Goal: Navigation & Orientation: Find specific page/section

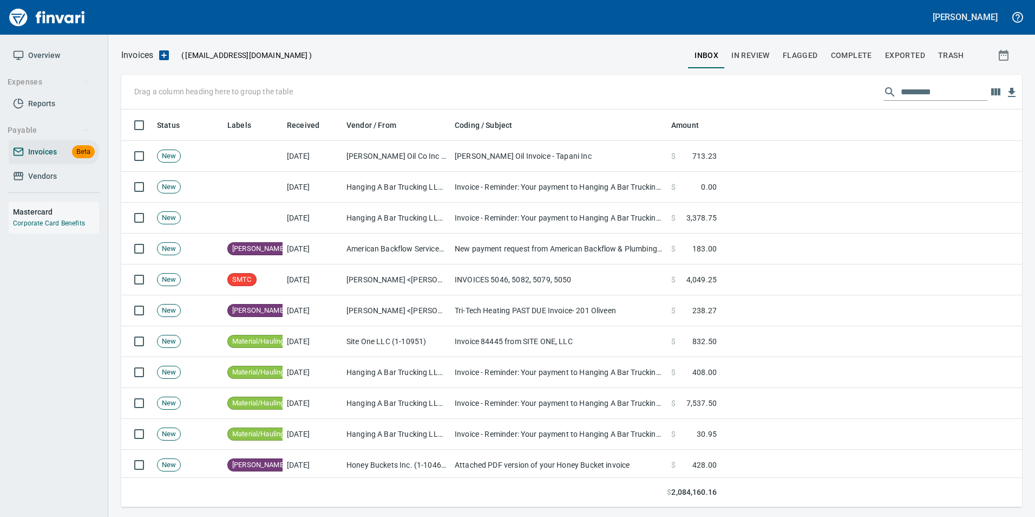
scroll to position [389, 884]
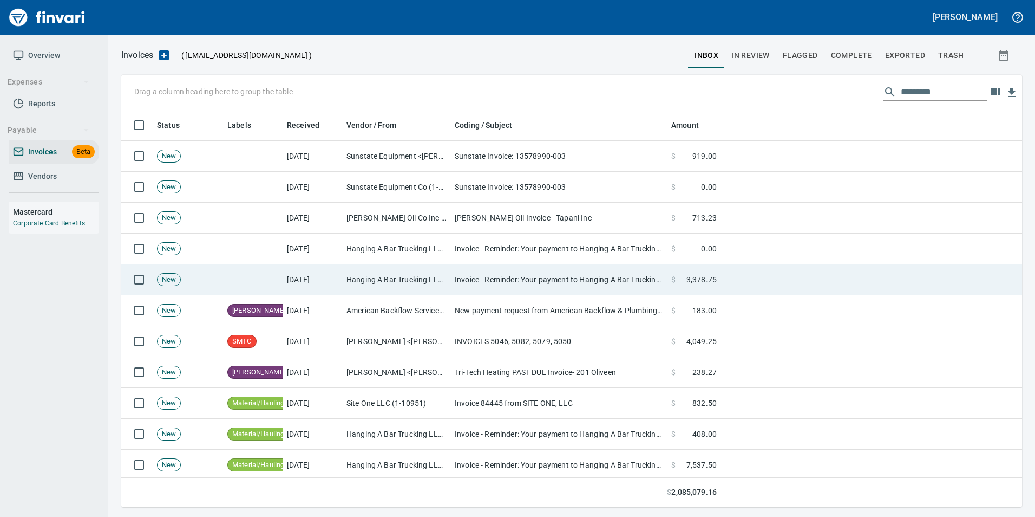
click at [401, 282] on td "Hanging A Bar Trucking LLC (1-39152)" at bounding box center [396, 279] width 108 height 31
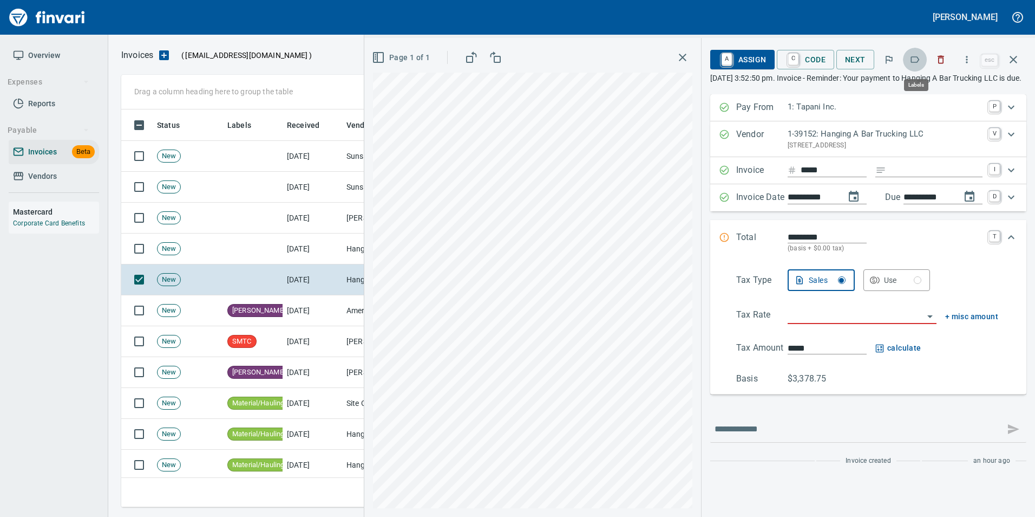
click at [914, 56] on icon "button" at bounding box center [915, 59] width 11 height 11
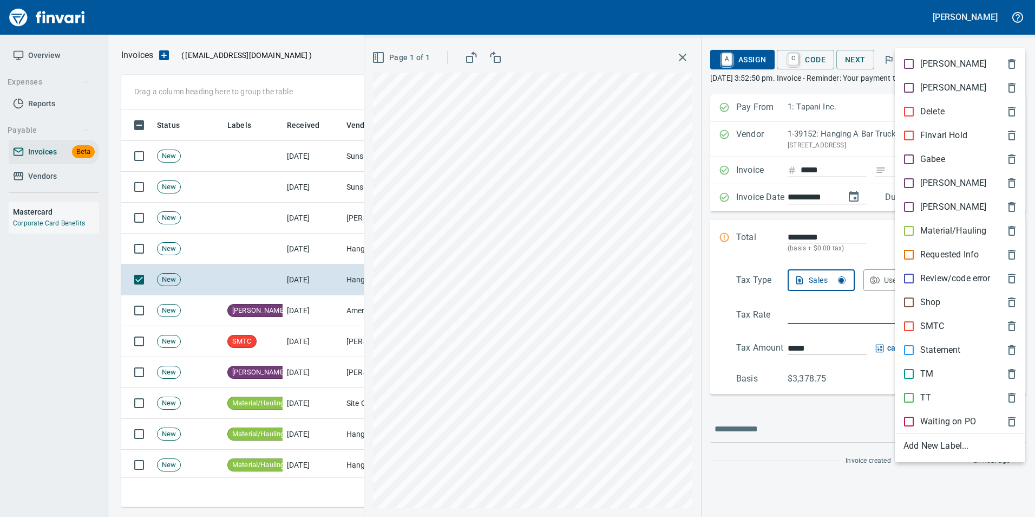
click at [950, 229] on p "Material/Hauling" at bounding box center [954, 230] width 66 height 13
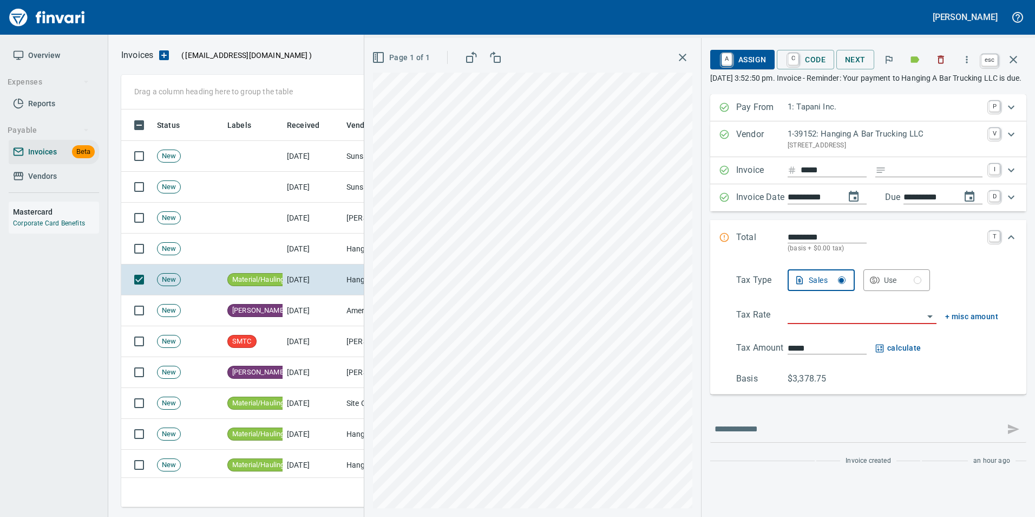
click at [1015, 61] on icon "button" at bounding box center [1014, 60] width 8 height 8
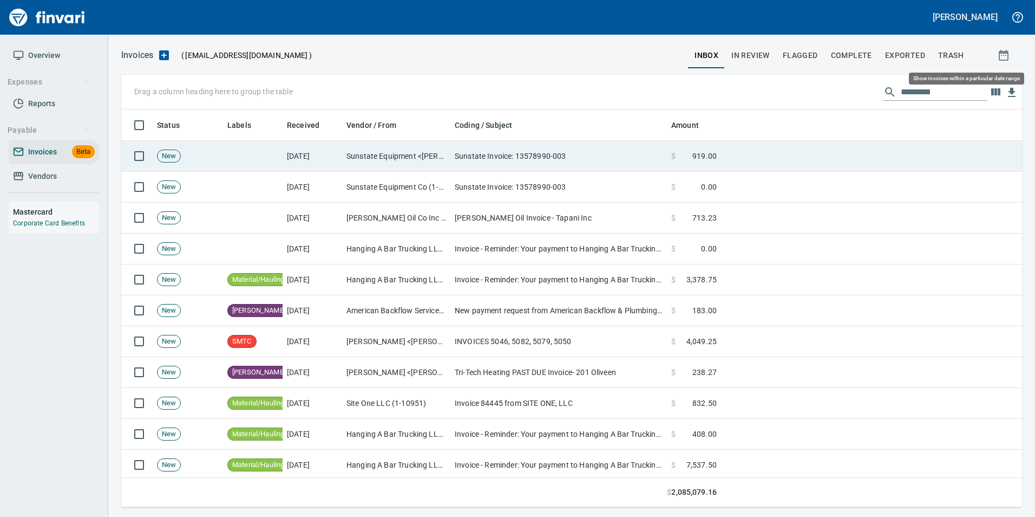
scroll to position [389, 884]
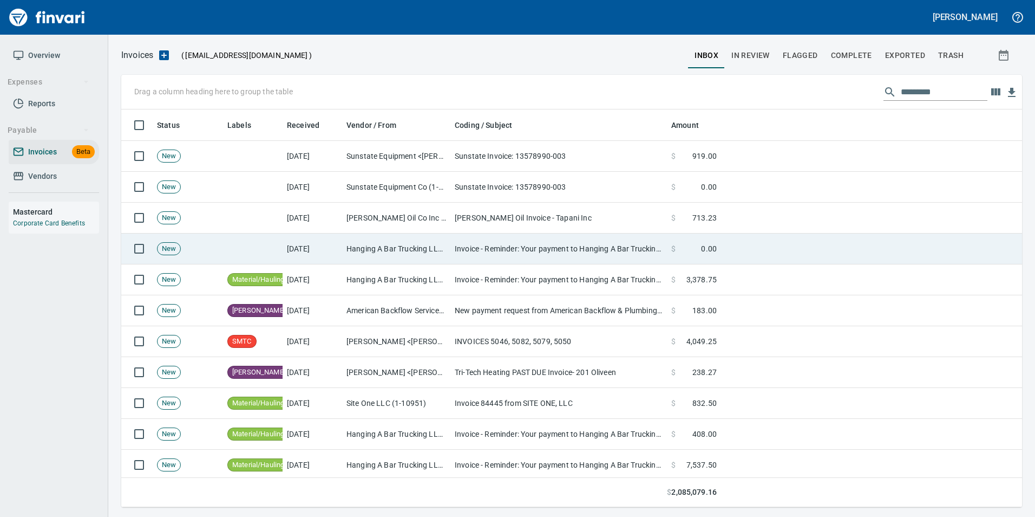
click at [727, 244] on td at bounding box center [871, 248] width 301 height 31
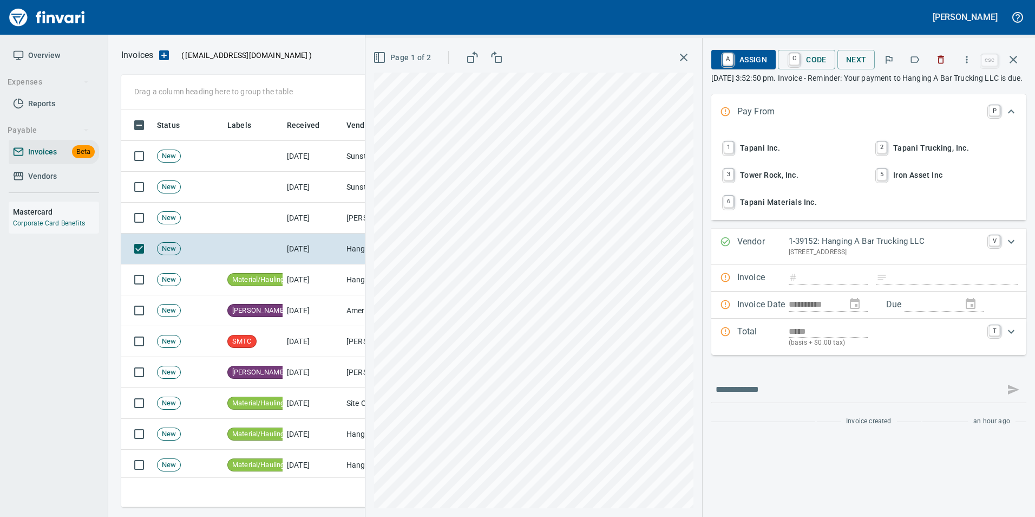
click at [912, 62] on icon "button" at bounding box center [915, 59] width 11 height 11
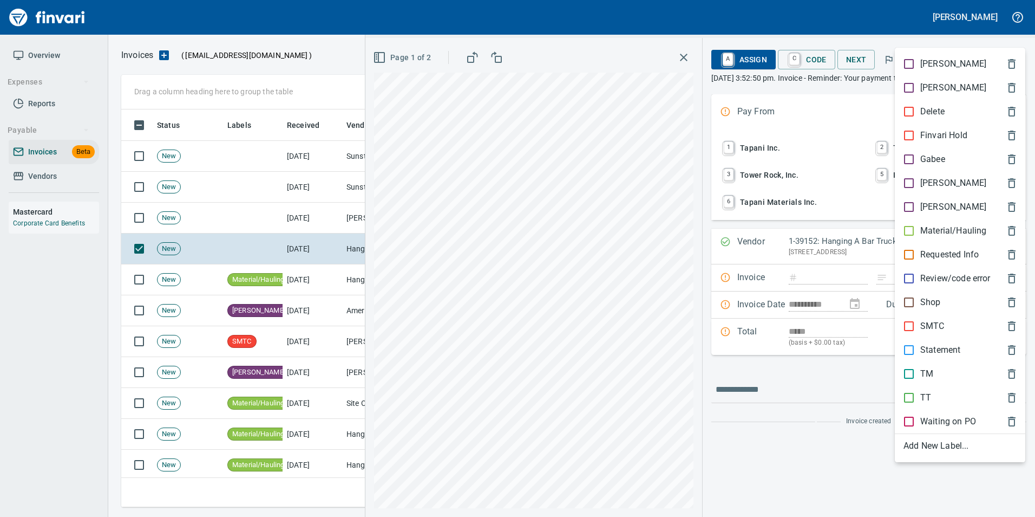
click at [957, 225] on p "Material/Hauling" at bounding box center [954, 230] width 66 height 13
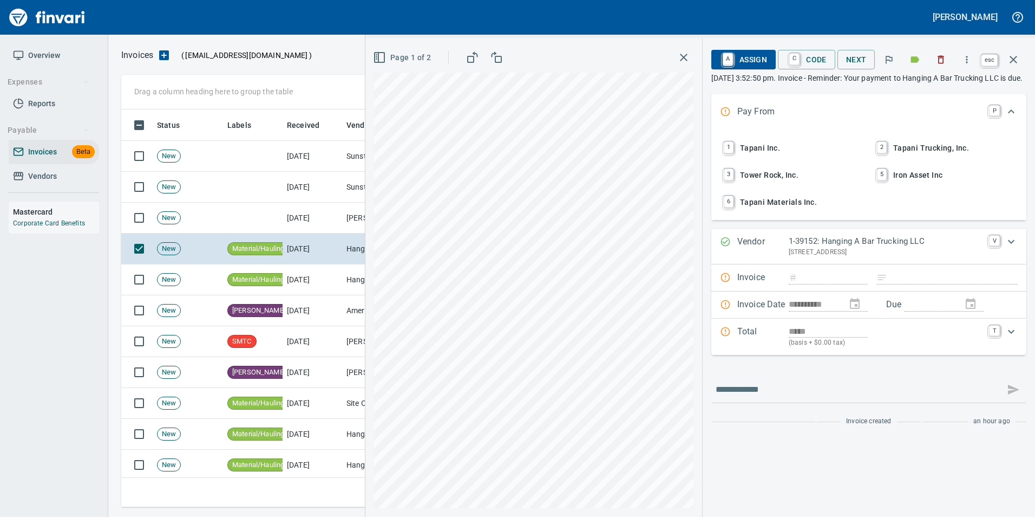
click at [1017, 58] on icon "button" at bounding box center [1013, 59] width 13 height 13
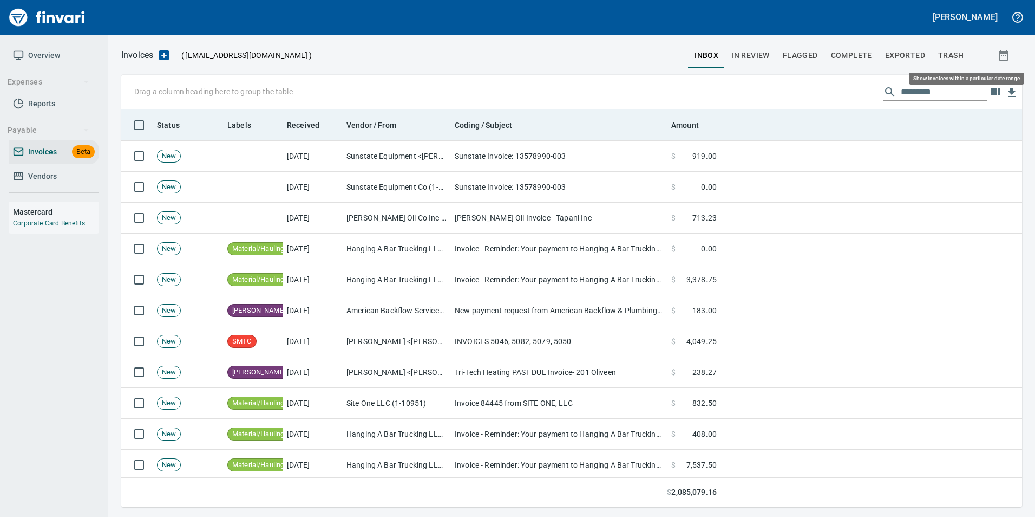
scroll to position [389, 884]
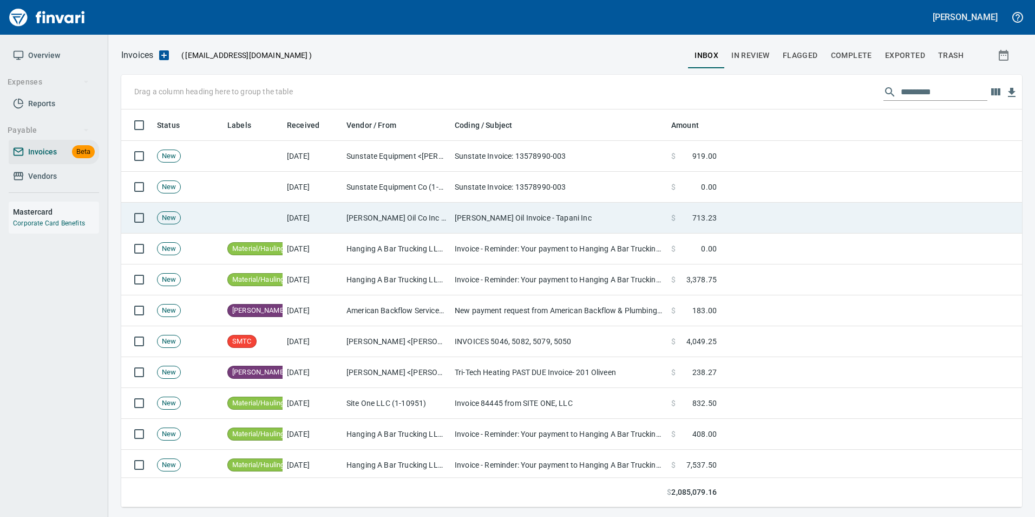
drag, startPoint x: 608, startPoint y: 227, endPoint x: 615, endPoint y: 216, distance: 13.1
click at [606, 227] on td "[PERSON_NAME] Oil Invoice - Tapani Inc" at bounding box center [559, 218] width 217 height 31
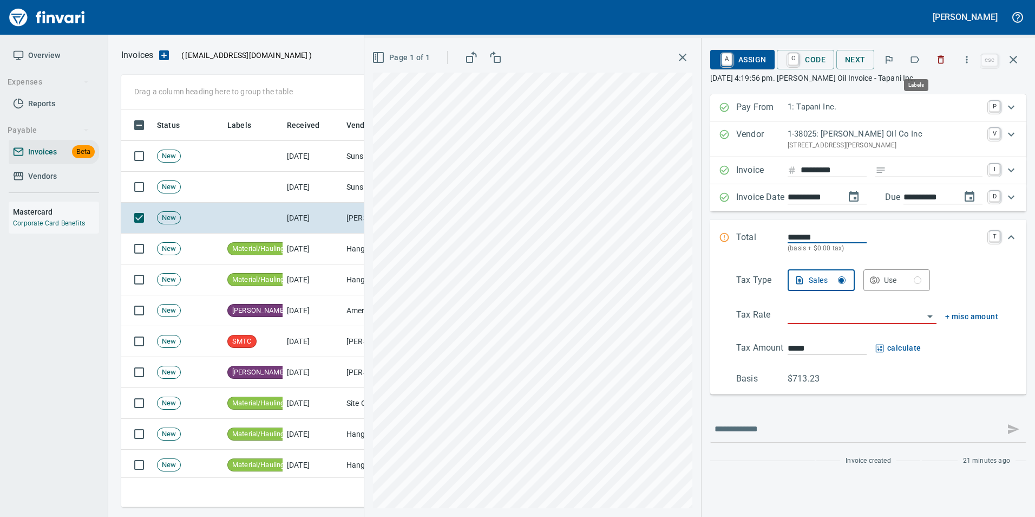
click at [914, 58] on icon "button" at bounding box center [915, 59] width 11 height 11
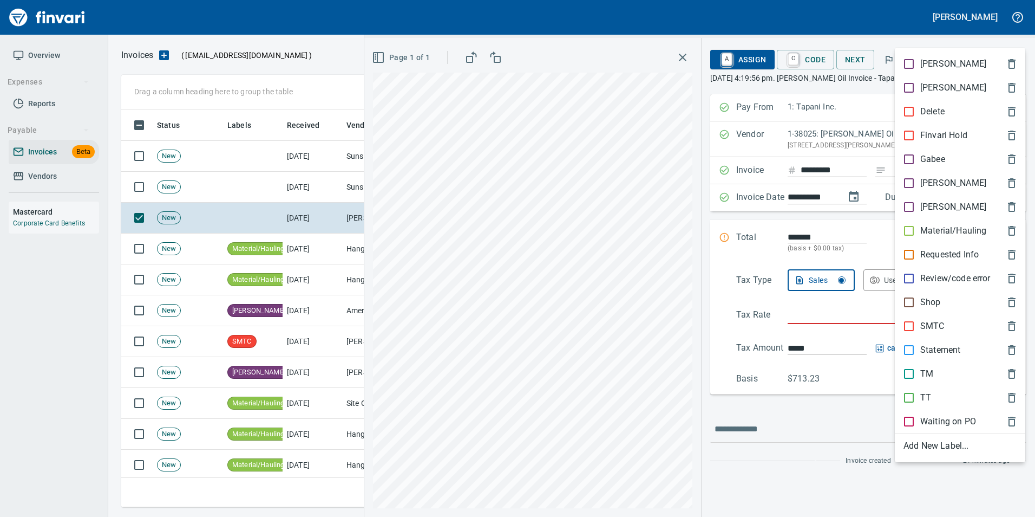
scroll to position [389, 884]
click at [927, 296] on p "Shop" at bounding box center [931, 302] width 21 height 13
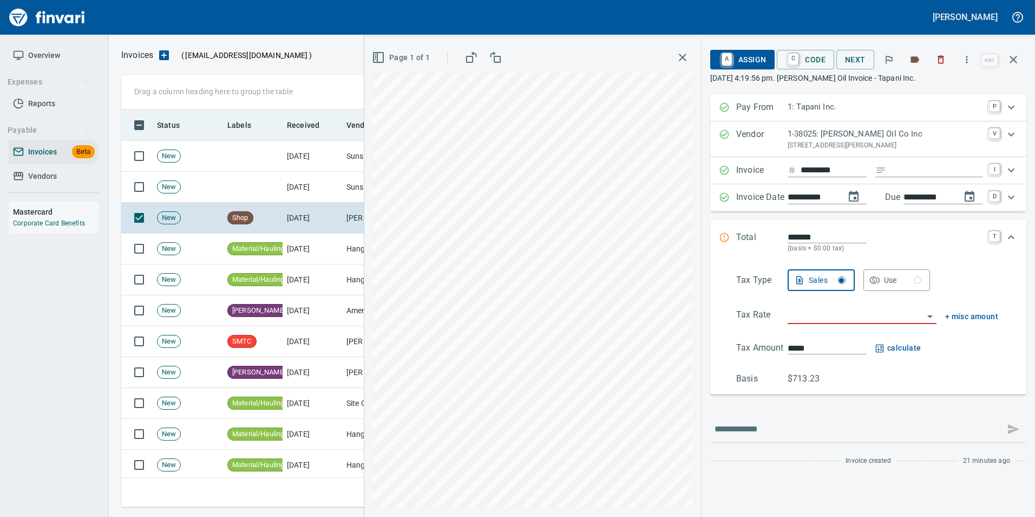
click at [1016, 65] on icon "button" at bounding box center [1013, 59] width 13 height 13
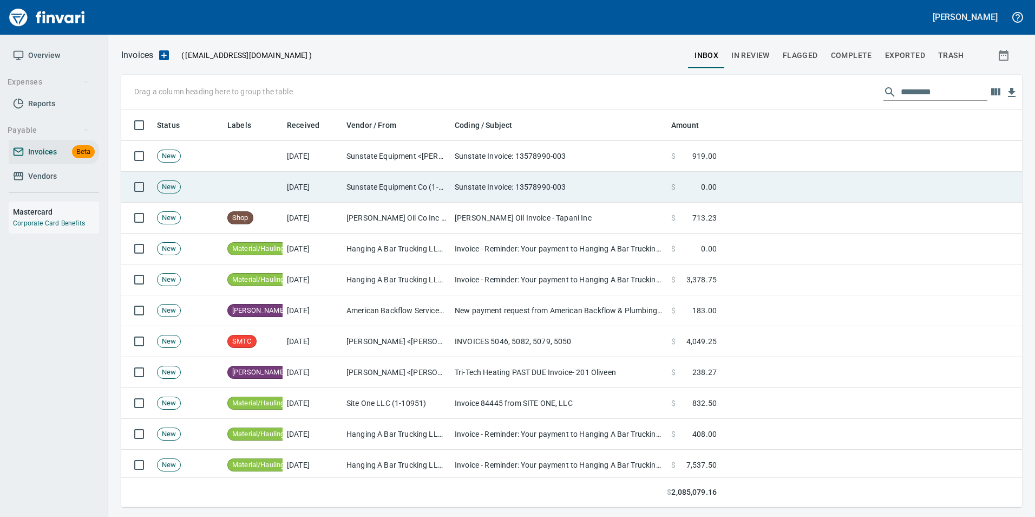
click at [646, 198] on td "Sunstate Invoice: 13578990-003" at bounding box center [559, 187] width 217 height 31
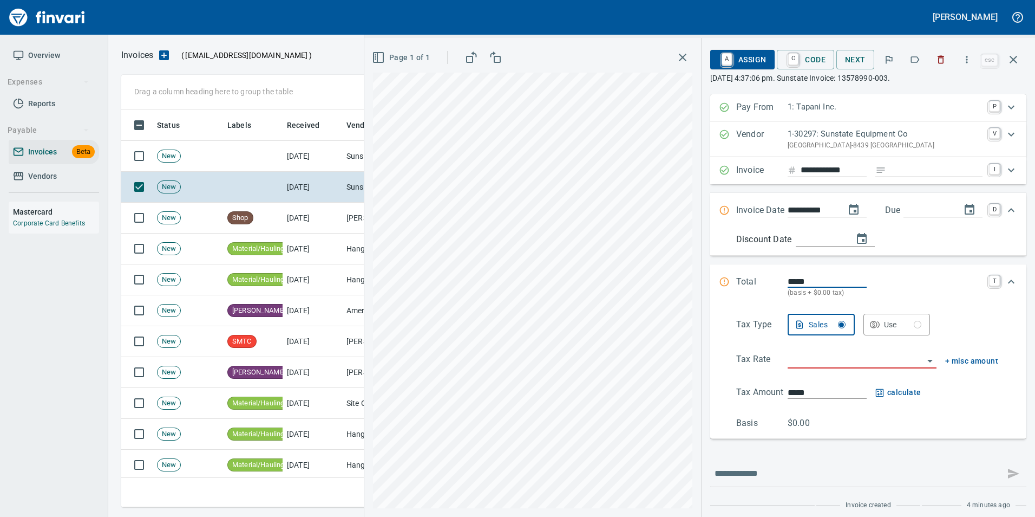
click at [917, 60] on icon "button" at bounding box center [915, 59] width 11 height 11
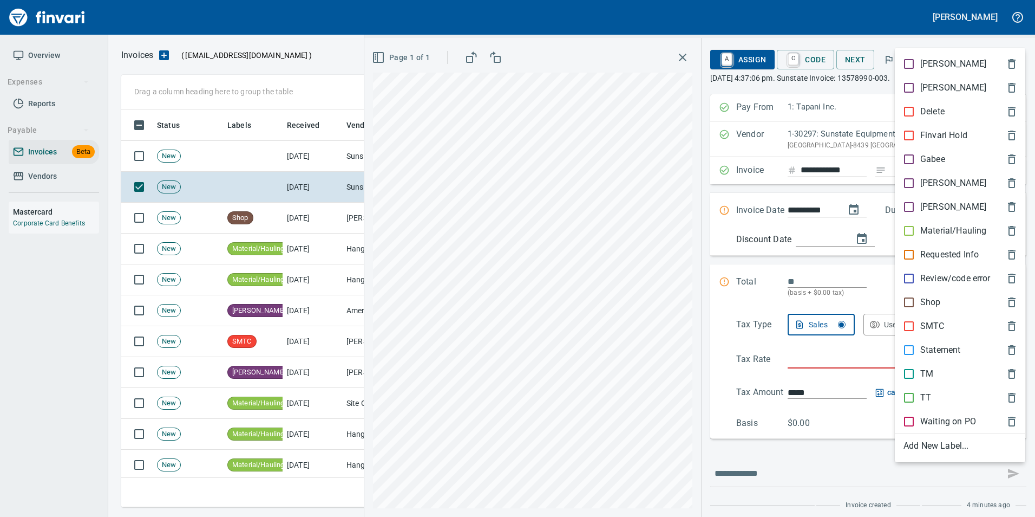
scroll to position [389, 884]
drag, startPoint x: 936, startPoint y: 299, endPoint x: 936, endPoint y: 280, distance: 19.0
click at [936, 298] on p "Shop" at bounding box center [931, 302] width 21 height 13
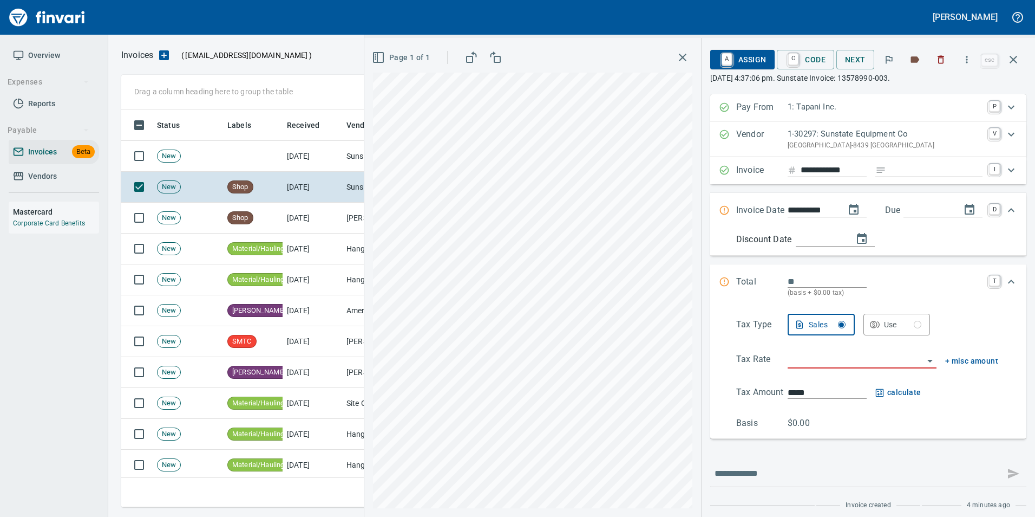
drag, startPoint x: 1016, startPoint y: 55, endPoint x: 968, endPoint y: 73, distance: 51.4
click at [1016, 55] on icon "button" at bounding box center [1013, 59] width 13 height 13
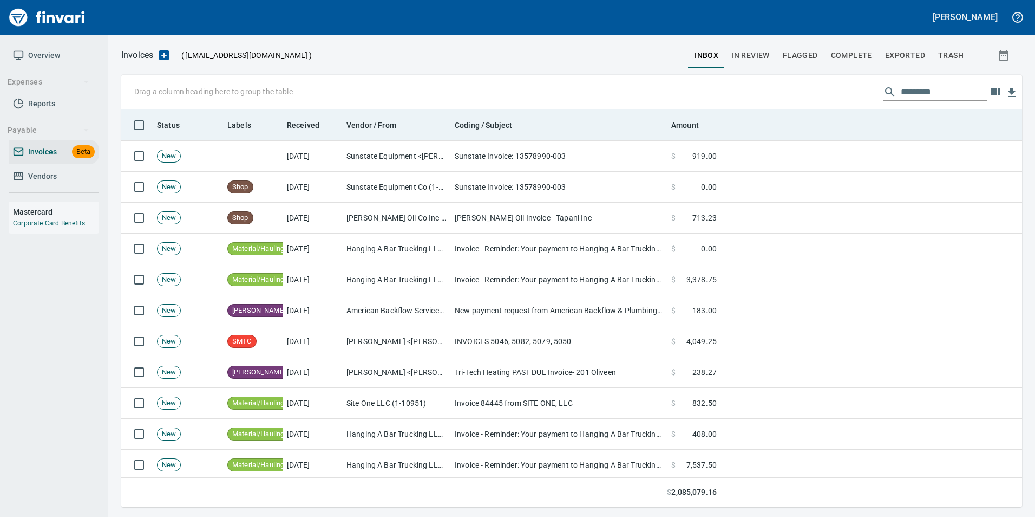
scroll to position [389, 884]
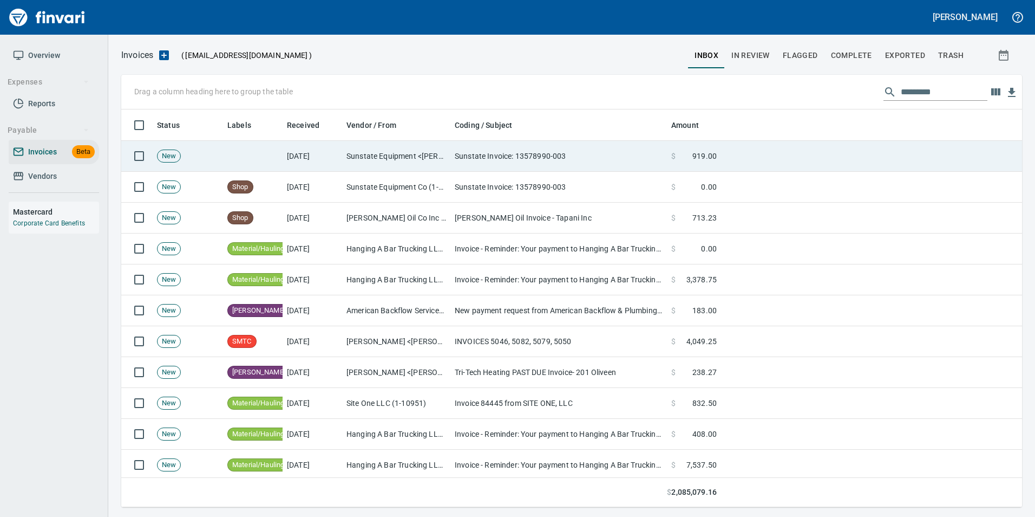
click at [660, 161] on td "Sunstate Invoice: 13578990-003" at bounding box center [559, 156] width 217 height 31
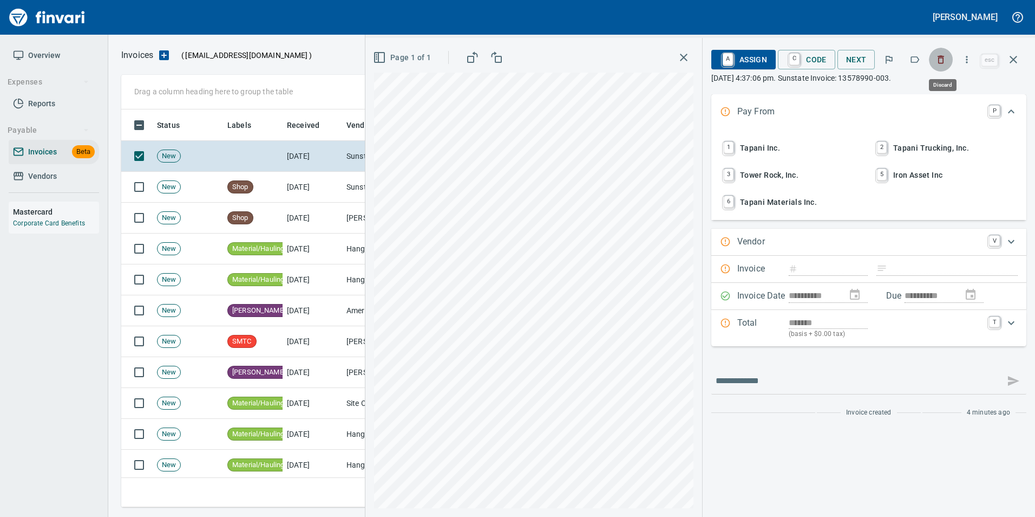
click at [941, 66] on button "button" at bounding box center [941, 60] width 24 height 24
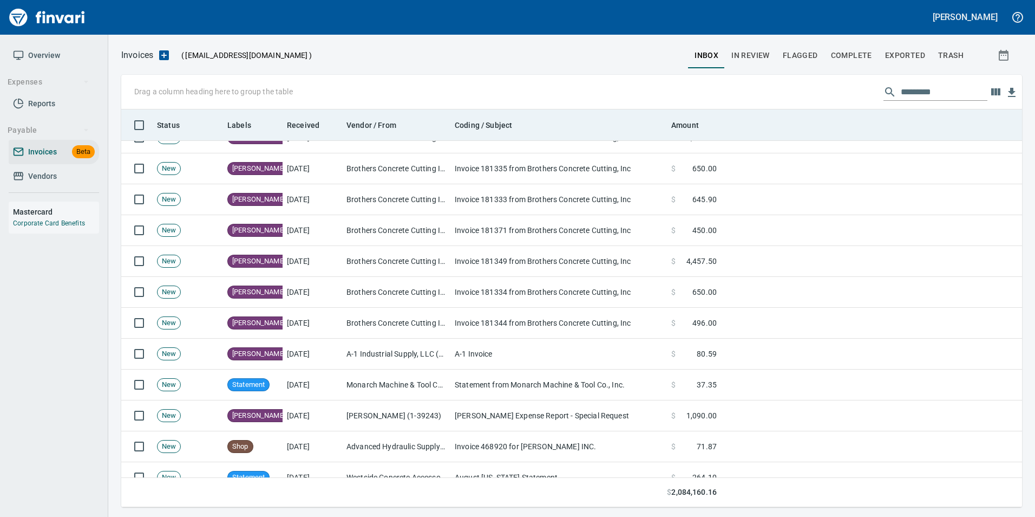
scroll to position [1408, 0]
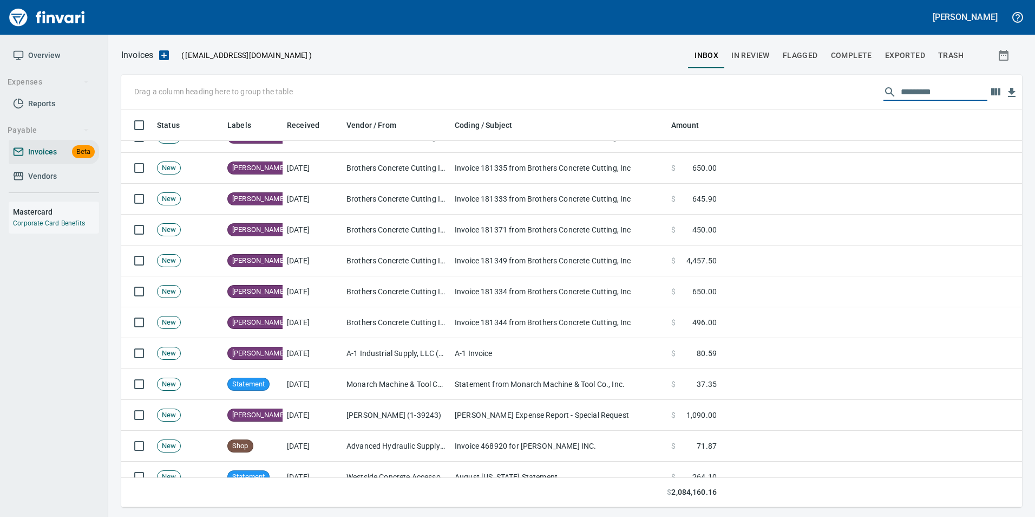
click at [901, 96] on input "text" at bounding box center [944, 91] width 87 height 17
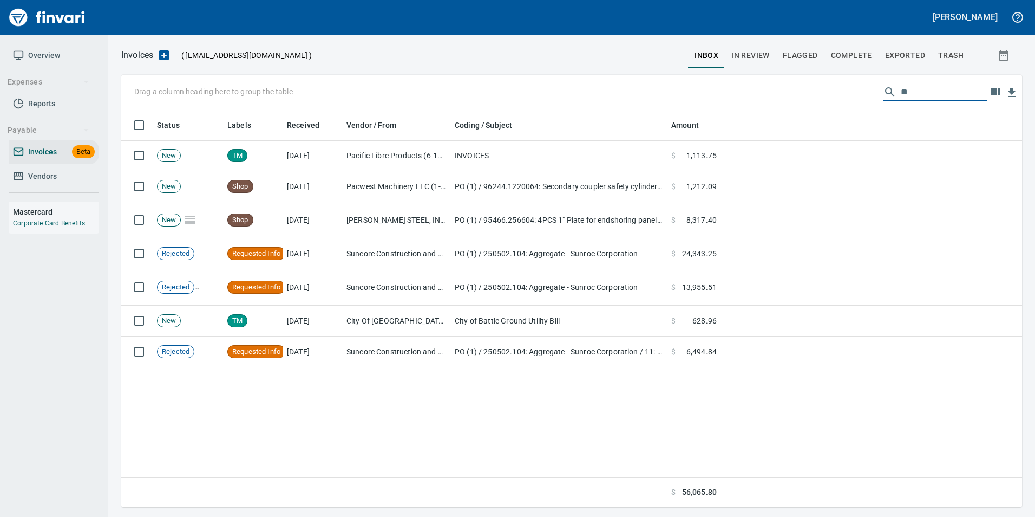
scroll to position [389, 893]
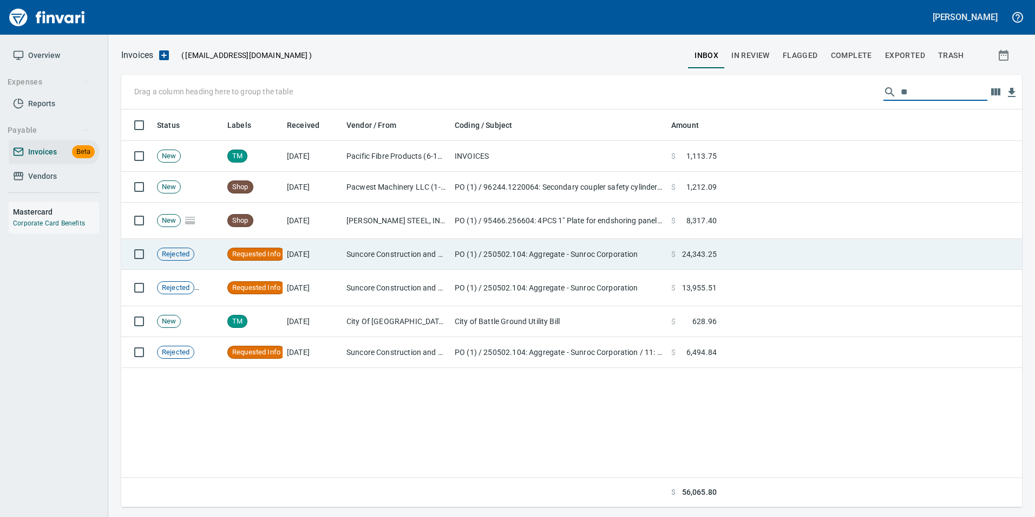
click at [778, 244] on td at bounding box center [871, 254] width 301 height 31
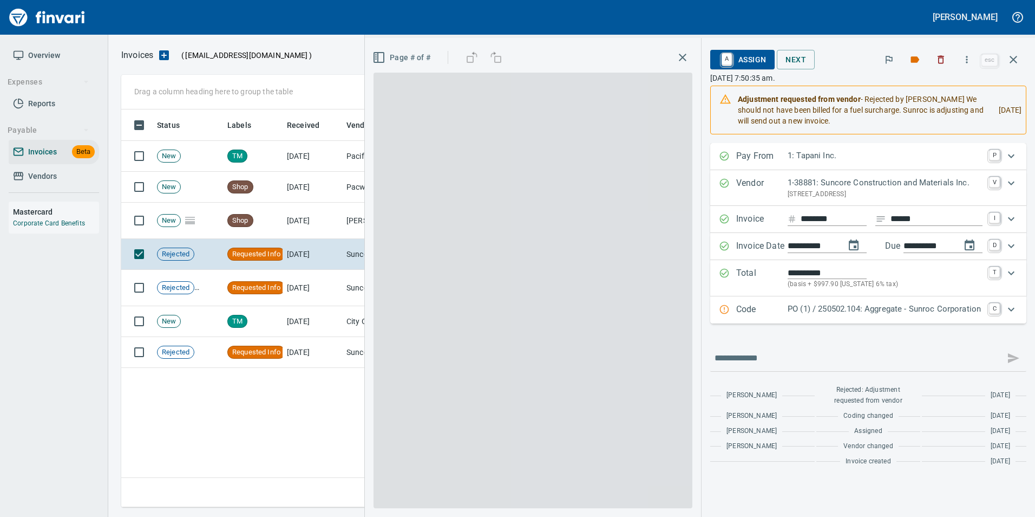
scroll to position [389, 892]
click at [1013, 61] on icon "button" at bounding box center [1013, 59] width 13 height 13
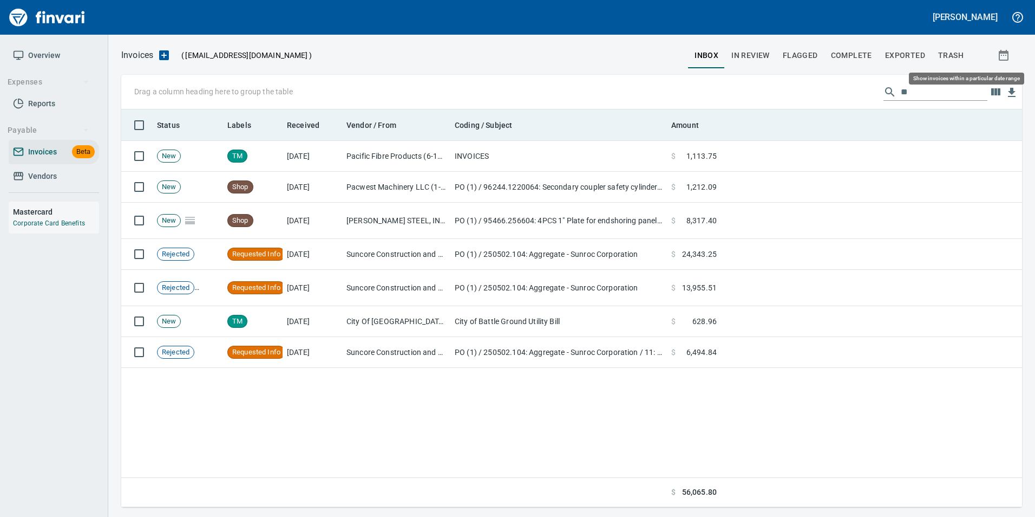
scroll to position [389, 893]
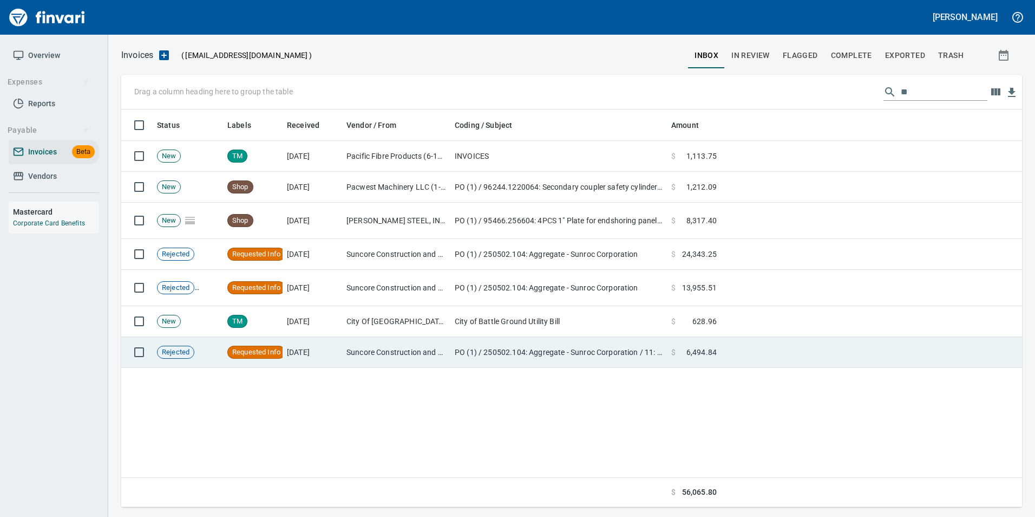
click at [595, 340] on td "PO (1) / 250502.104: Aggregate - Sunroc Corporation / 11: Pit Run 6" Minus + Bo…" at bounding box center [559, 352] width 217 height 31
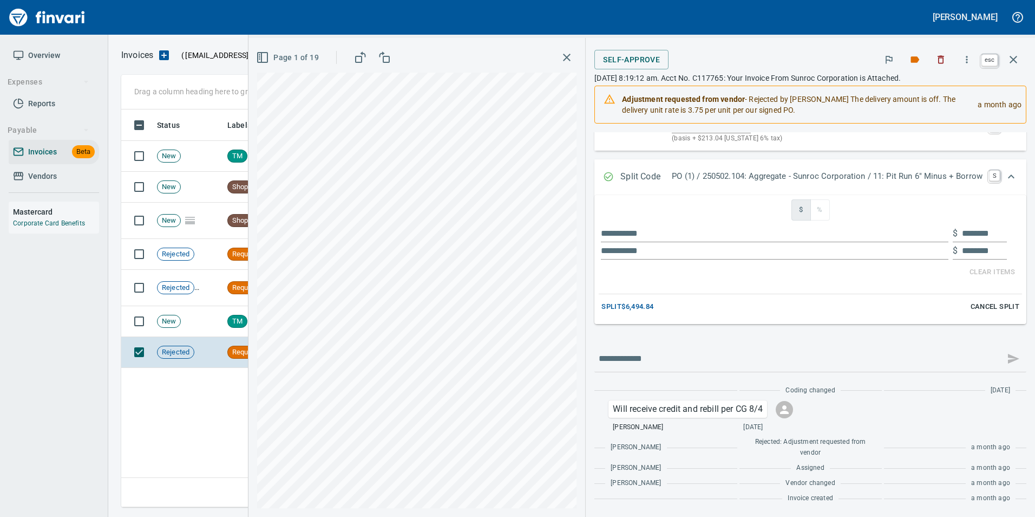
scroll to position [389, 892]
click at [1018, 61] on icon "button" at bounding box center [1013, 59] width 13 height 13
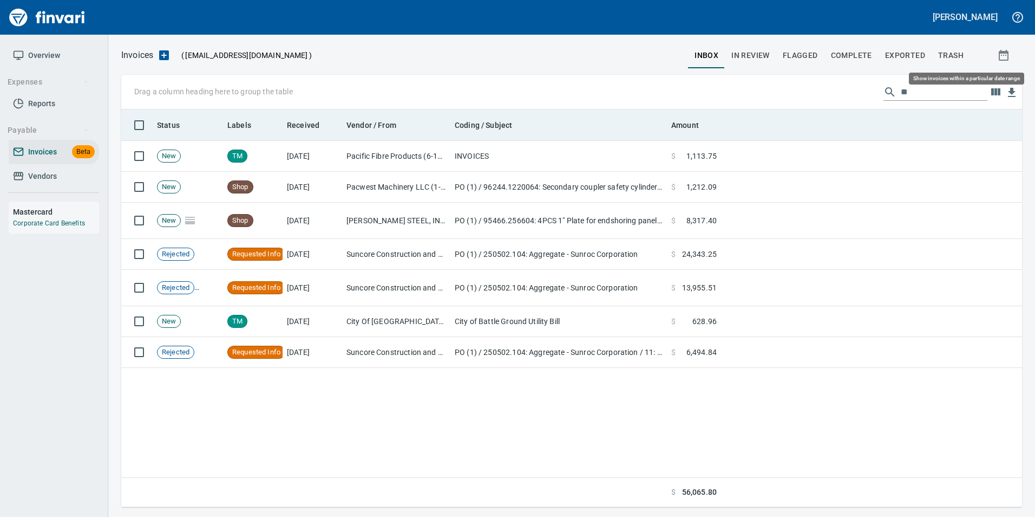
scroll to position [389, 892]
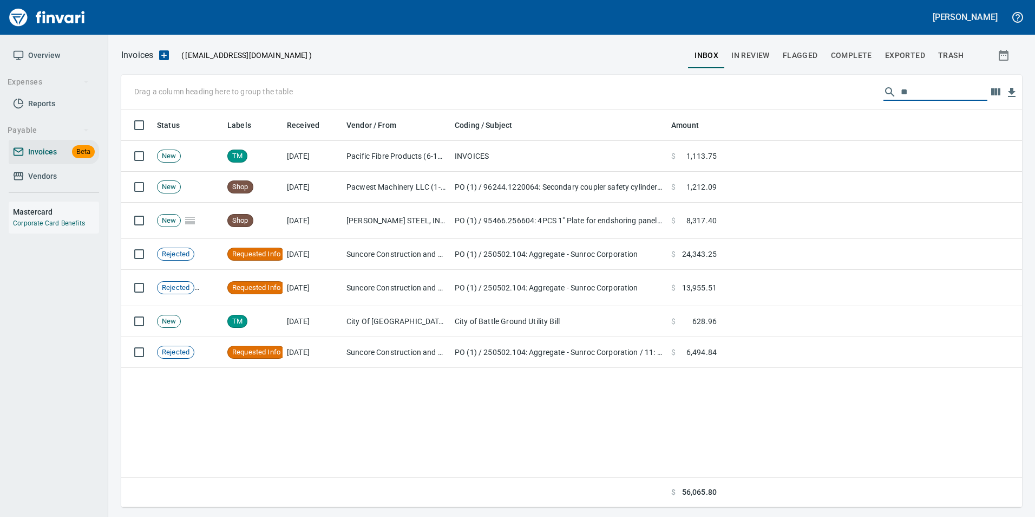
click at [907, 89] on input "**" at bounding box center [944, 91] width 87 height 17
type input "*"
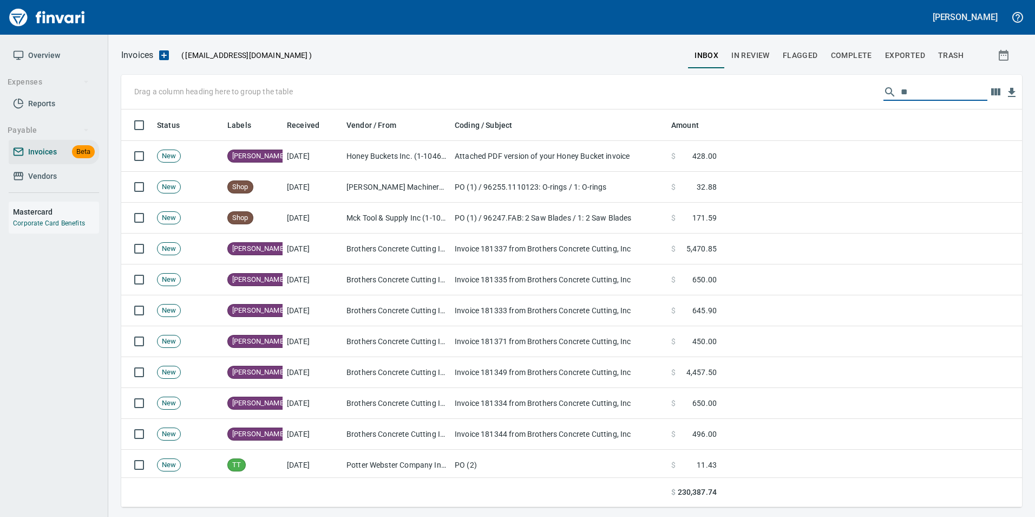
type input "*"
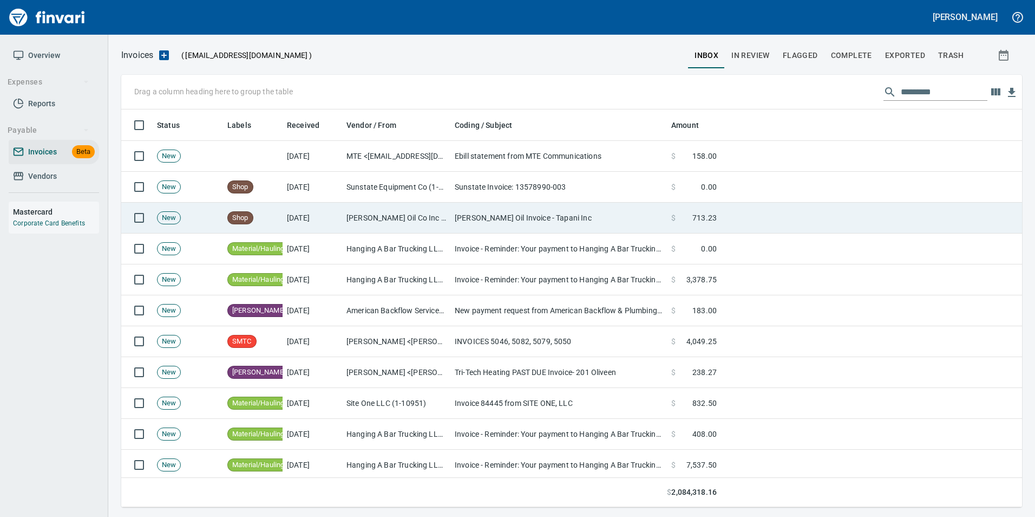
click at [334, 220] on td "[DATE]" at bounding box center [313, 218] width 60 height 31
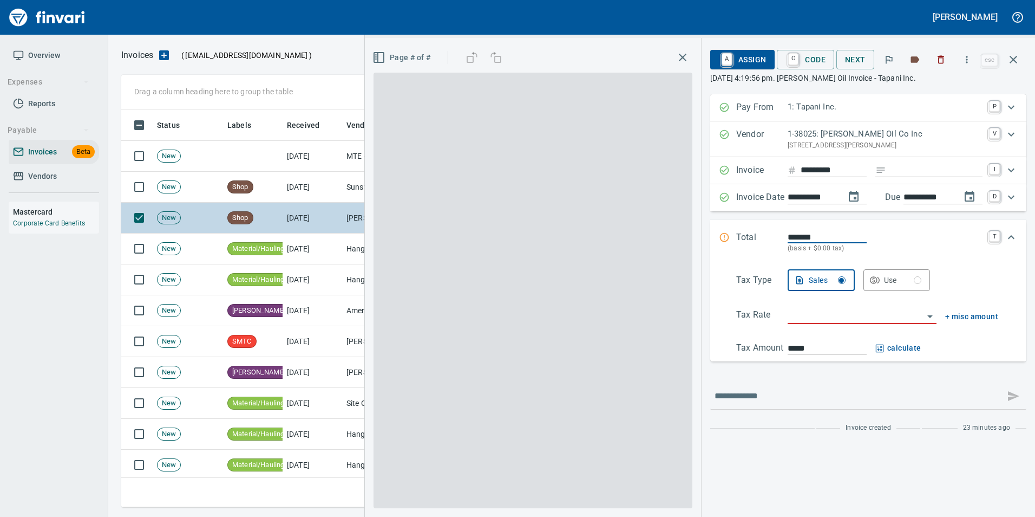
scroll to position [389, 884]
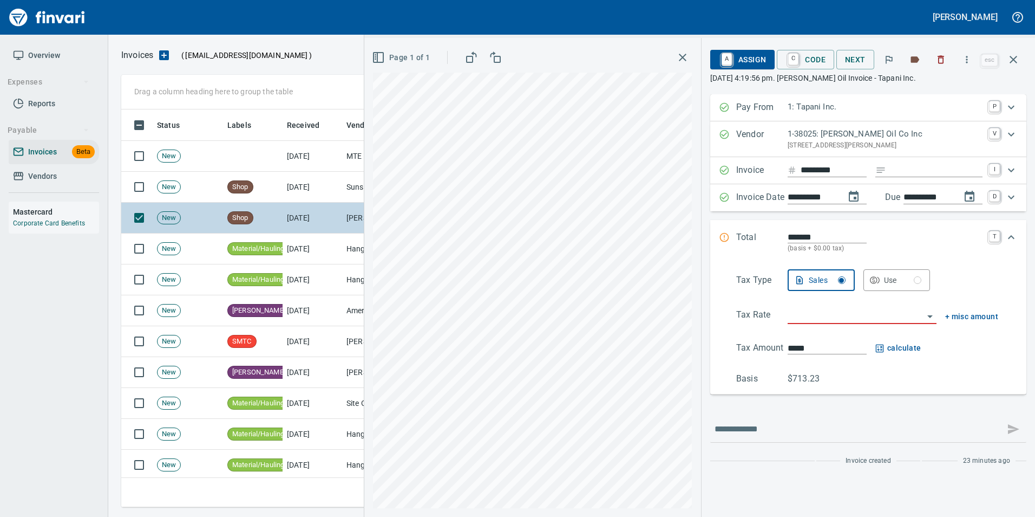
drag, startPoint x: 318, startPoint y: 221, endPoint x: 292, endPoint y: 226, distance: 26.4
click at [292, 226] on td "[DATE]" at bounding box center [313, 218] width 60 height 31
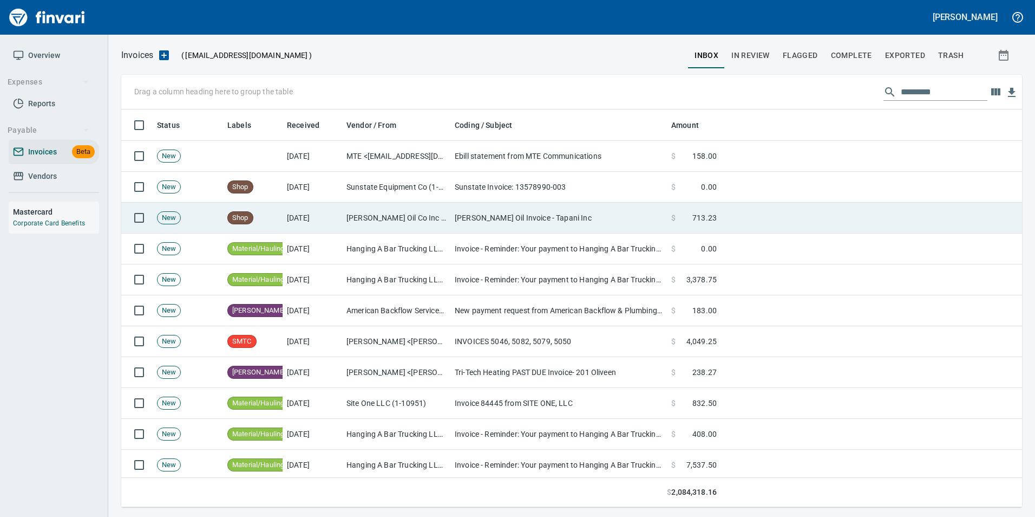
drag, startPoint x: 221, startPoint y: 215, endPoint x: 221, endPoint y: 206, distance: 8.7
click at [221, 206] on td "New" at bounding box center [188, 218] width 70 height 31
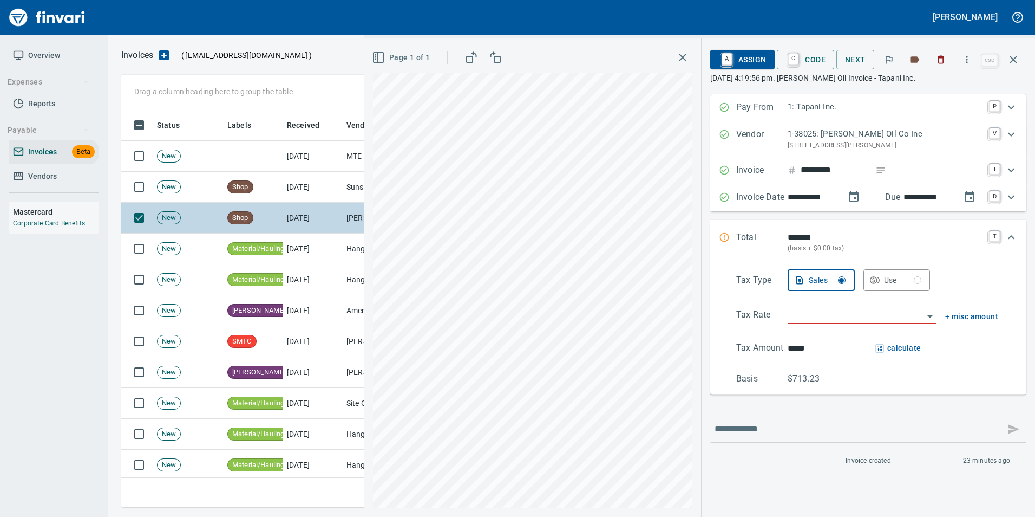
click at [211, 212] on td "New" at bounding box center [188, 218] width 70 height 31
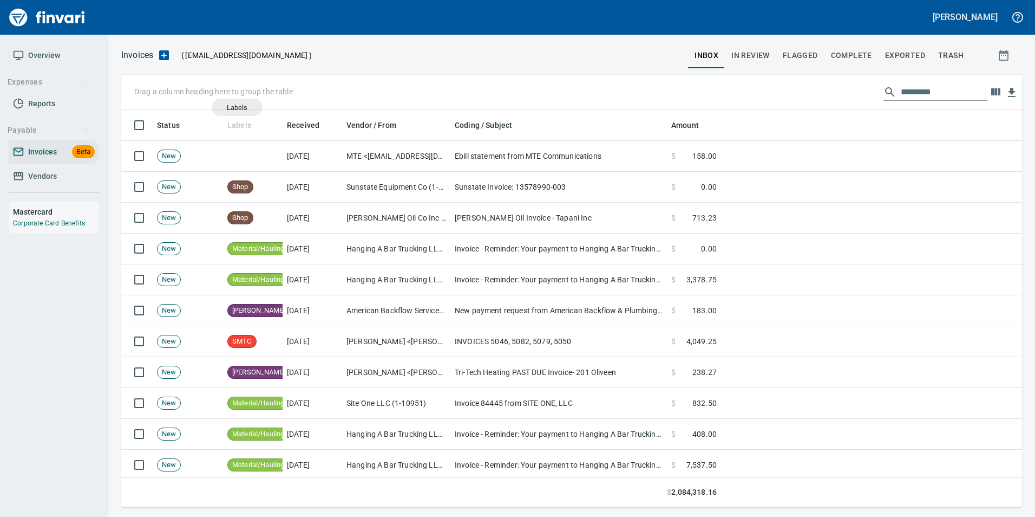
scroll to position [389, 885]
drag, startPoint x: 244, startPoint y: 123, endPoint x: 166, endPoint y: 89, distance: 84.6
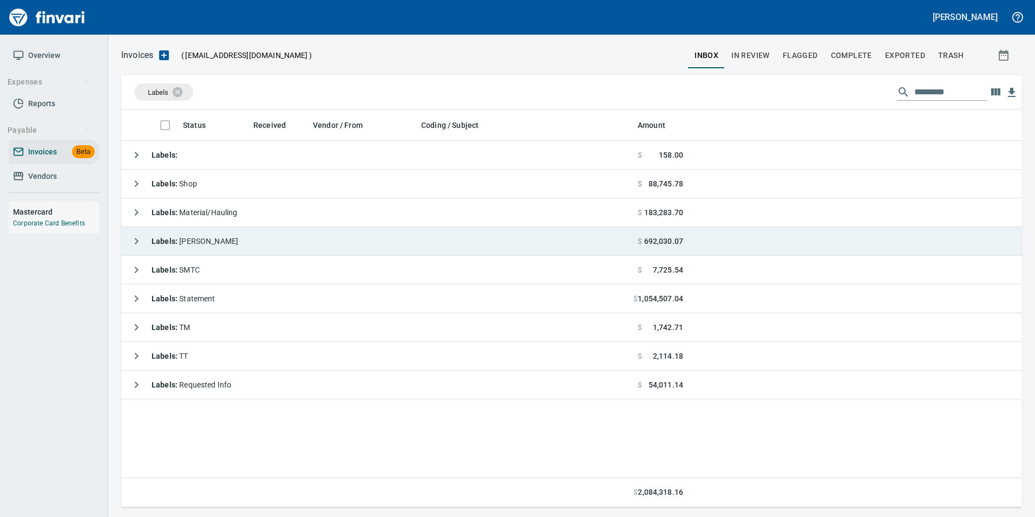
click at [217, 240] on td "Labels : [PERSON_NAME]" at bounding box center [377, 241] width 512 height 29
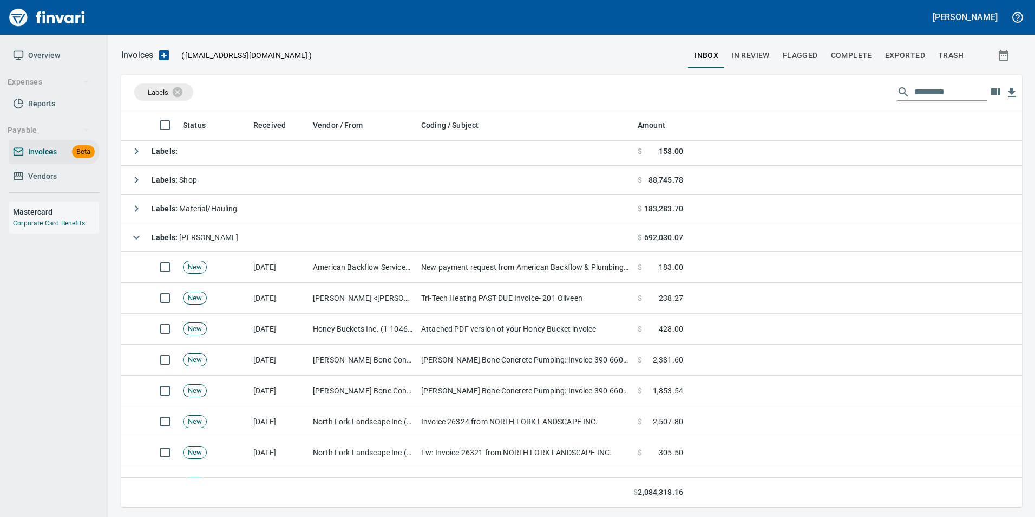
scroll to position [0, 0]
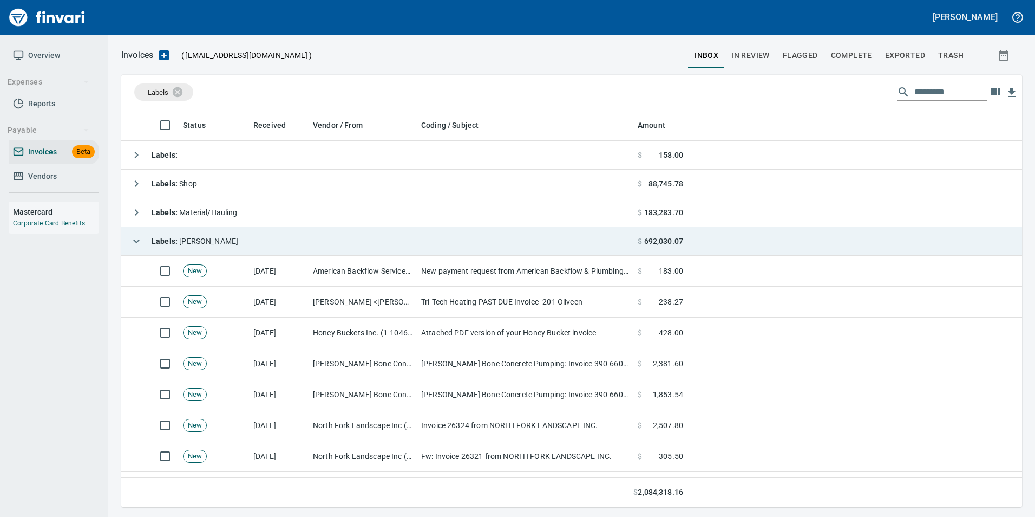
click at [144, 239] on button "button" at bounding box center [137, 241] width 22 height 22
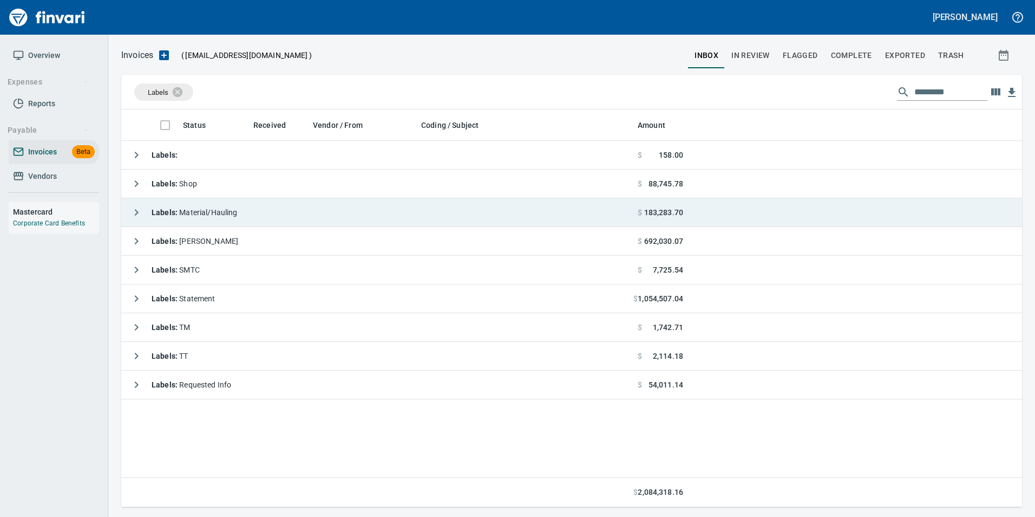
click at [142, 206] on icon "button" at bounding box center [136, 212] width 13 height 13
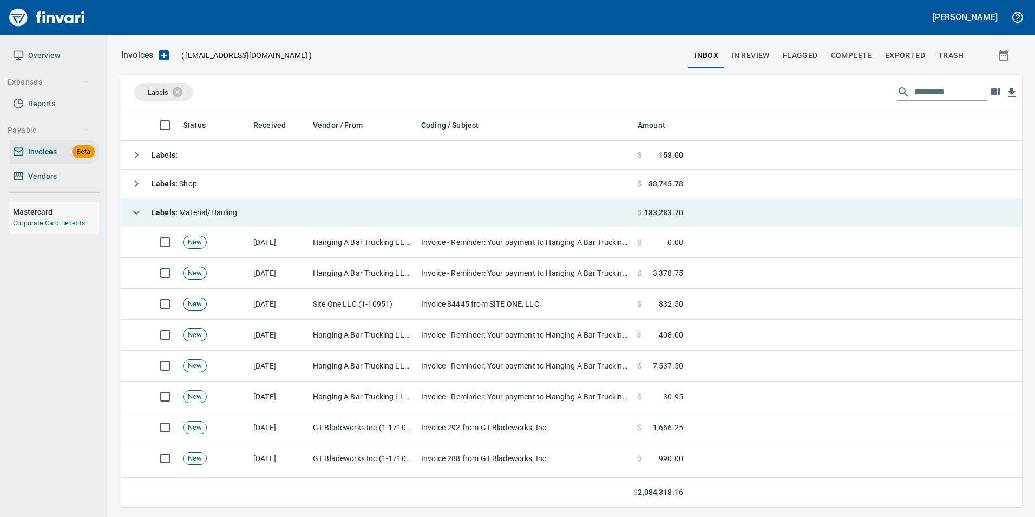
click at [134, 213] on icon "button" at bounding box center [136, 212] width 13 height 13
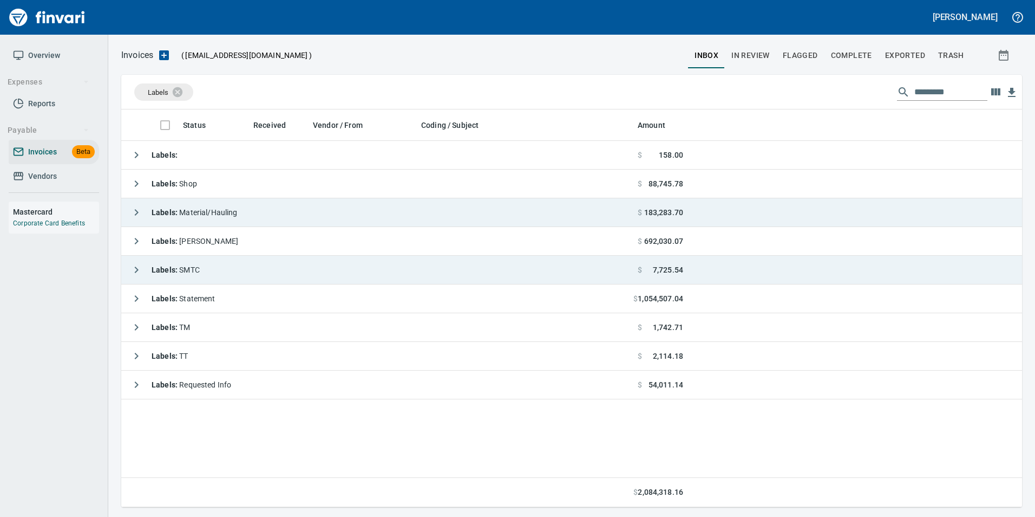
click at [149, 269] on div "Labels : SMTC" at bounding box center [163, 270] width 74 height 22
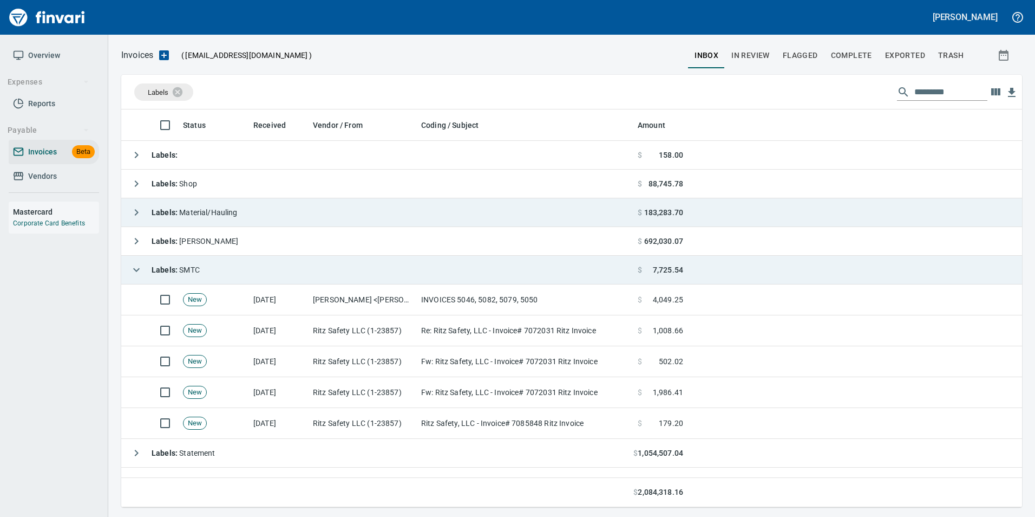
scroll to position [54, 0]
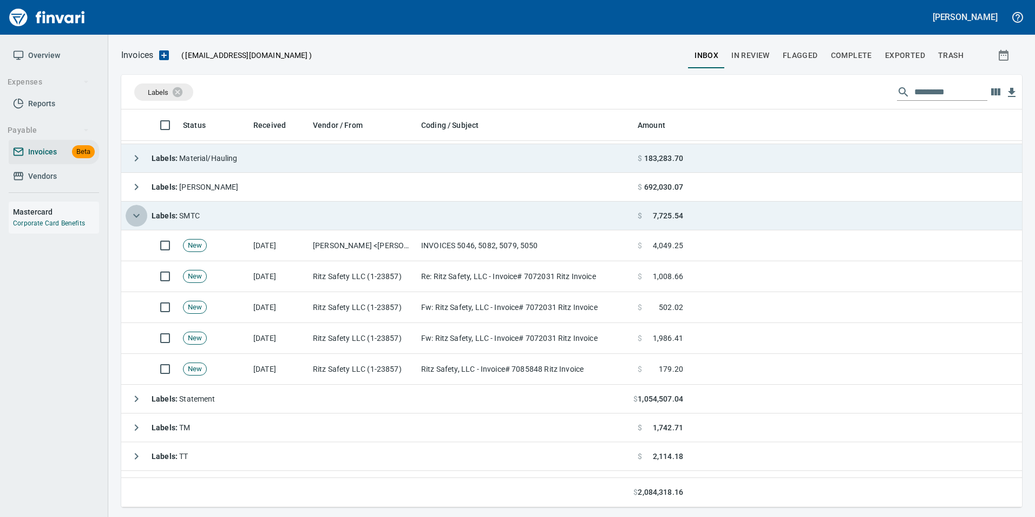
click at [133, 218] on icon "button" at bounding box center [136, 215] width 13 height 13
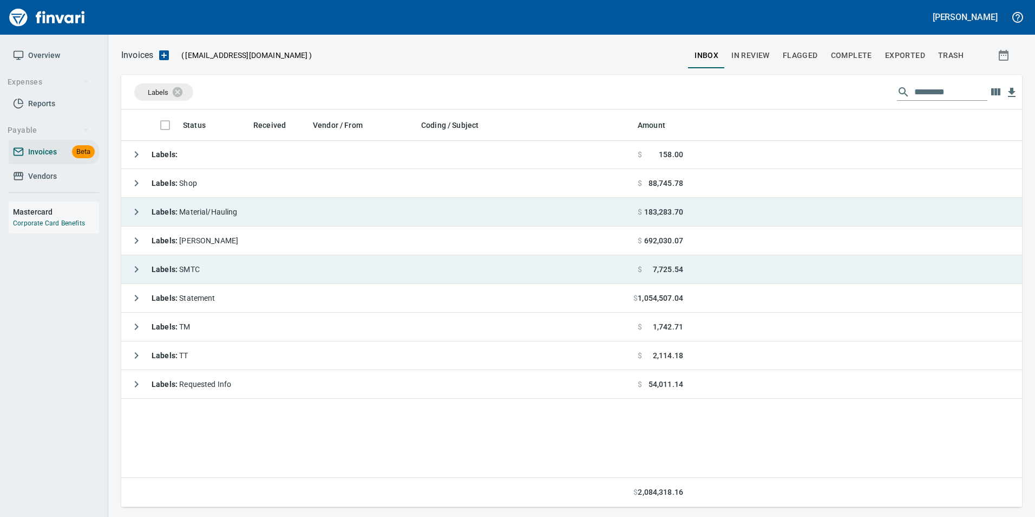
scroll to position [0, 0]
click at [134, 264] on icon "button" at bounding box center [136, 269] width 13 height 13
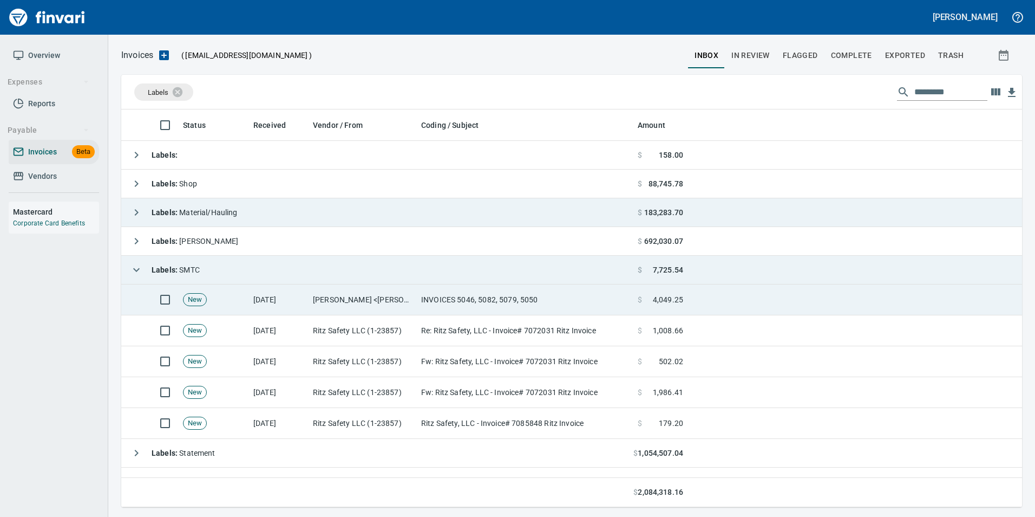
click at [251, 299] on td "[DATE]" at bounding box center [279, 299] width 60 height 31
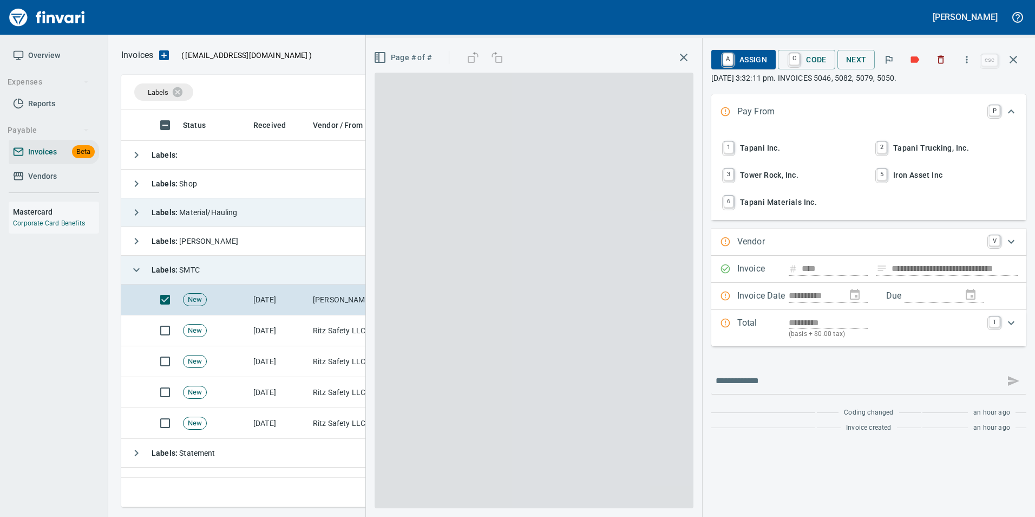
scroll to position [389, 884]
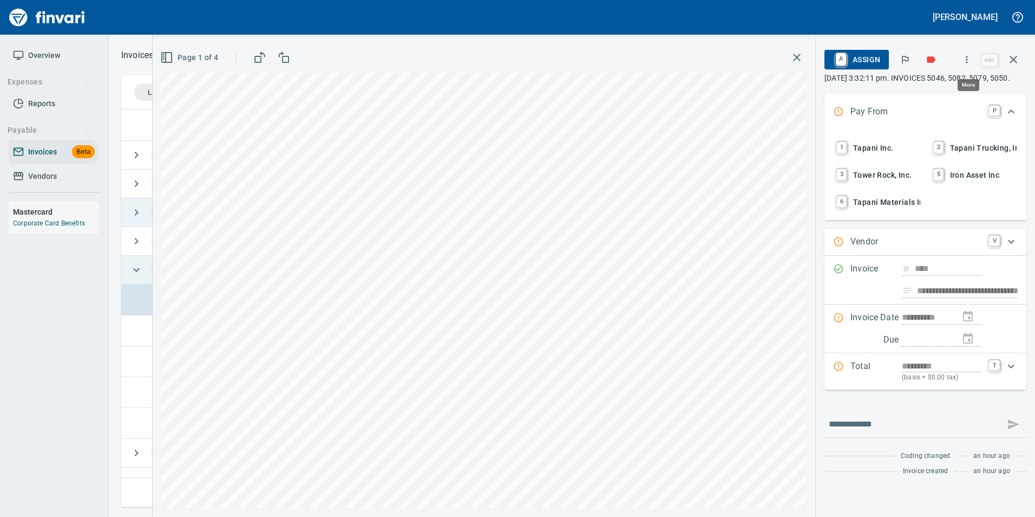
click at [969, 64] on icon "button" at bounding box center [967, 59] width 11 height 11
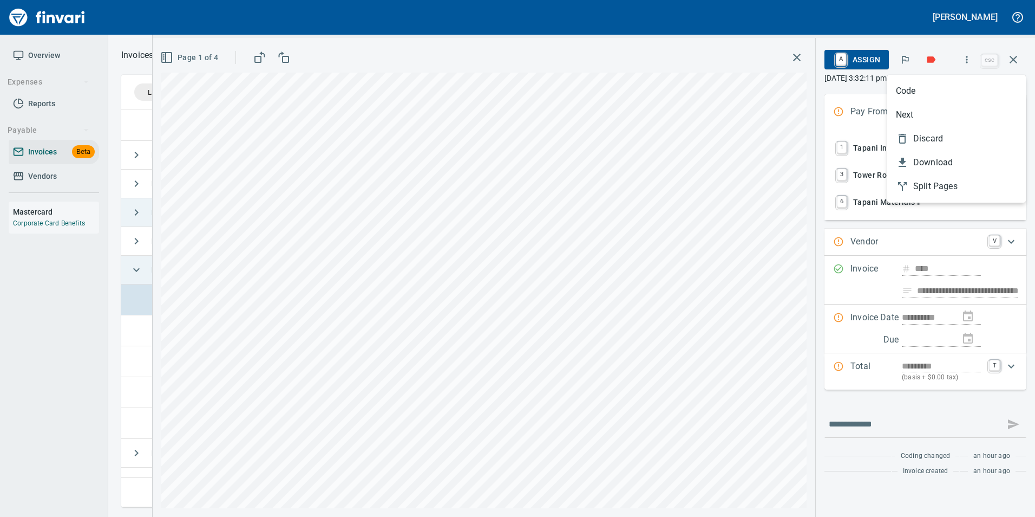
click at [936, 142] on span "Discard" at bounding box center [966, 138] width 104 height 13
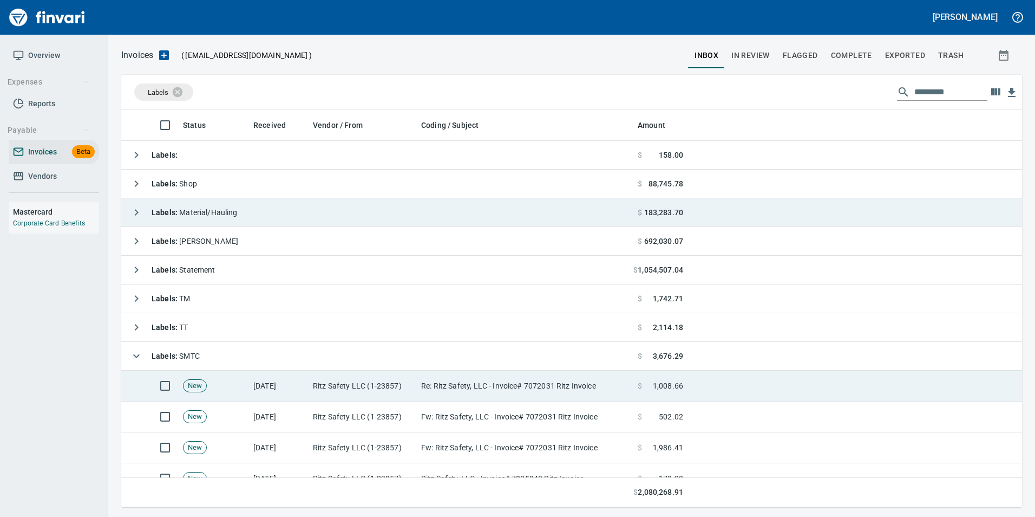
click at [364, 389] on td "Ritz Safety LLC (1-23857)" at bounding box center [363, 385] width 108 height 31
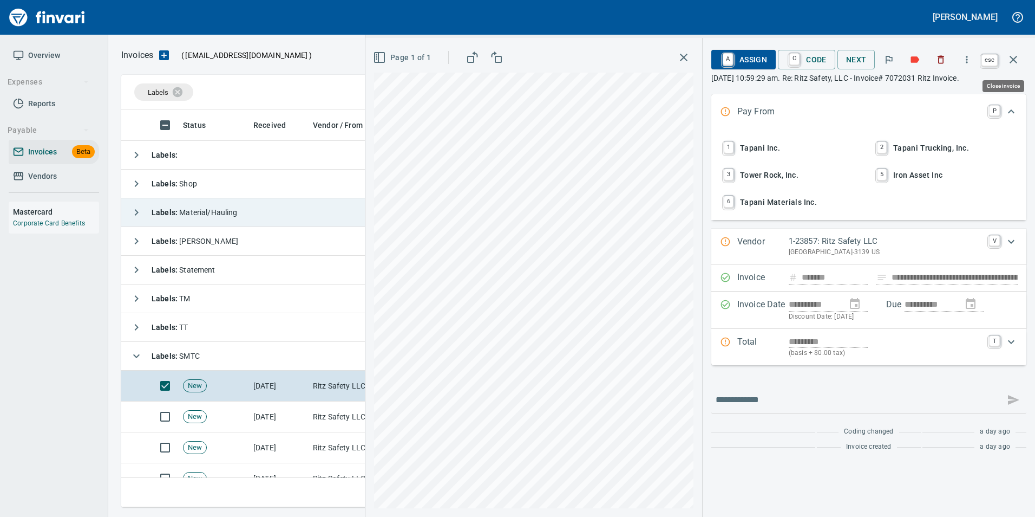
scroll to position [389, 884]
drag, startPoint x: 1010, startPoint y: 58, endPoint x: 867, endPoint y: 199, distance: 200.6
click at [1010, 58] on icon "button" at bounding box center [1013, 59] width 13 height 13
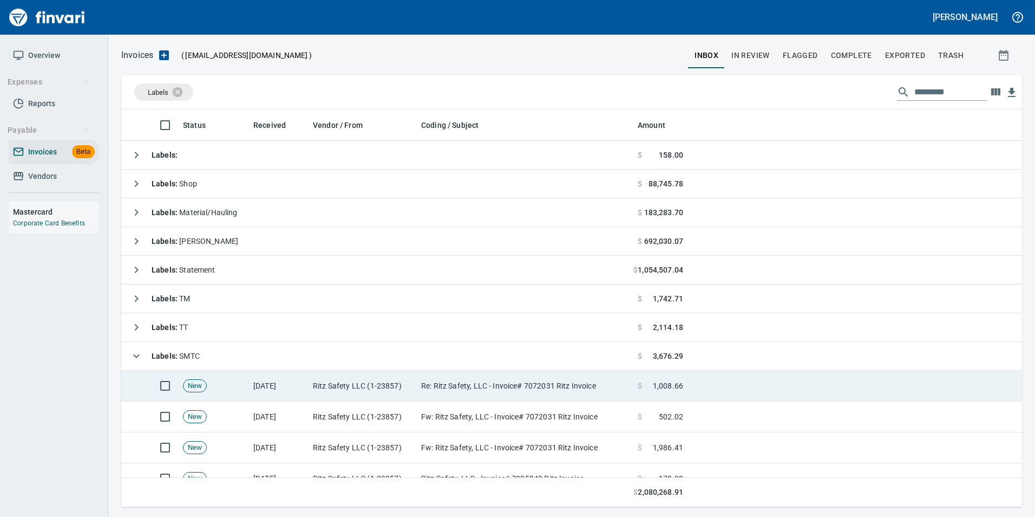
scroll to position [389, 884]
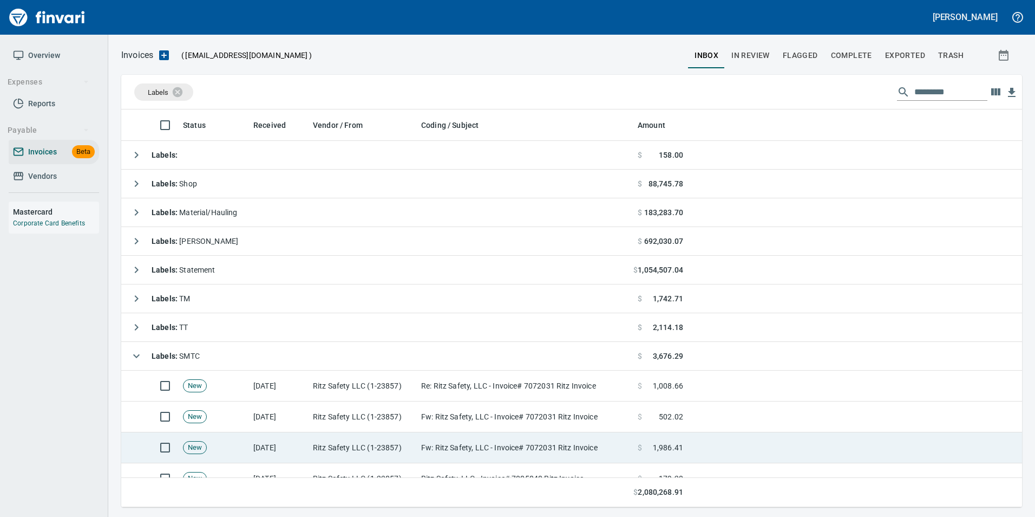
click at [347, 450] on td "Ritz Safety LLC (1-23857)" at bounding box center [363, 447] width 108 height 31
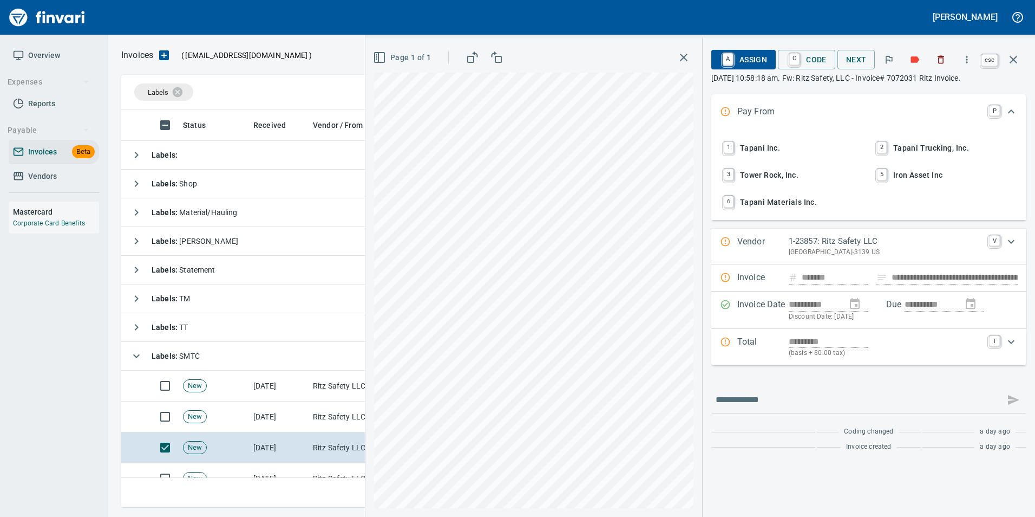
scroll to position [389, 884]
click at [1019, 63] on icon "button" at bounding box center [1013, 59] width 13 height 13
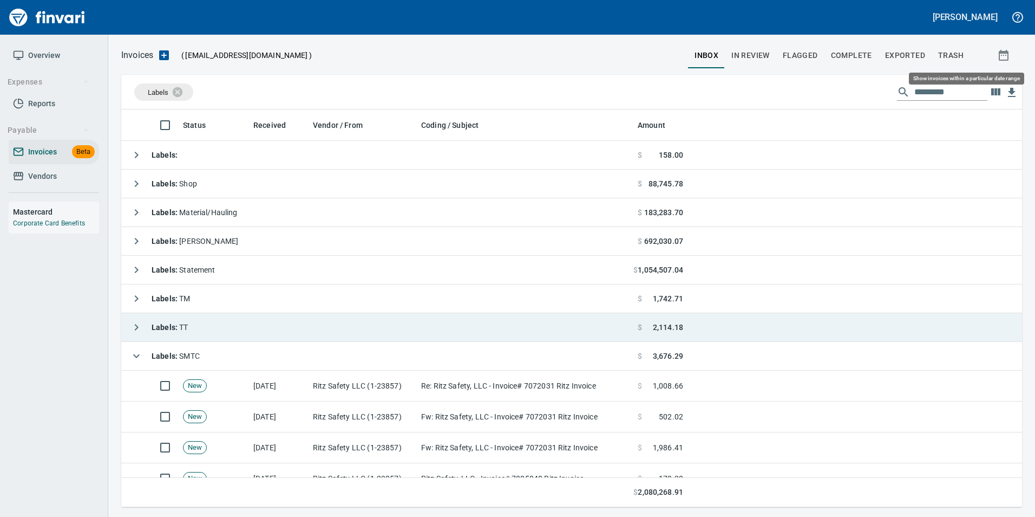
scroll to position [389, 884]
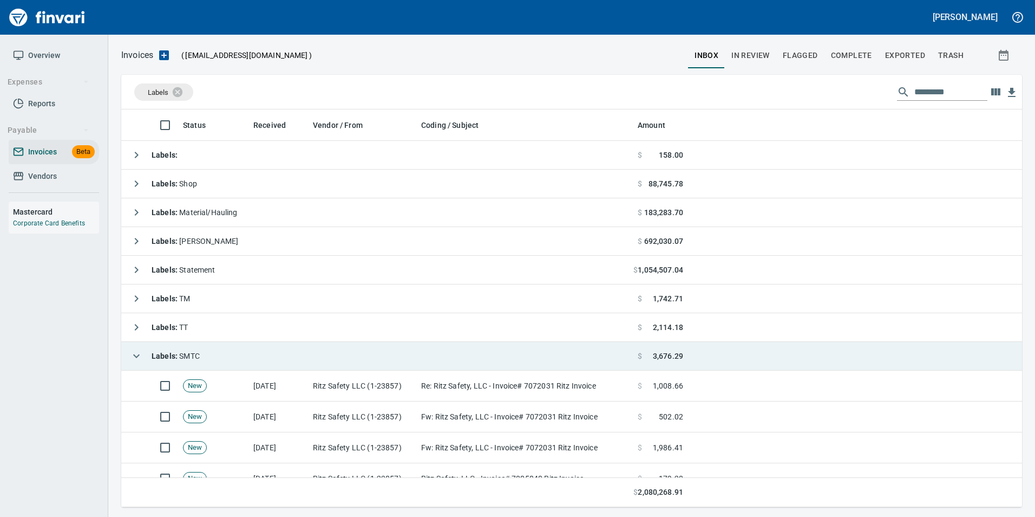
click at [141, 350] on icon "button" at bounding box center [136, 355] width 13 height 13
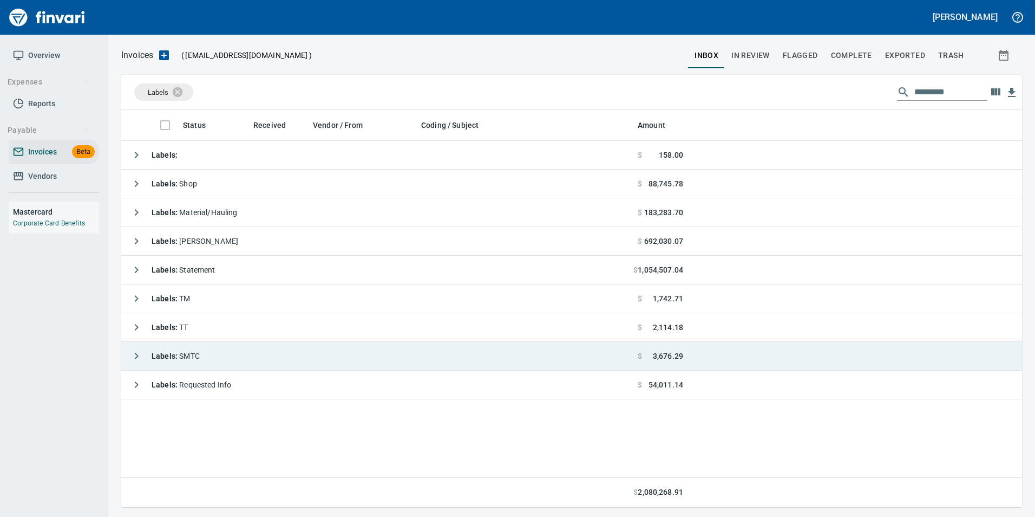
scroll to position [389, 893]
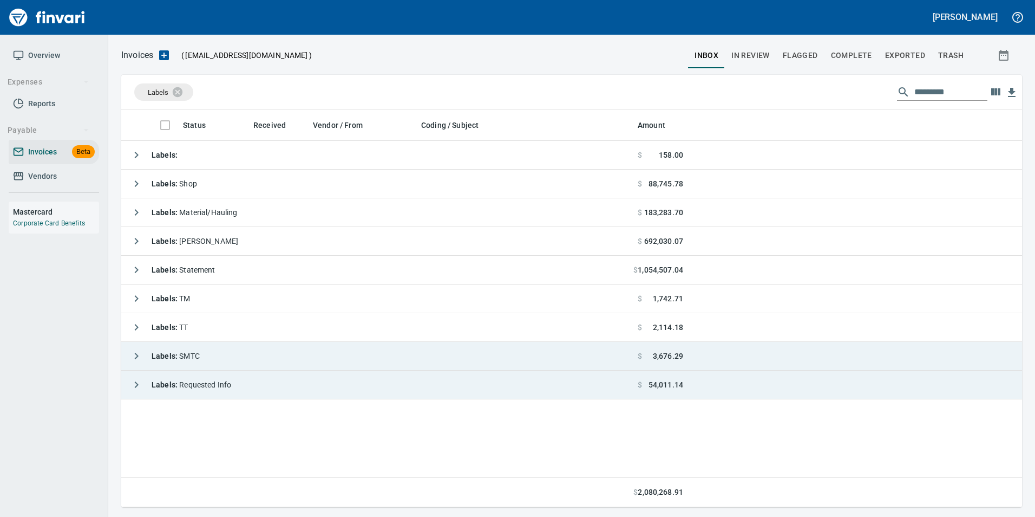
click at [140, 383] on icon "button" at bounding box center [136, 384] width 13 height 13
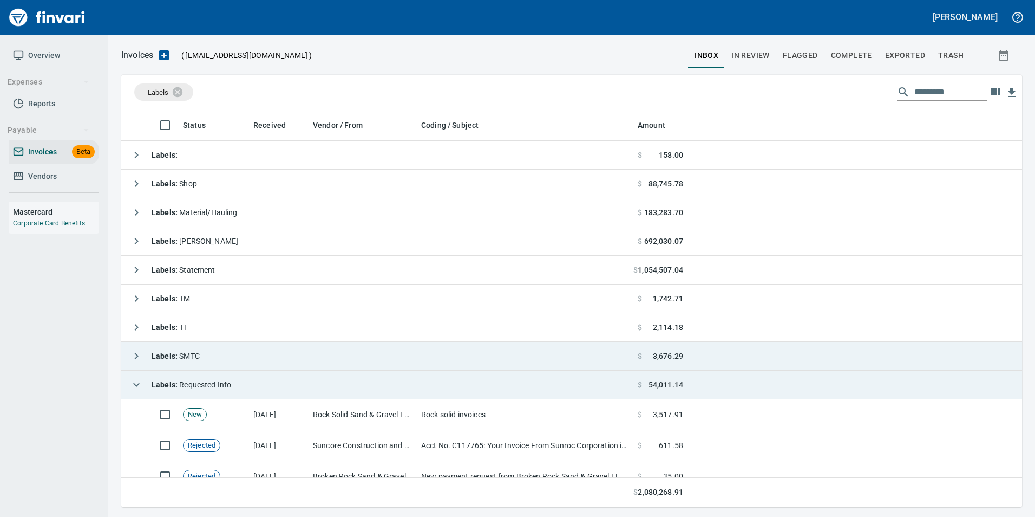
scroll to position [389, 885]
click at [140, 383] on icon "button" at bounding box center [136, 384] width 13 height 13
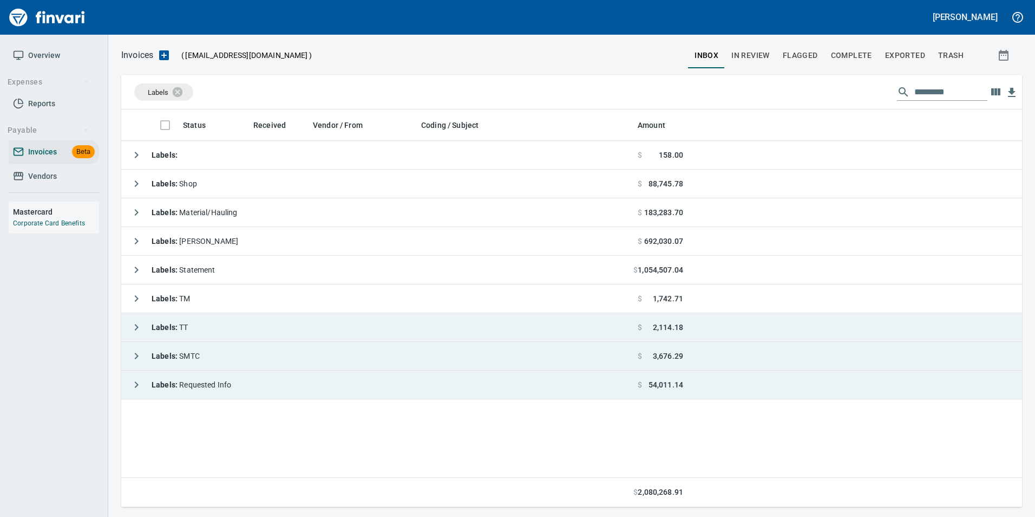
click at [144, 328] on button "button" at bounding box center [137, 327] width 22 height 22
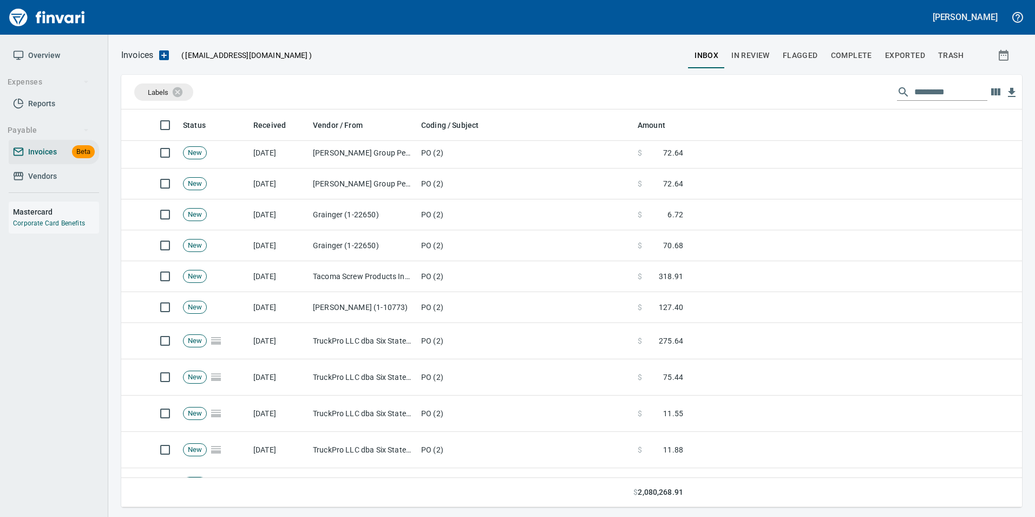
scroll to position [516, 0]
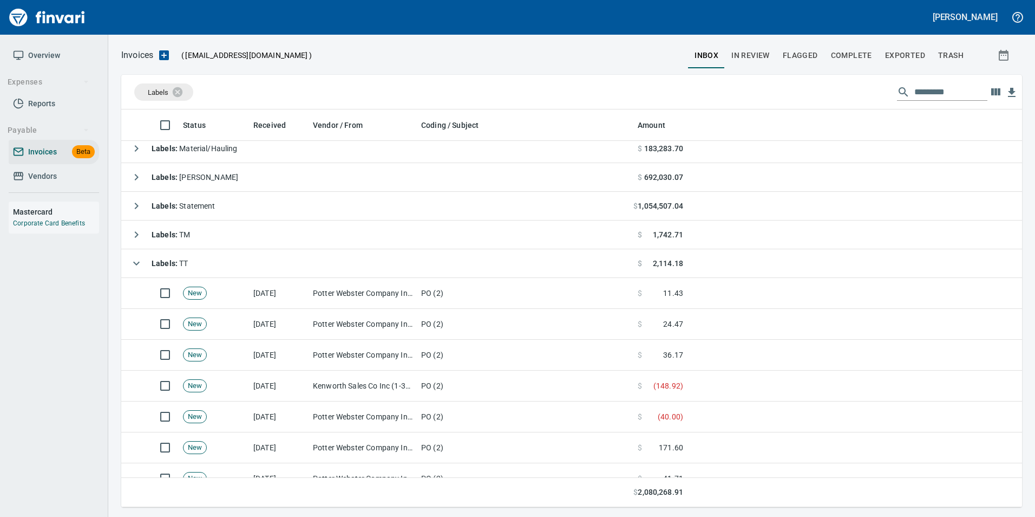
scroll to position [45, 0]
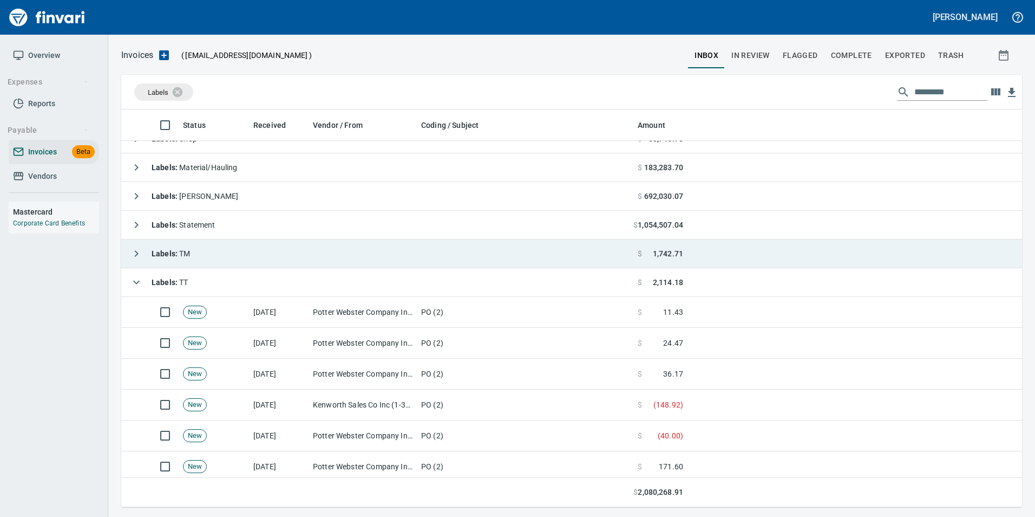
click at [138, 284] on icon "button" at bounding box center [136, 282] width 13 height 13
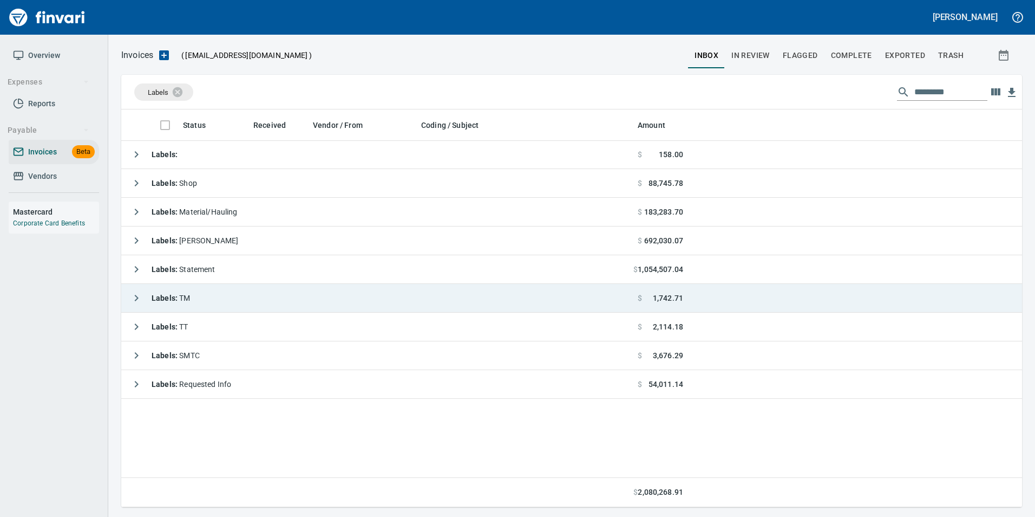
scroll to position [0, 0]
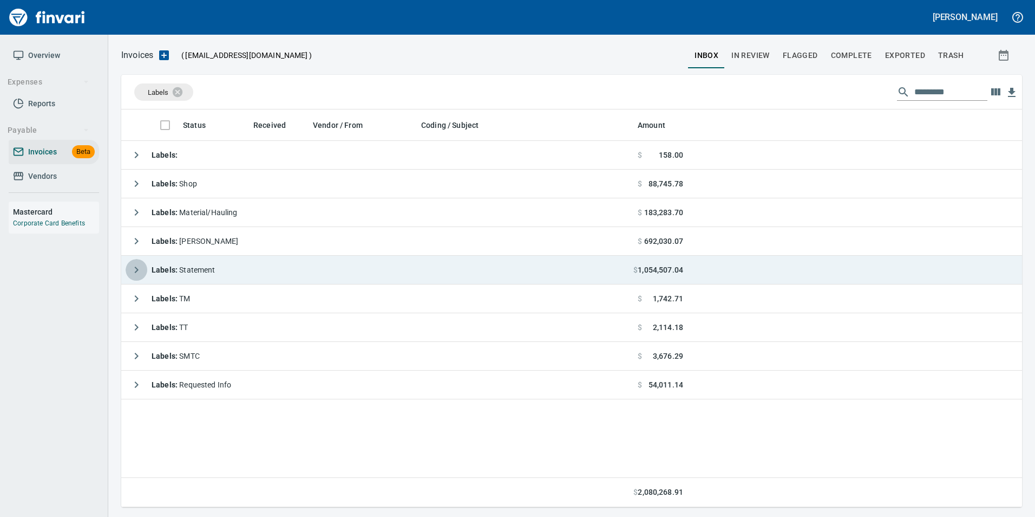
click at [143, 266] on button "button" at bounding box center [137, 270] width 22 height 22
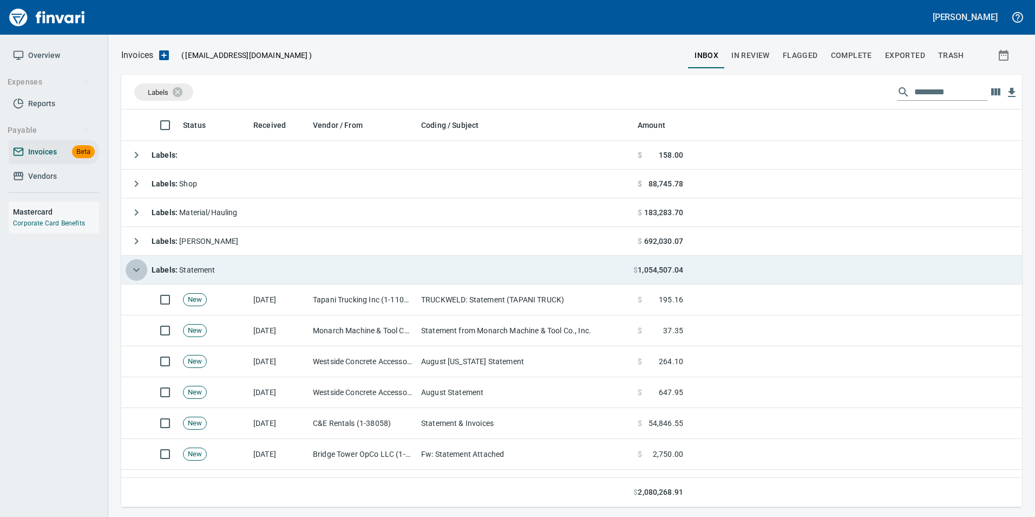
click at [134, 272] on icon "button" at bounding box center [136, 269] width 13 height 13
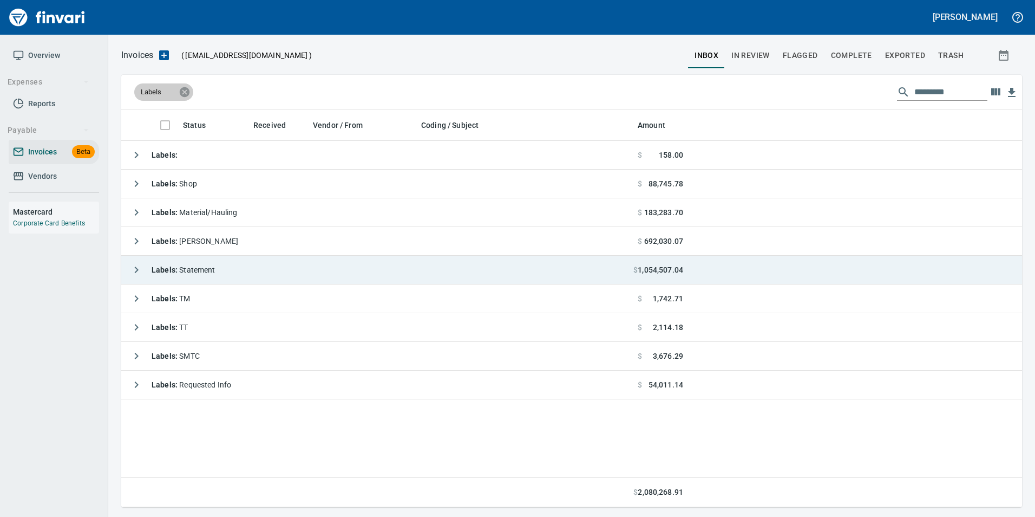
click at [181, 93] on icon at bounding box center [185, 92] width 10 height 10
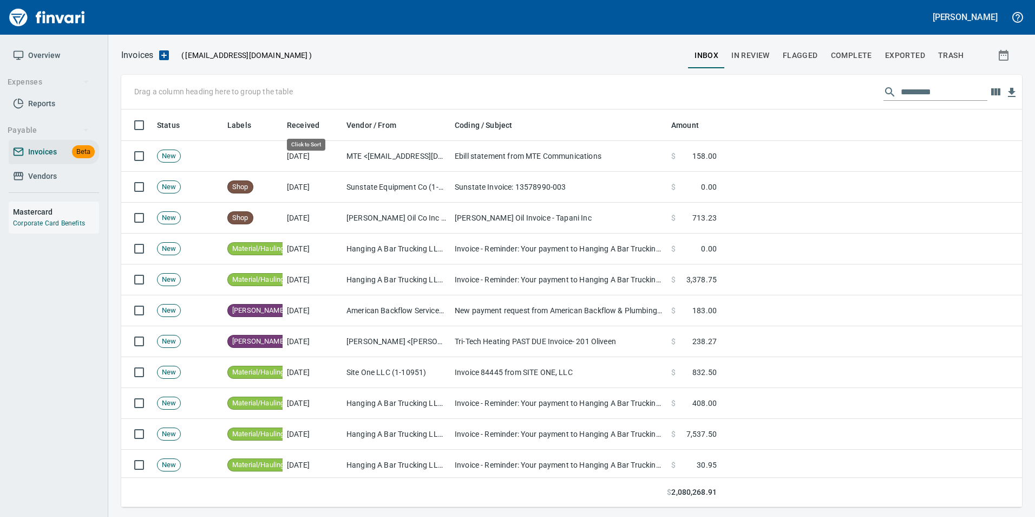
scroll to position [389, 885]
drag, startPoint x: 301, startPoint y: 120, endPoint x: 185, endPoint y: 90, distance: 119.8
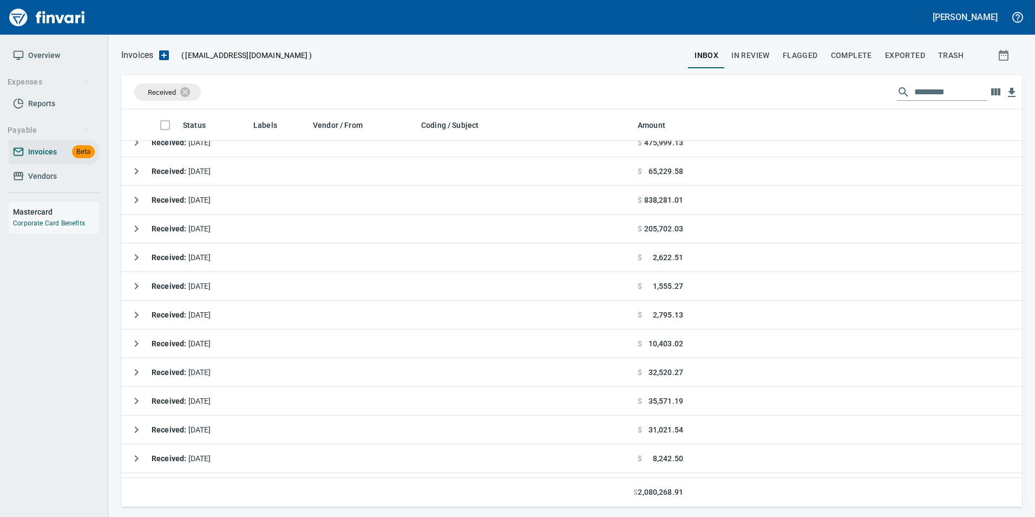
scroll to position [0, 0]
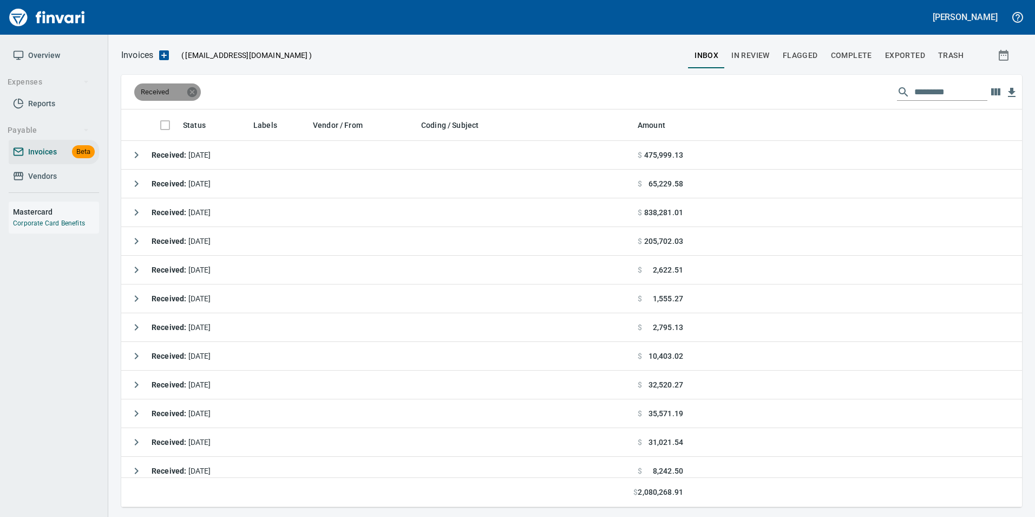
click at [190, 90] on icon at bounding box center [192, 92] width 10 height 10
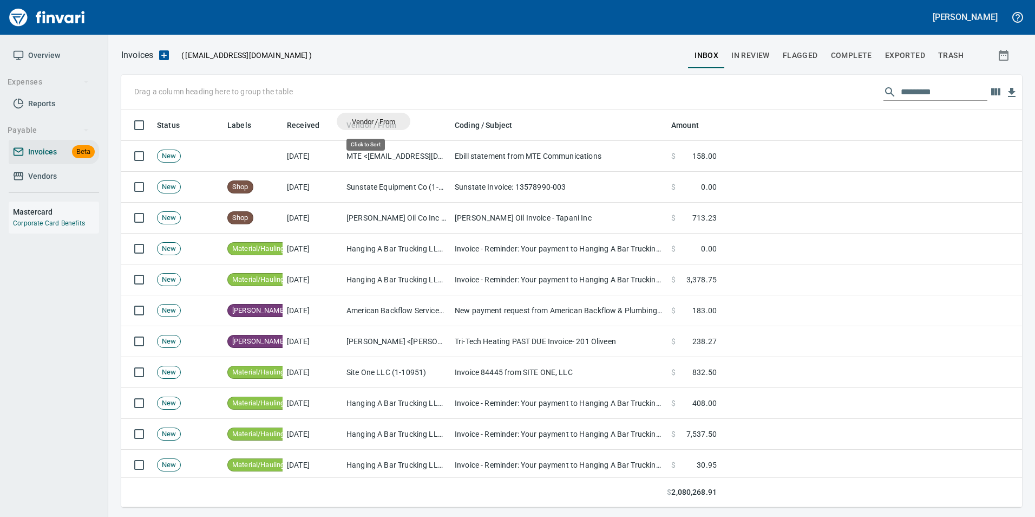
scroll to position [389, 885]
drag, startPoint x: 381, startPoint y: 126, endPoint x: 175, endPoint y: 93, distance: 208.0
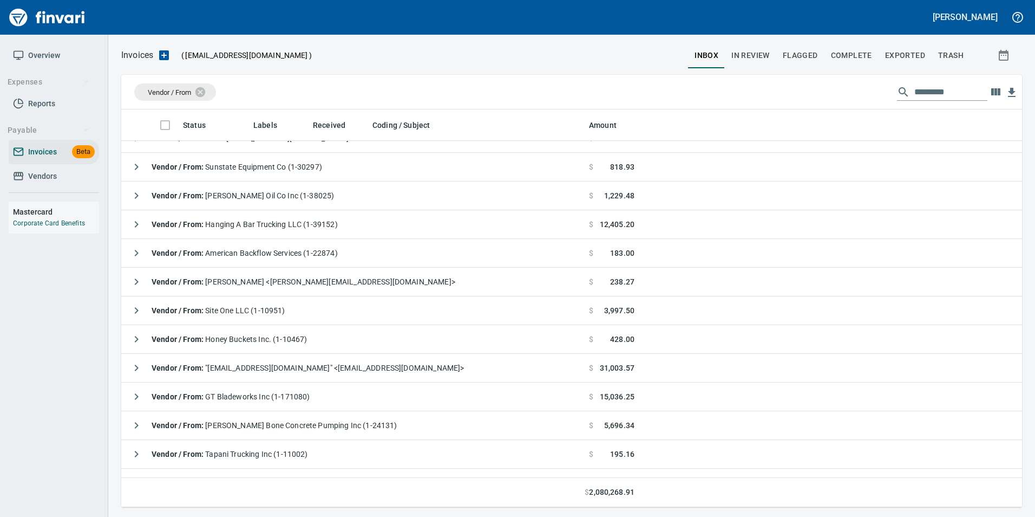
scroll to position [0, 0]
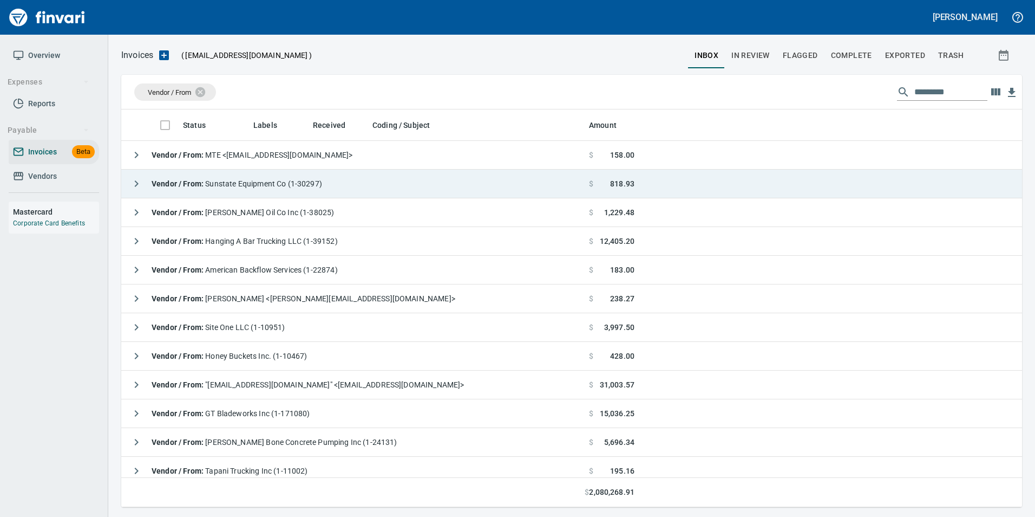
click at [149, 177] on div "Vendor / From : Sunstate Equipment Co (1-30297)" at bounding box center [224, 184] width 197 height 22
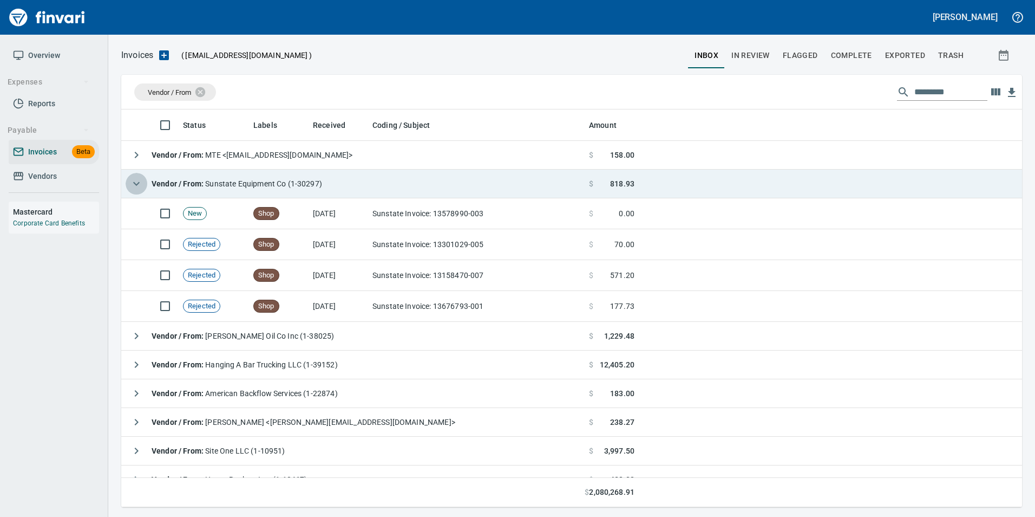
click at [140, 181] on icon "button" at bounding box center [136, 183] width 13 height 13
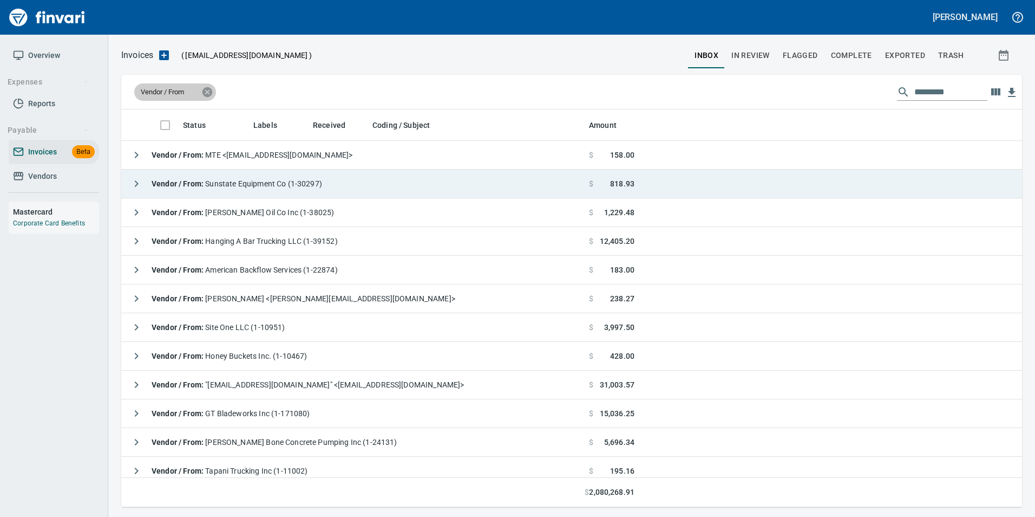
click at [210, 90] on icon at bounding box center [208, 92] width 10 height 10
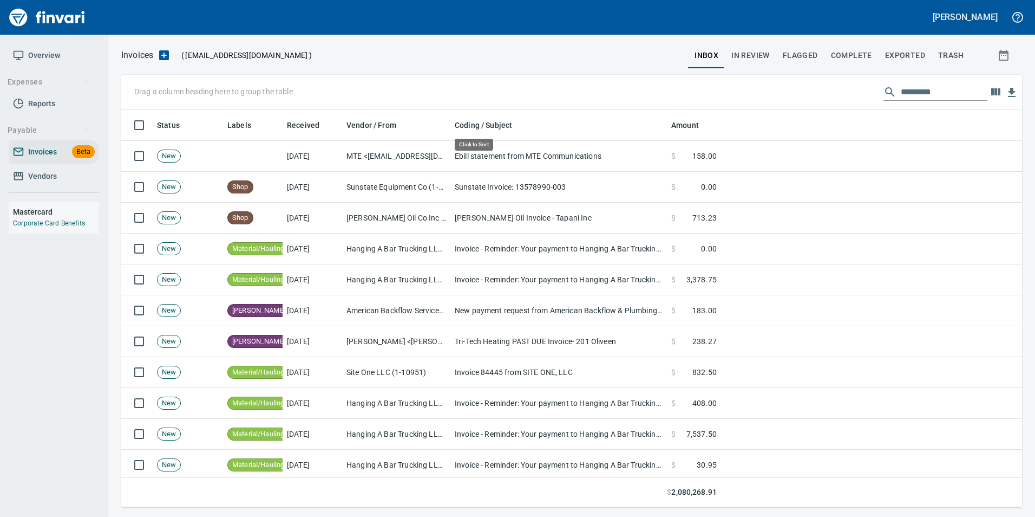
scroll to position [389, 885]
drag, startPoint x: 484, startPoint y: 129, endPoint x: 194, endPoint y: 95, distance: 291.2
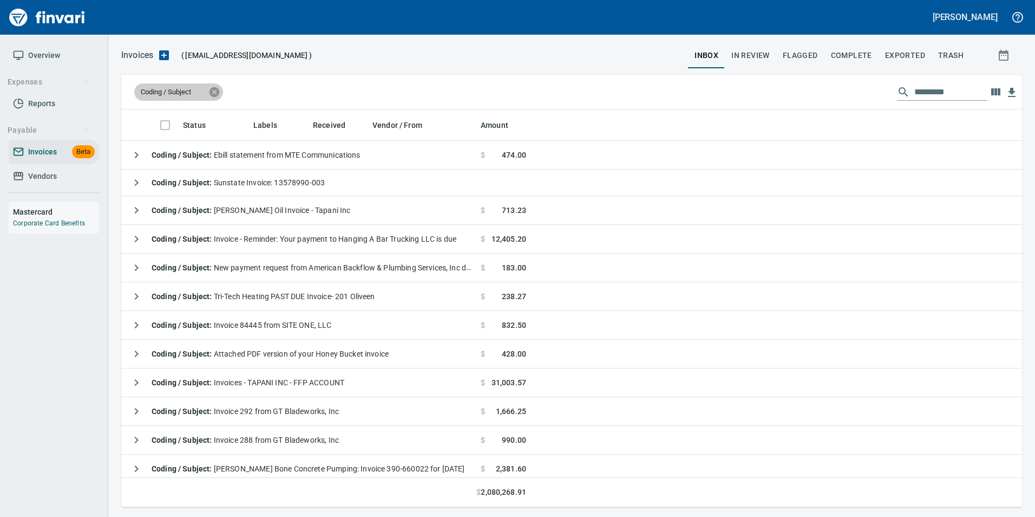
click at [214, 89] on icon at bounding box center [215, 92] width 10 height 10
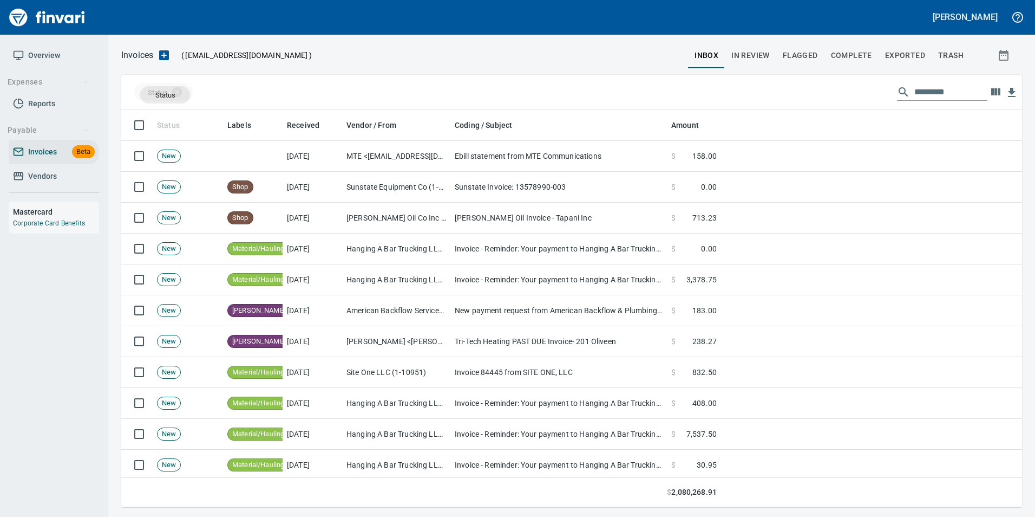
drag, startPoint x: 154, startPoint y: 120, endPoint x: 165, endPoint y: 95, distance: 27.4
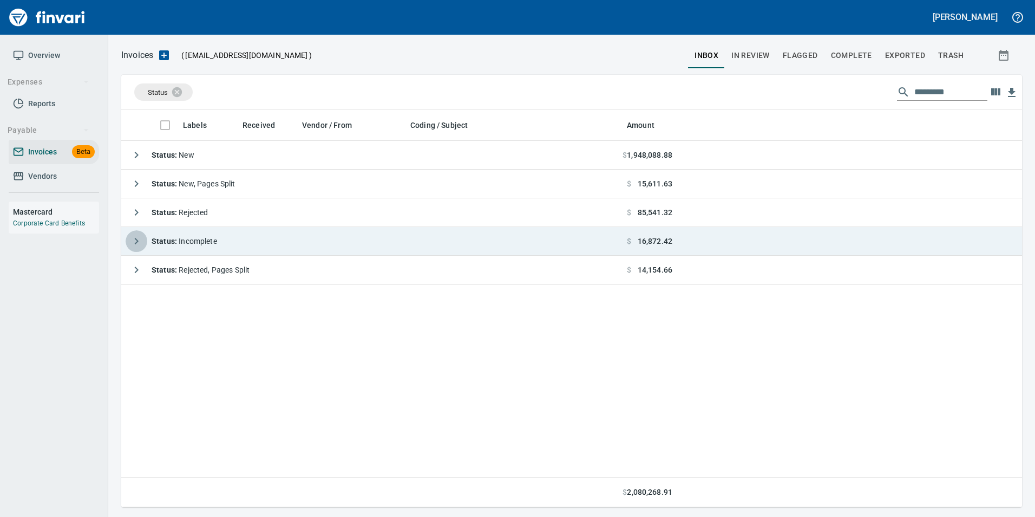
click at [141, 245] on icon "button" at bounding box center [136, 240] width 13 height 13
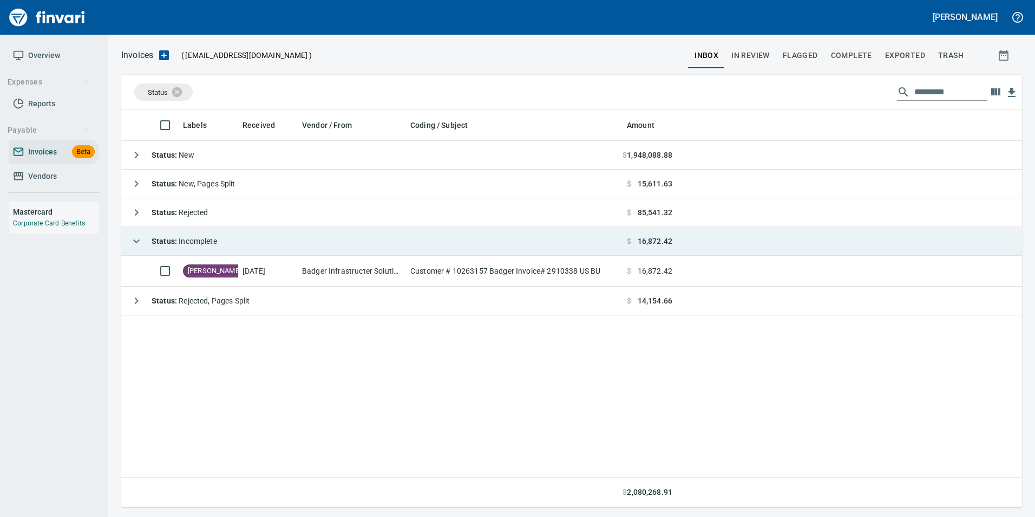
click at [141, 245] on icon "button" at bounding box center [136, 240] width 13 height 13
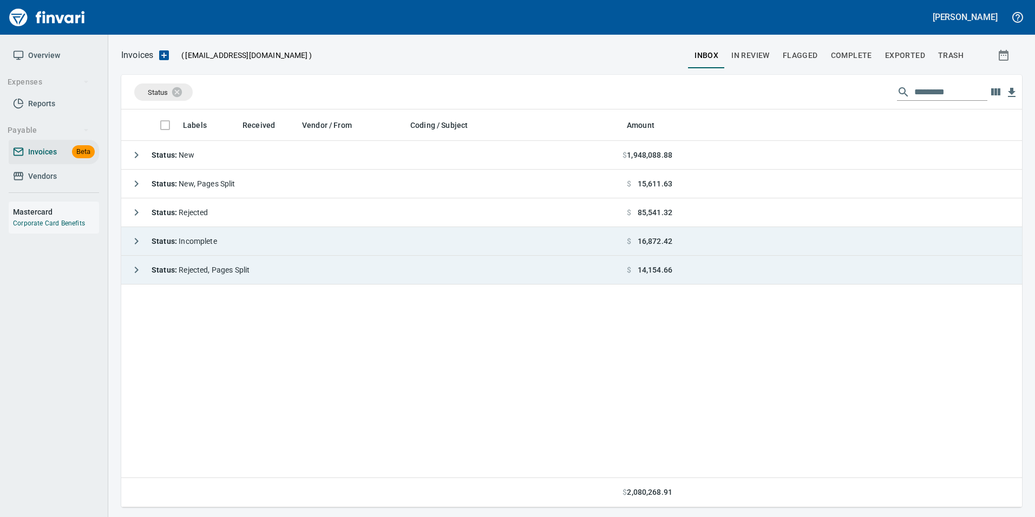
click at [135, 271] on icon "button" at bounding box center [136, 269] width 13 height 13
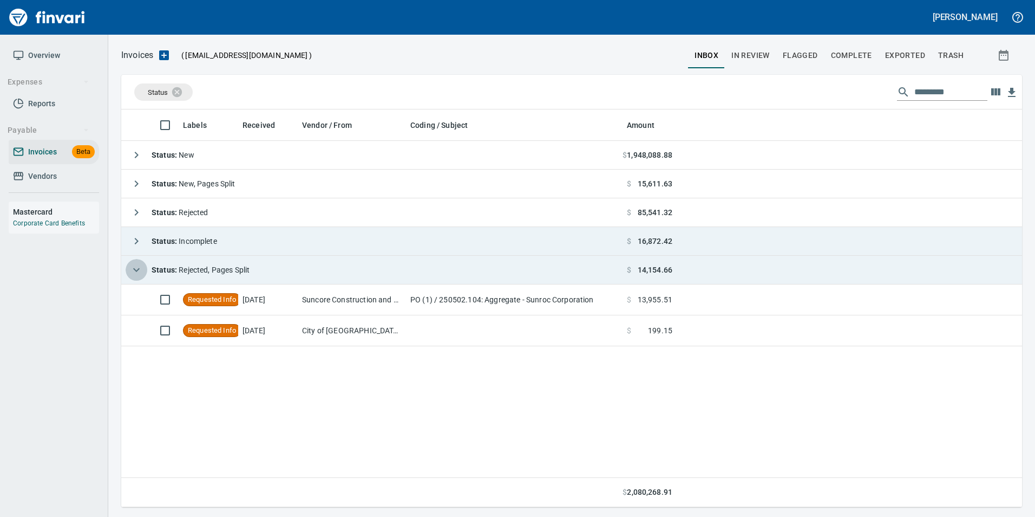
click at [134, 271] on icon "button" at bounding box center [136, 269] width 13 height 13
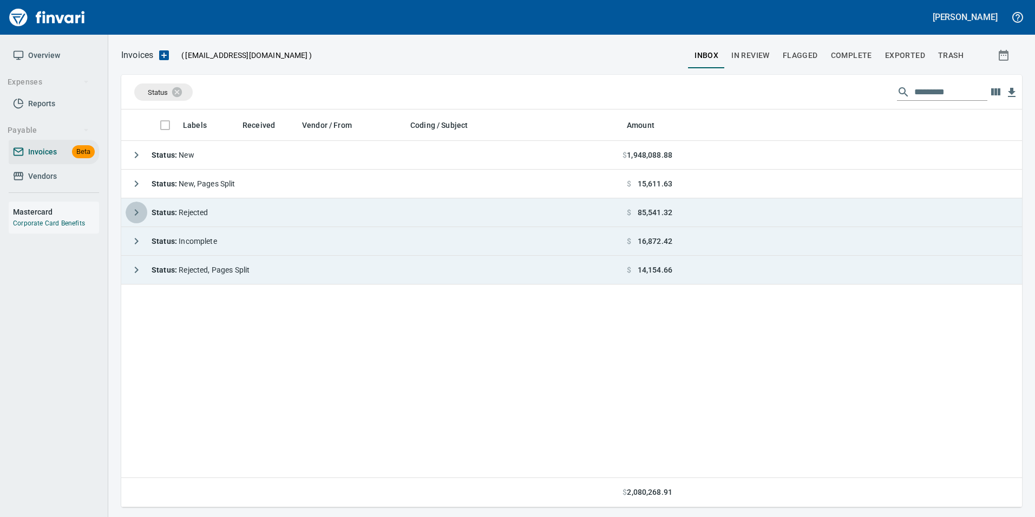
click at [134, 211] on icon "button" at bounding box center [136, 212] width 13 height 13
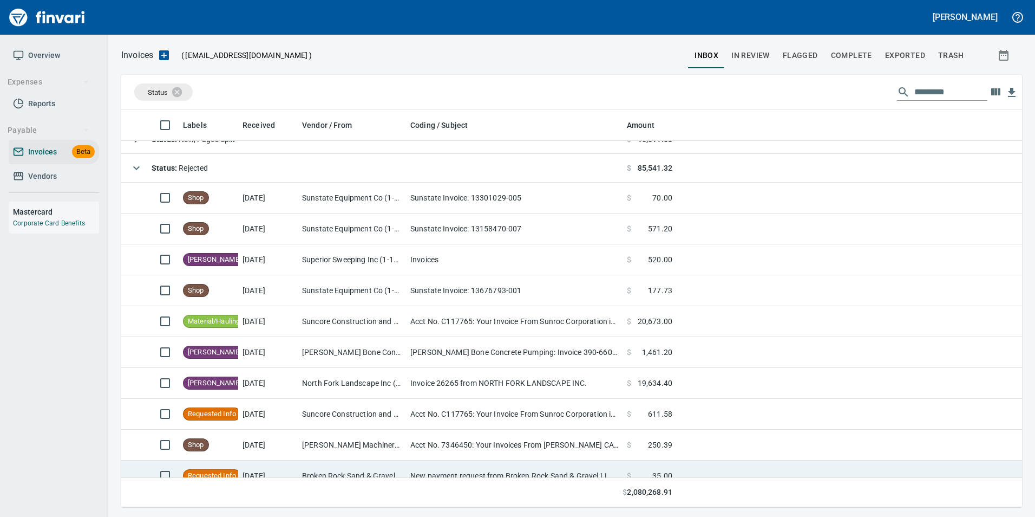
scroll to position [0, 0]
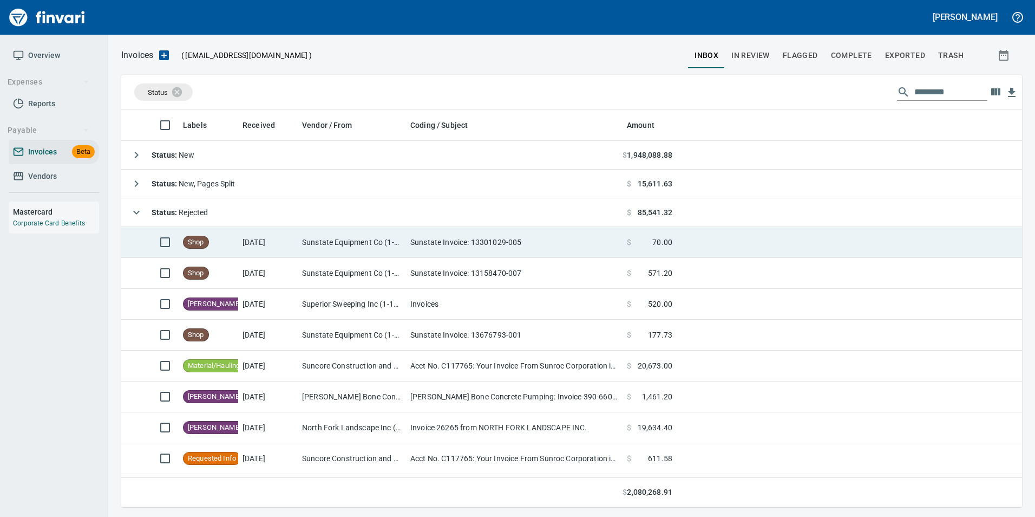
click at [278, 247] on td "[DATE]" at bounding box center [268, 242] width 60 height 31
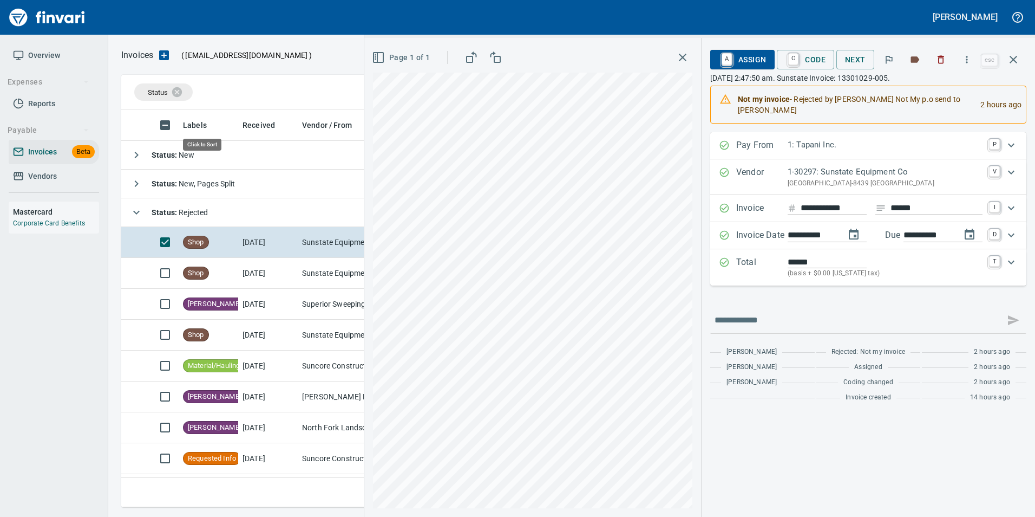
scroll to position [389, 884]
click at [1013, 66] on button "button" at bounding box center [1014, 60] width 26 height 26
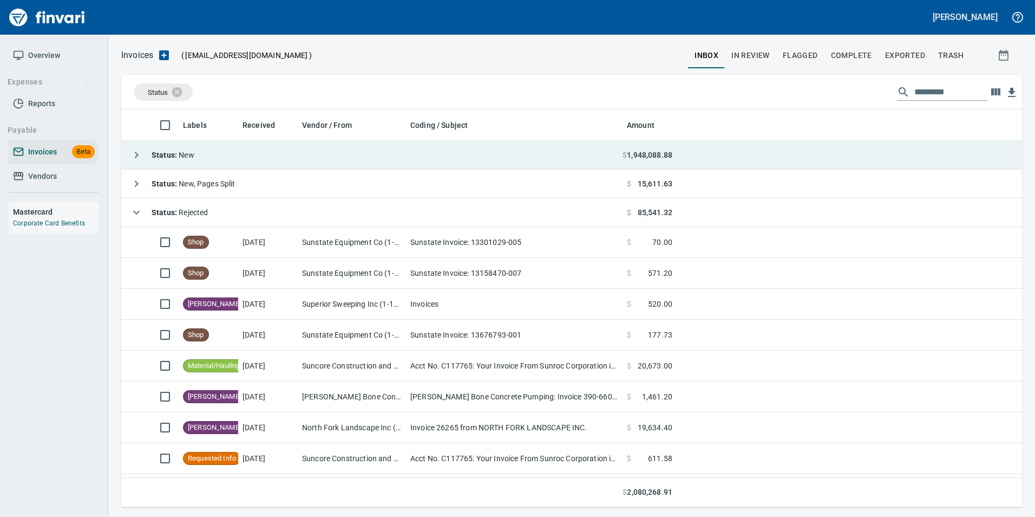
scroll to position [389, 885]
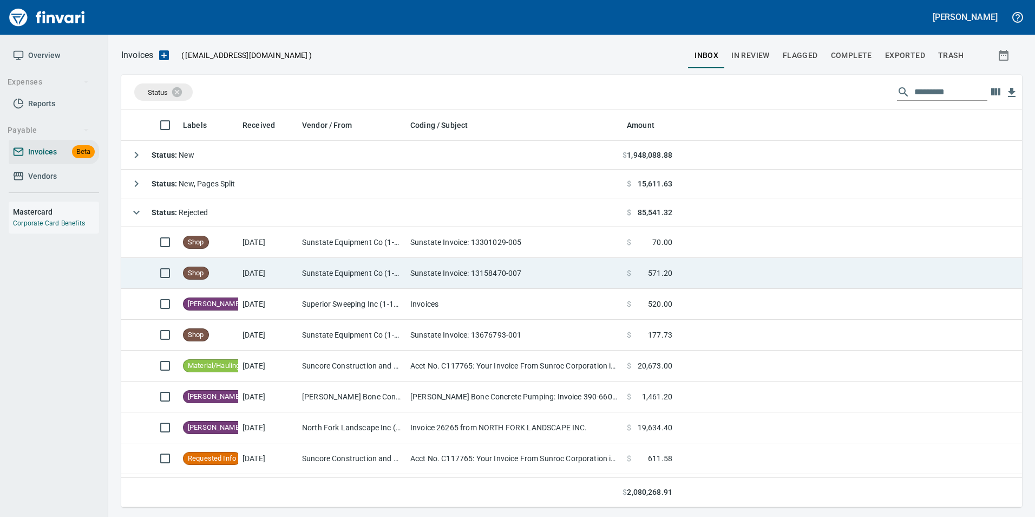
click at [624, 265] on td "$ 571.20" at bounding box center [650, 273] width 54 height 31
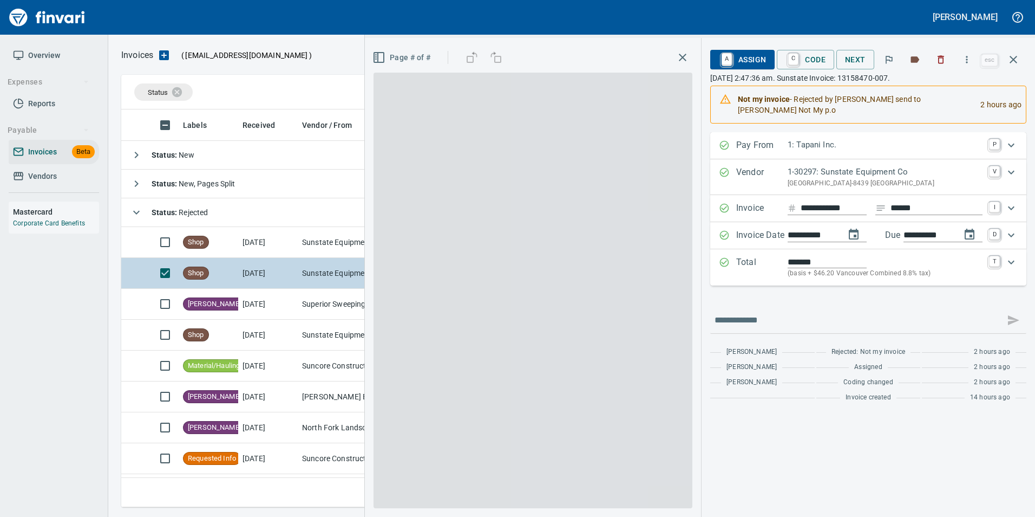
scroll to position [389, 884]
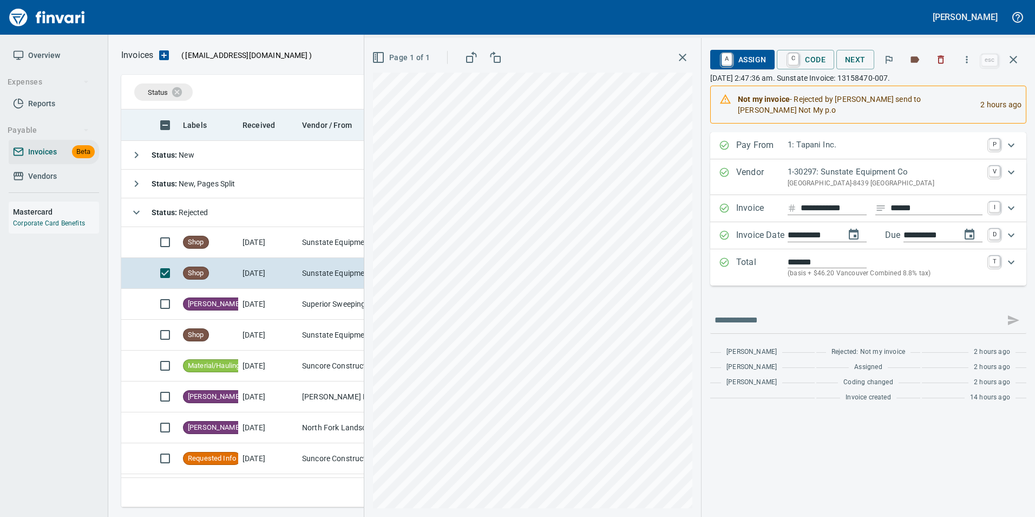
click at [1014, 58] on icon "button" at bounding box center [1013, 59] width 13 height 13
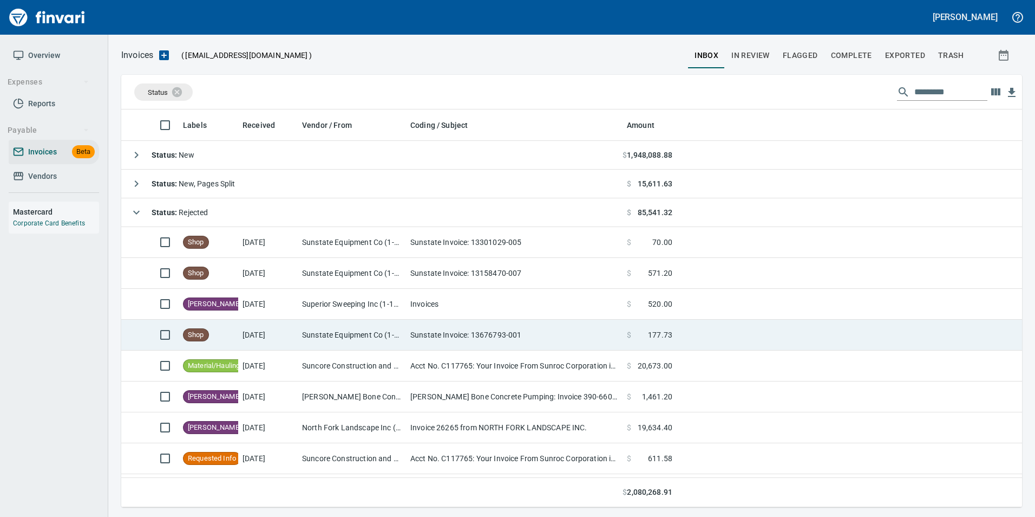
click at [368, 334] on td "Sunstate Equipment Co (1-30297)" at bounding box center [352, 334] width 108 height 31
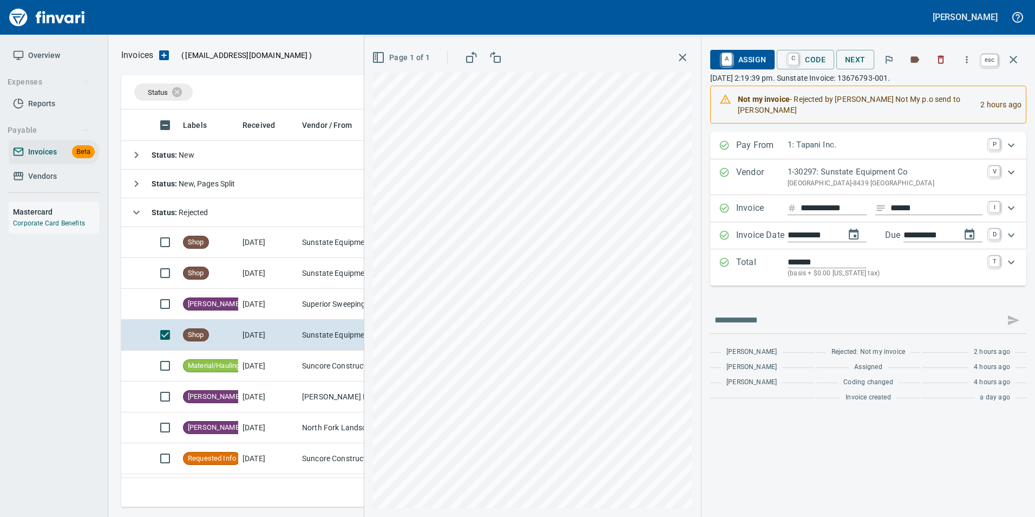
scroll to position [389, 884]
click at [1012, 61] on icon "button" at bounding box center [1013, 59] width 13 height 13
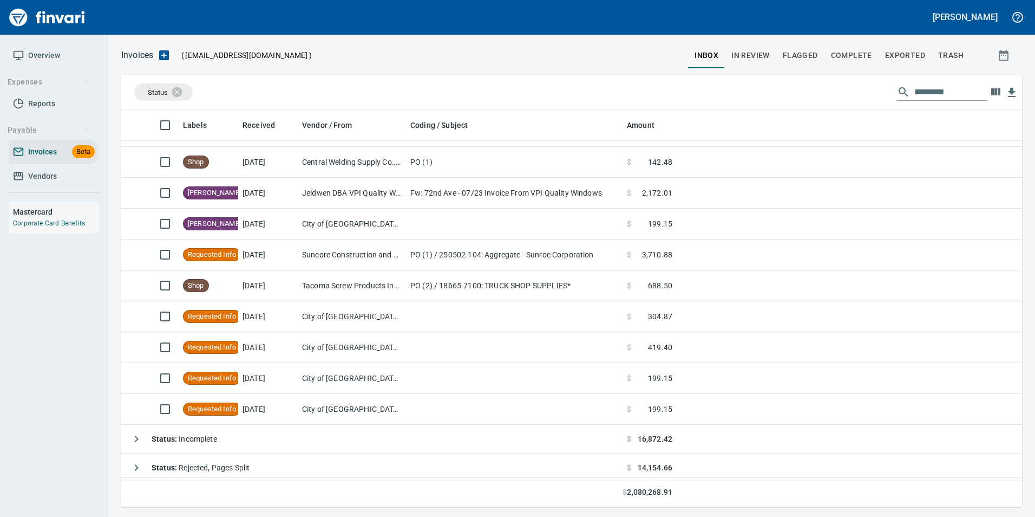
scroll to position [640, 0]
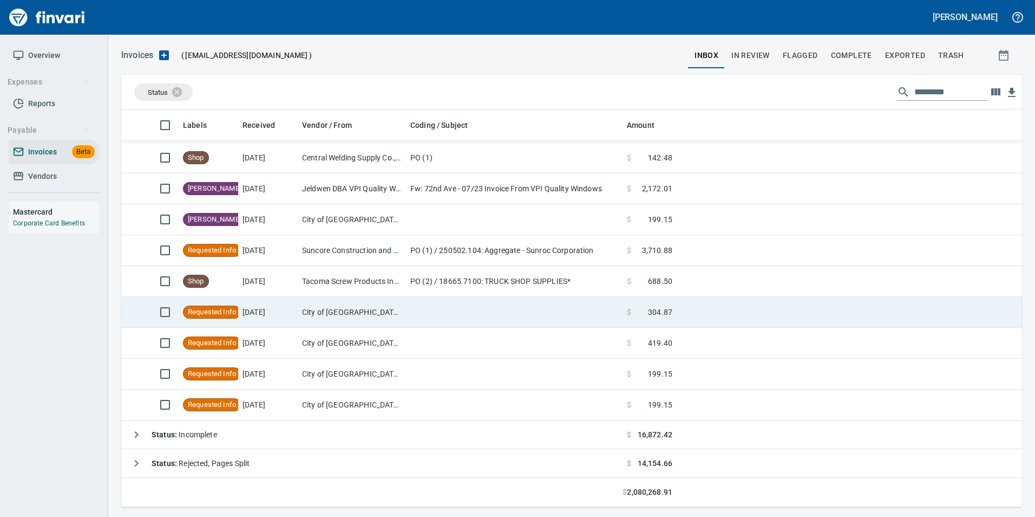
click at [328, 311] on td "City of [GEOGRAPHIC_DATA] (1-29802)" at bounding box center [352, 312] width 108 height 31
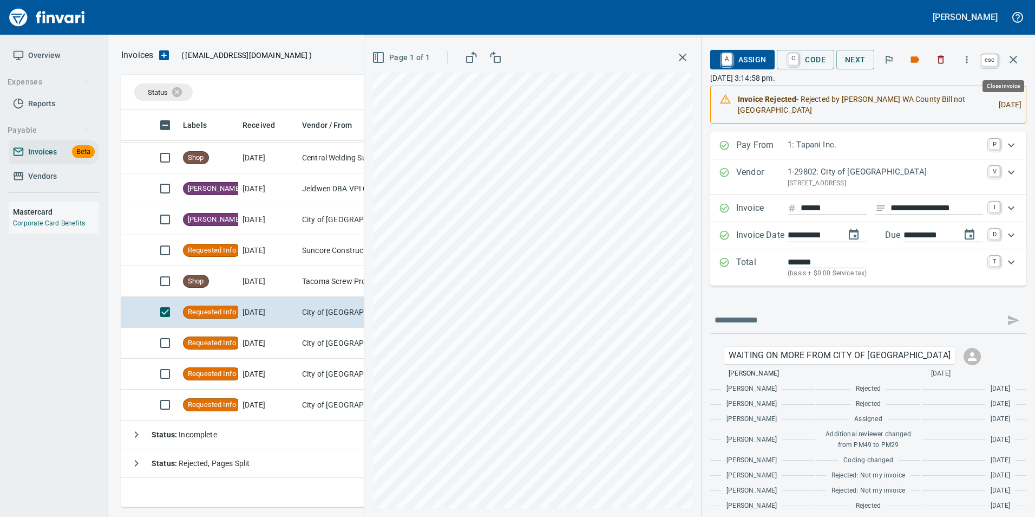
scroll to position [389, 884]
click at [1008, 64] on icon "button" at bounding box center [1013, 59] width 13 height 13
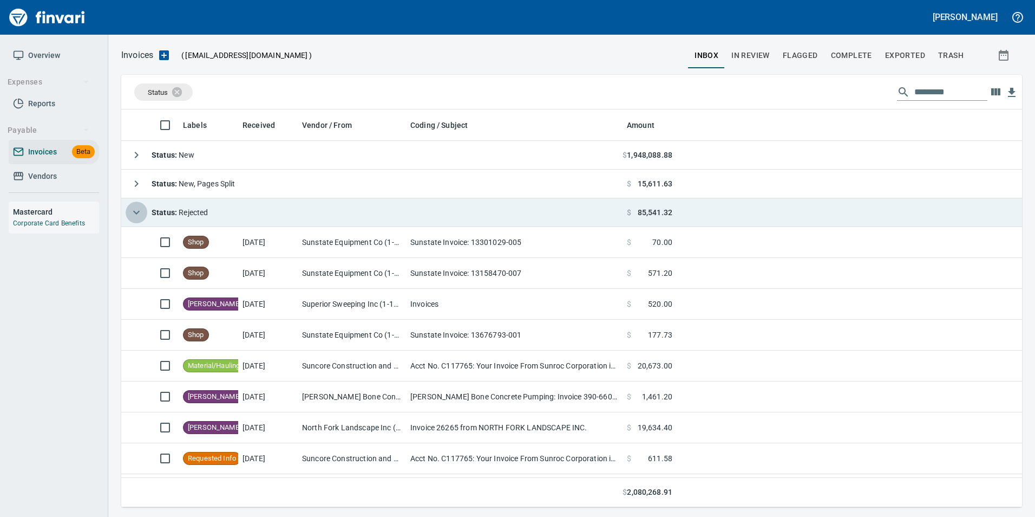
click at [133, 213] on icon "button" at bounding box center [136, 212] width 13 height 13
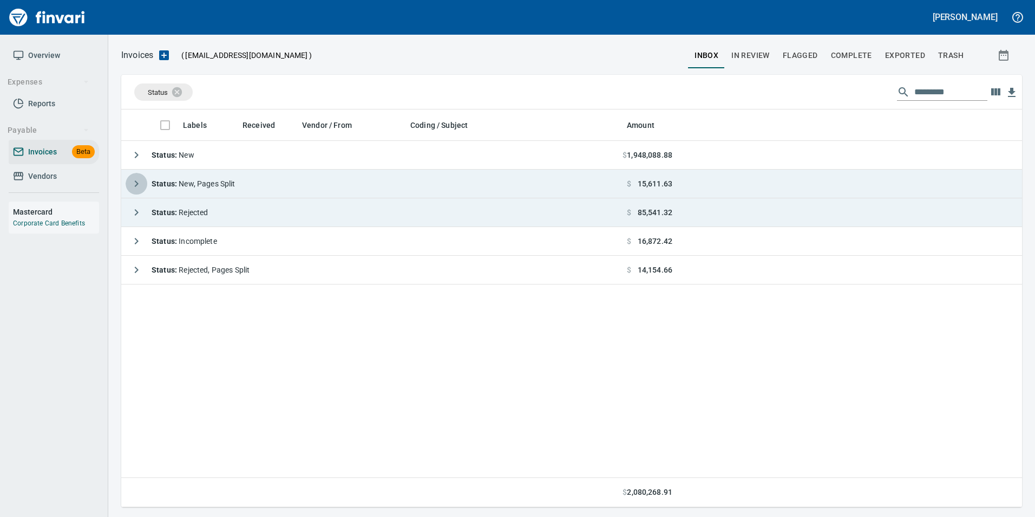
click at [132, 181] on icon "button" at bounding box center [136, 183] width 13 height 13
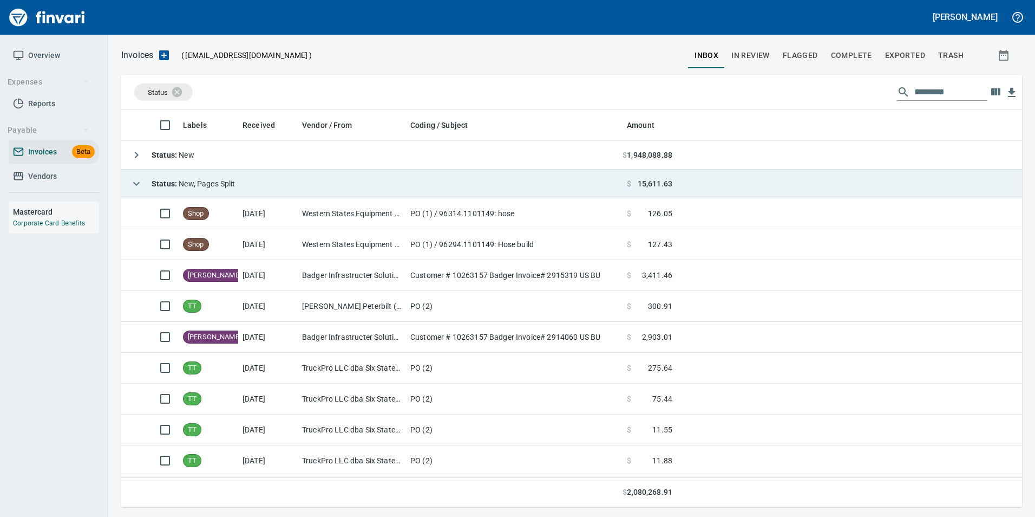
click at [132, 180] on icon "button" at bounding box center [136, 183] width 13 height 13
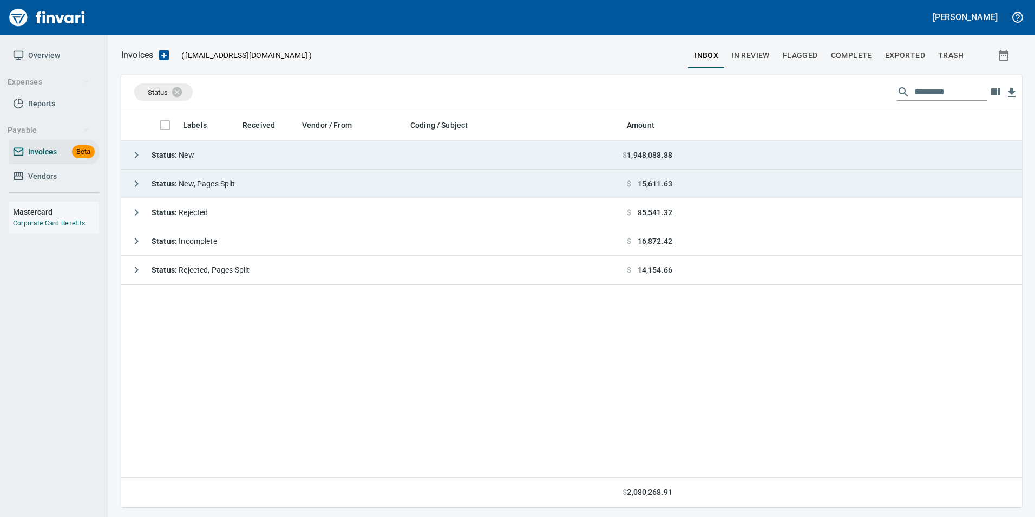
click at [138, 157] on icon "button" at bounding box center [136, 154] width 13 height 13
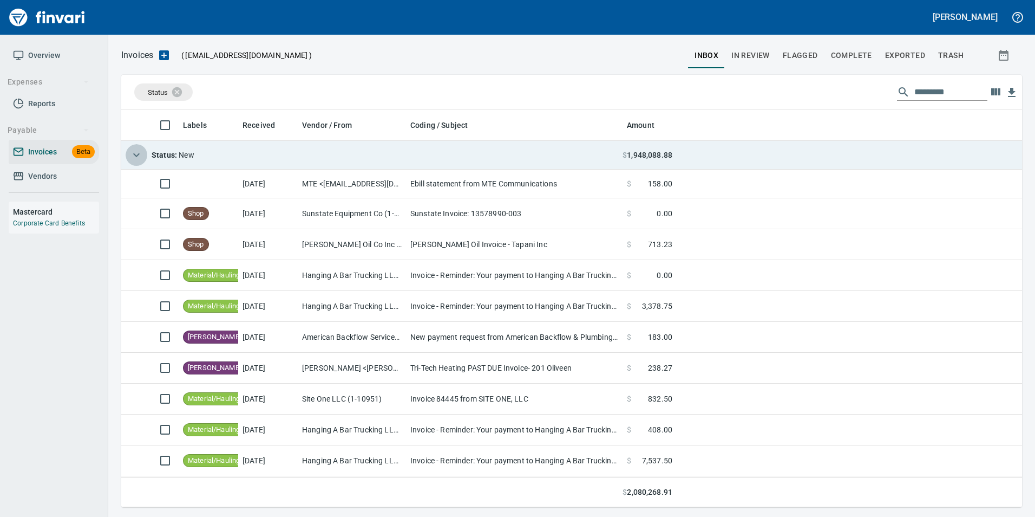
click at [138, 157] on icon "button" at bounding box center [136, 154] width 13 height 13
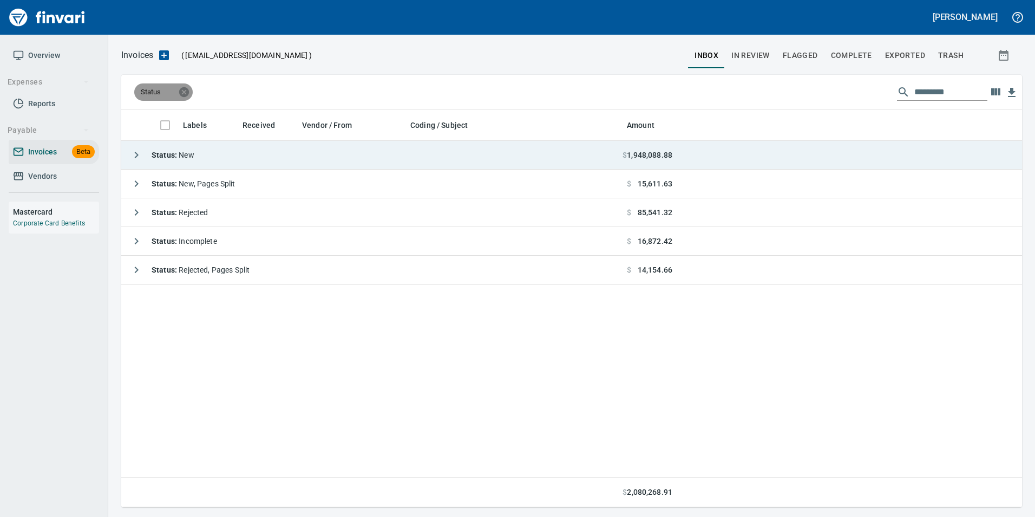
click at [184, 87] on icon at bounding box center [184, 92] width 12 height 12
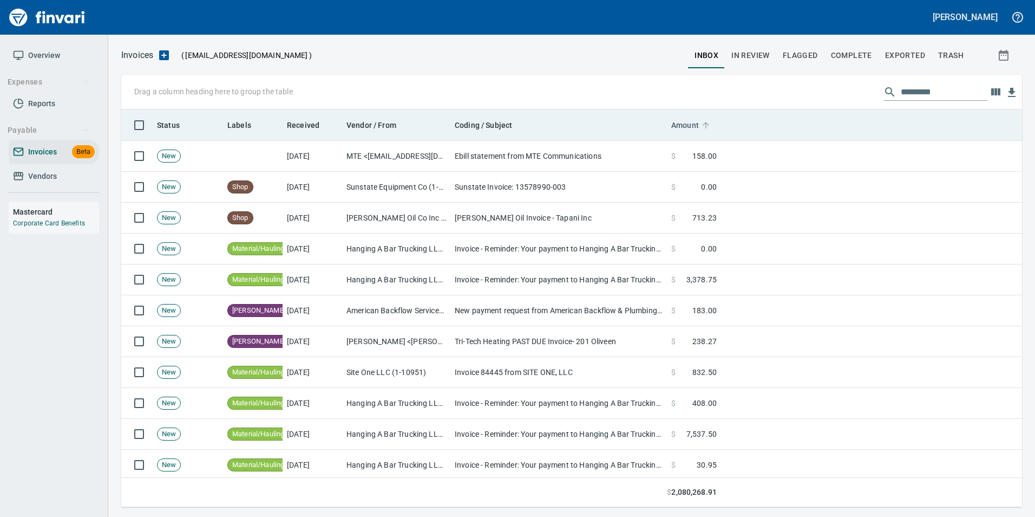
drag, startPoint x: 669, startPoint y: 120, endPoint x: 682, endPoint y: 124, distance: 13.2
click at [676, 121] on body "Gabee Homola Overview Expenses Reports Payable Invoices Beta Vendors Mastercard…" at bounding box center [517, 258] width 1035 height 517
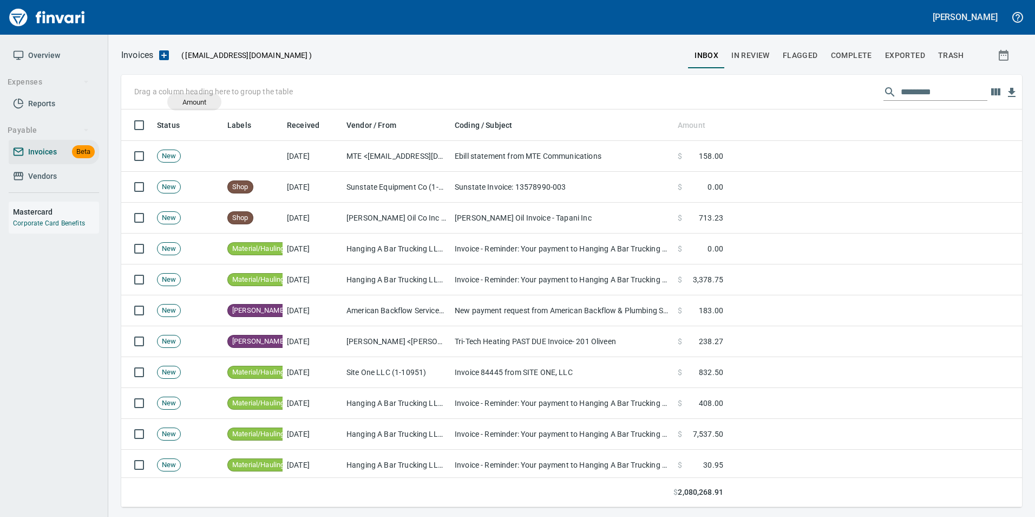
drag, startPoint x: 690, startPoint y: 121, endPoint x: 185, endPoint y: 100, distance: 506.2
click at [188, 101] on body "Gabee Homola Overview Expenses Reports Payable Invoices Beta Vendors Mastercard…" at bounding box center [517, 258] width 1035 height 517
drag, startPoint x: 697, startPoint y: 124, endPoint x: 182, endPoint y: 86, distance: 516.4
click at [182, 86] on body "Gabee Homola Overview Expenses Reports Payable Invoices Beta Vendors Mastercard…" at bounding box center [517, 258] width 1035 height 517
click at [675, 87] on div "Drag a column heading here to group the table" at bounding box center [571, 92] width 901 height 35
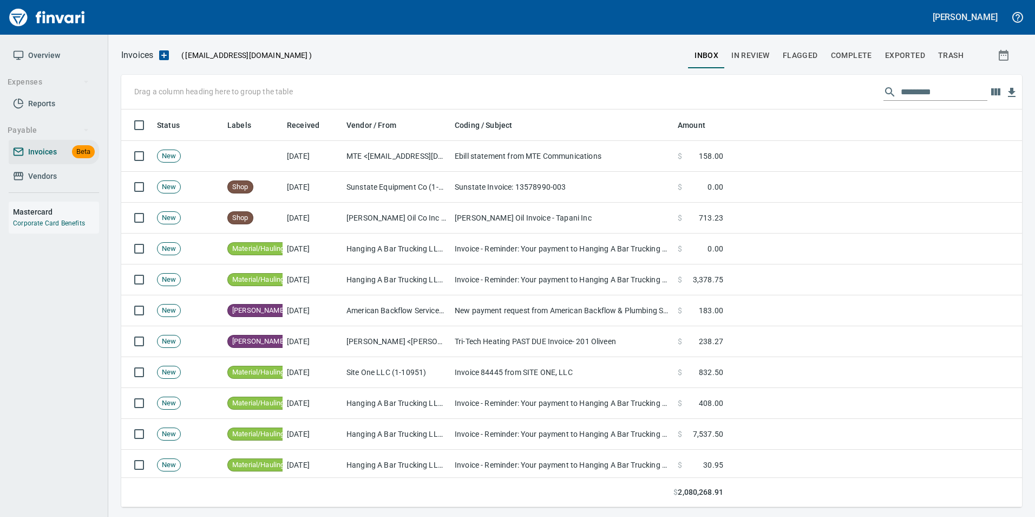
click at [939, 89] on input "text" at bounding box center [944, 91] width 87 height 17
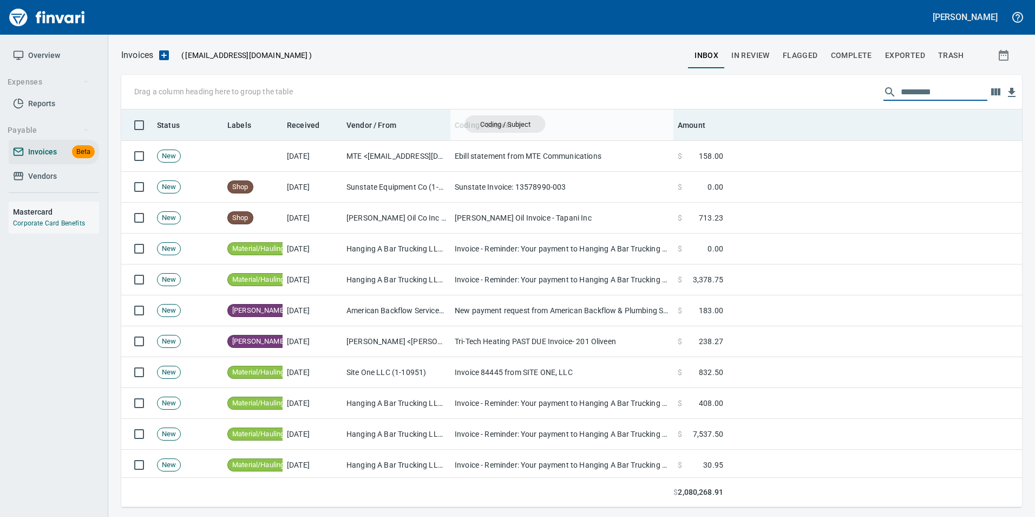
drag, startPoint x: 468, startPoint y: 123, endPoint x: 505, endPoint y: 125, distance: 36.8
click at [505, 125] on body "Gabee Homola Overview Expenses Reports Payable Invoices Beta Vendors Mastercard…" at bounding box center [517, 258] width 1035 height 517
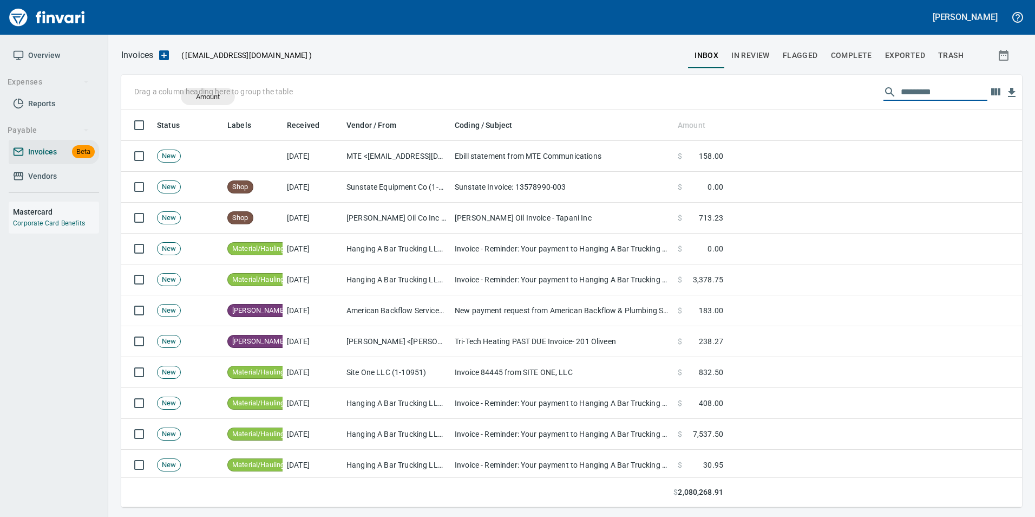
drag, startPoint x: 706, startPoint y: 119, endPoint x: 189, endPoint y: 94, distance: 517.7
click at [189, 94] on body "Gabee Homola Overview Expenses Reports Payable Invoices Beta Vendors Mastercard…" at bounding box center [517, 258] width 1035 height 517
drag, startPoint x: 796, startPoint y: 118, endPoint x: 778, endPoint y: 89, distance: 34.1
click at [778, 89] on div "Drag a column heading here to group the table Status Labels Received Vendor / F…" at bounding box center [571, 291] width 901 height 432
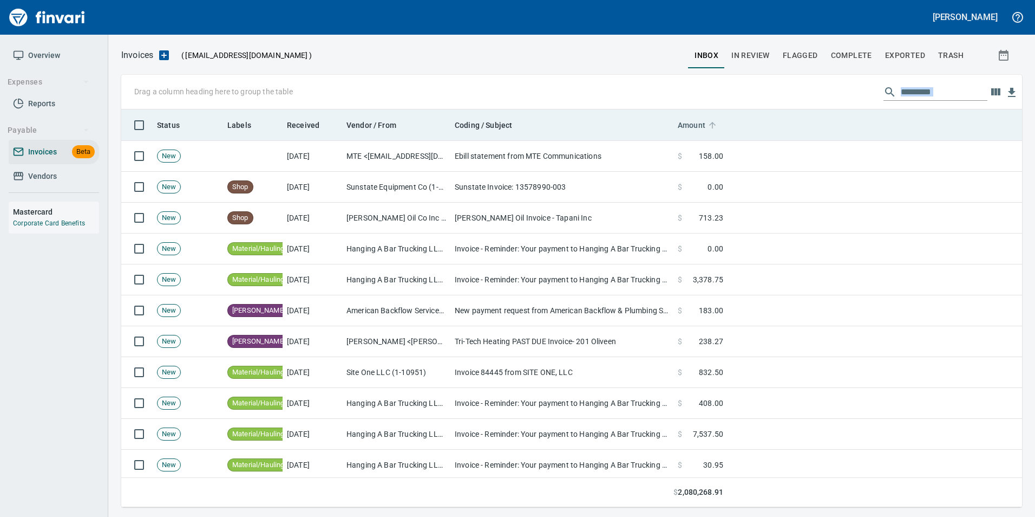
drag, startPoint x: 778, startPoint y: 89, endPoint x: 695, endPoint y: 120, distance: 87.9
click at [697, 122] on span "Amount" at bounding box center [692, 125] width 28 height 13
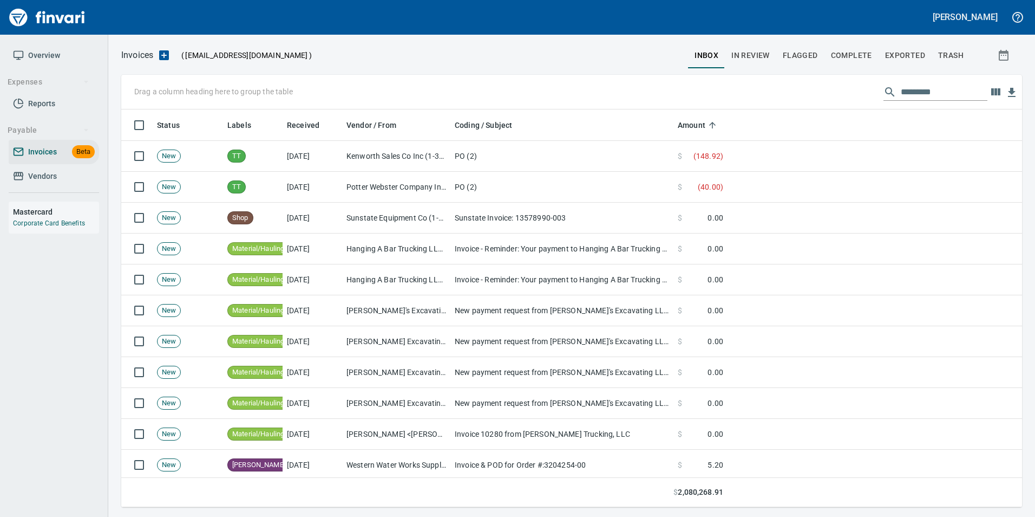
click at [668, 97] on div "Drag a column heading here to group the table" at bounding box center [571, 92] width 901 height 35
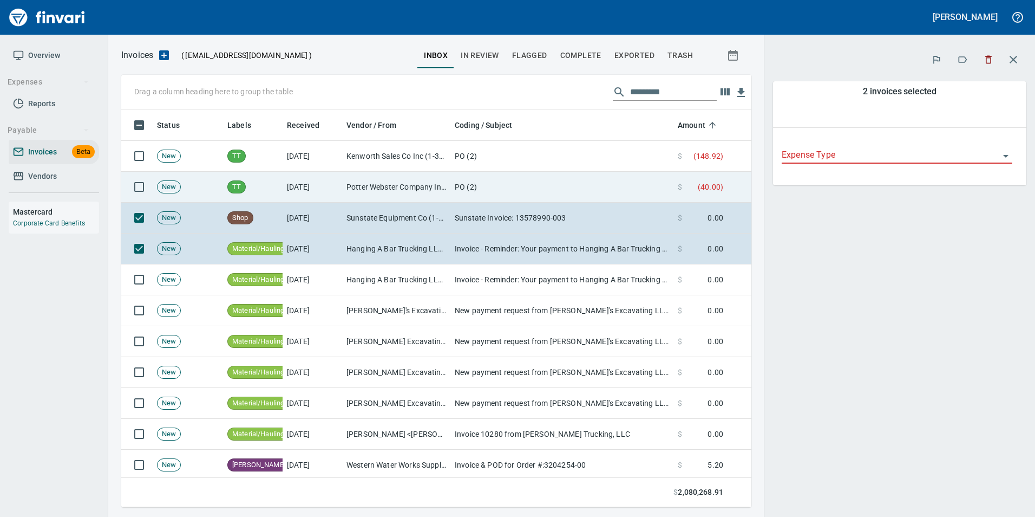
scroll to position [389, 614]
type input "**********"
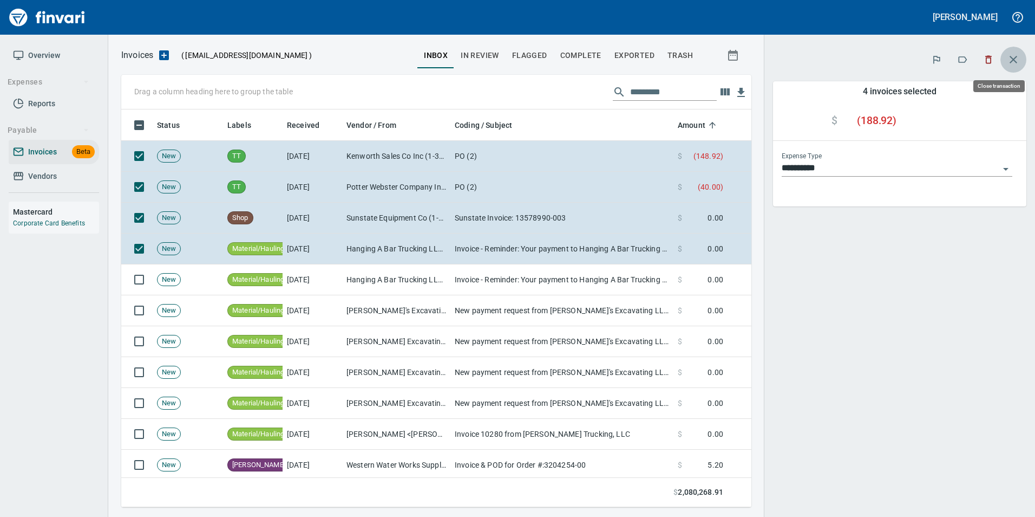
scroll to position [389, 614]
click at [1011, 60] on icon "button" at bounding box center [1013, 59] width 13 height 13
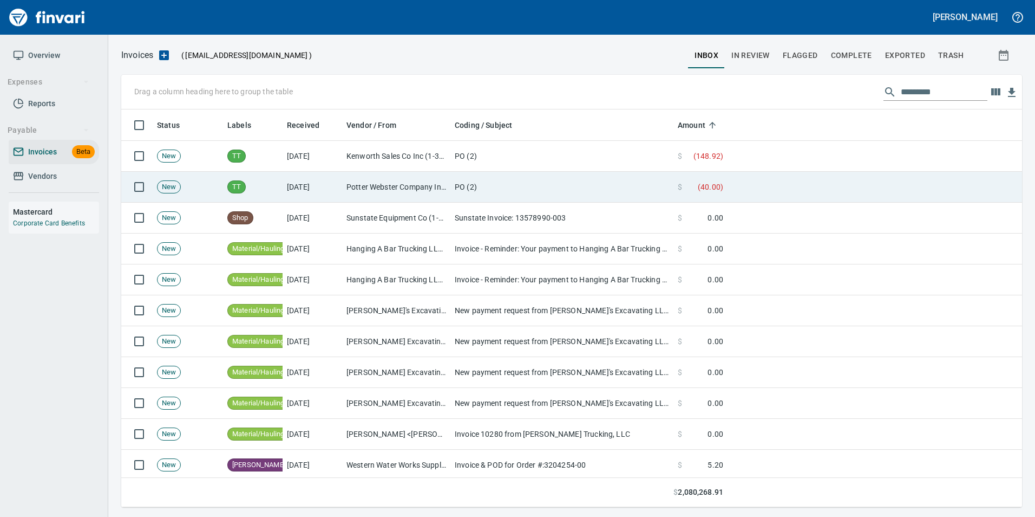
scroll to position [389, 885]
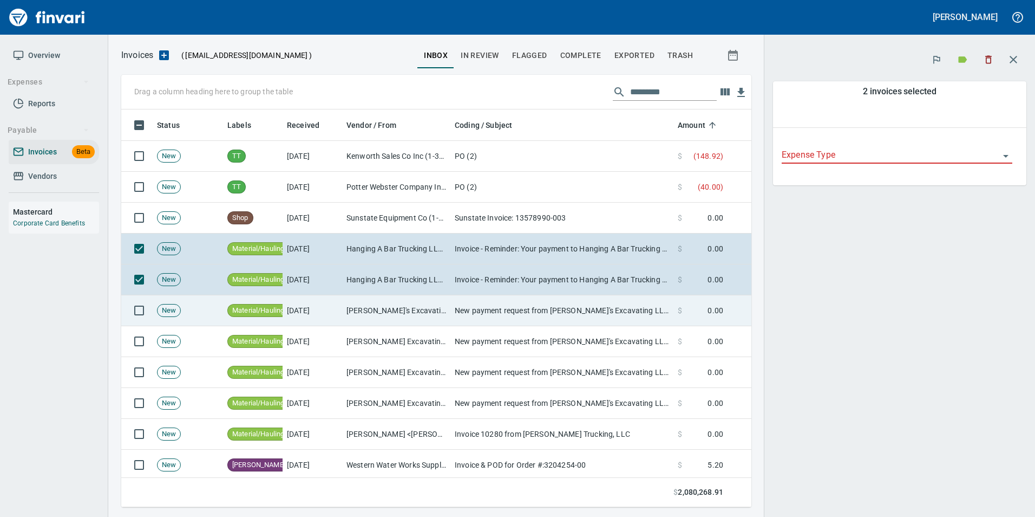
scroll to position [389, 614]
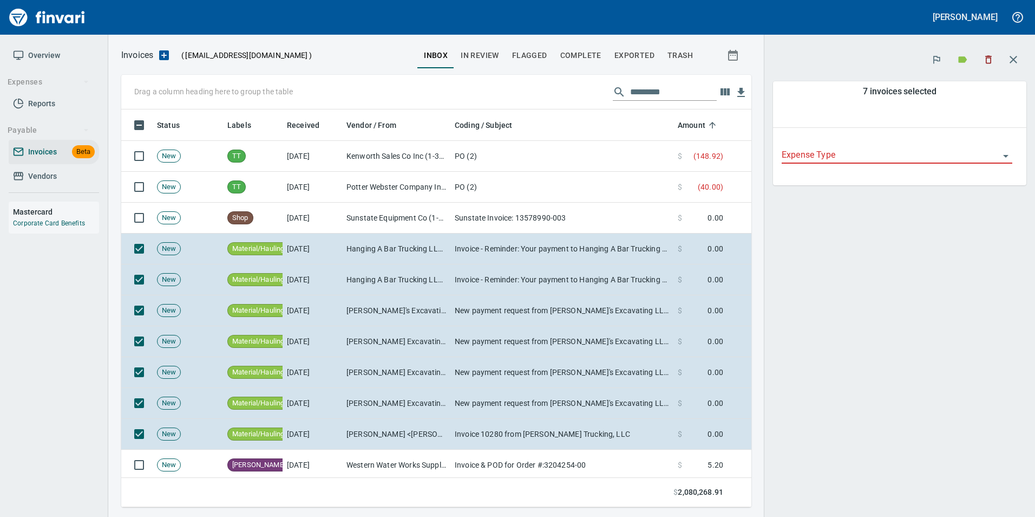
click at [1007, 156] on icon "Open" at bounding box center [1006, 155] width 13 height 13
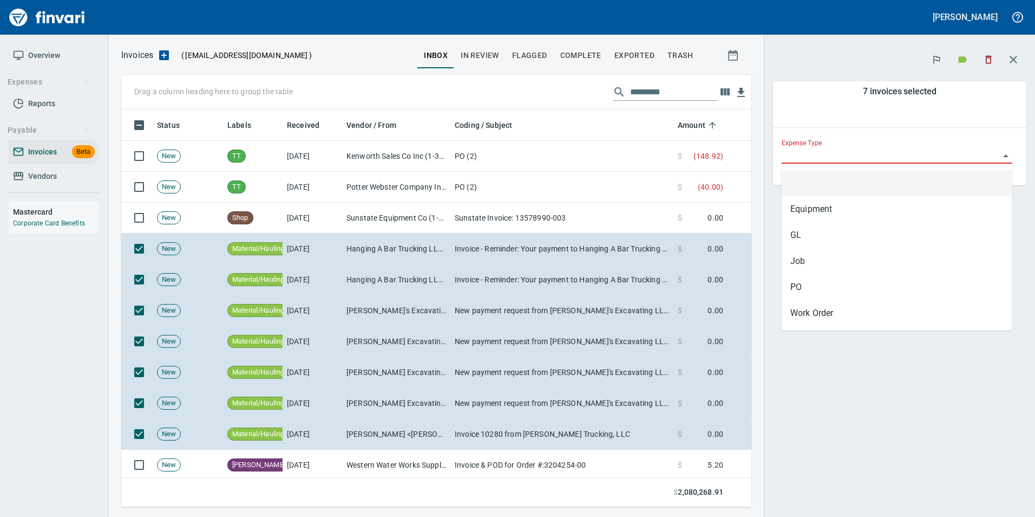
scroll to position [389, 614]
click at [1020, 57] on button "button" at bounding box center [1014, 60] width 26 height 26
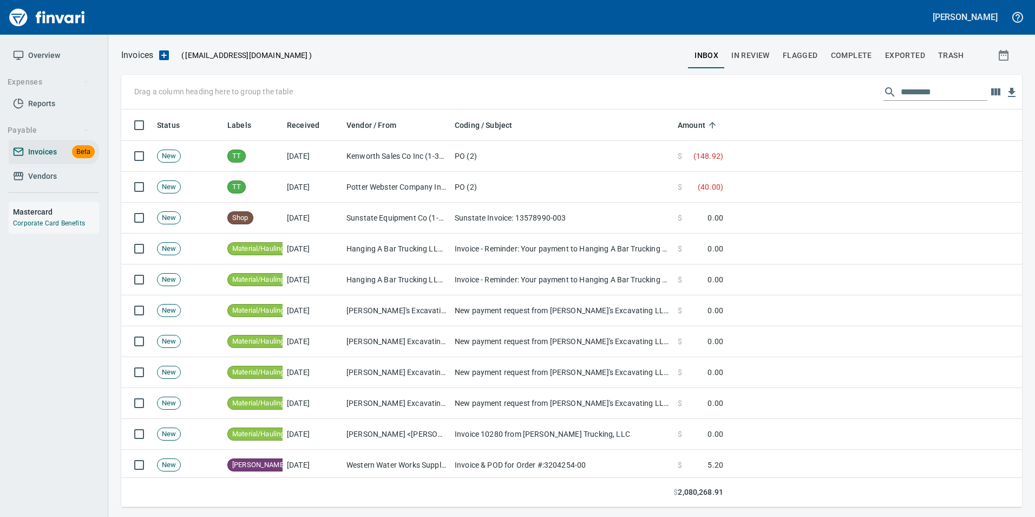
scroll to position [389, 885]
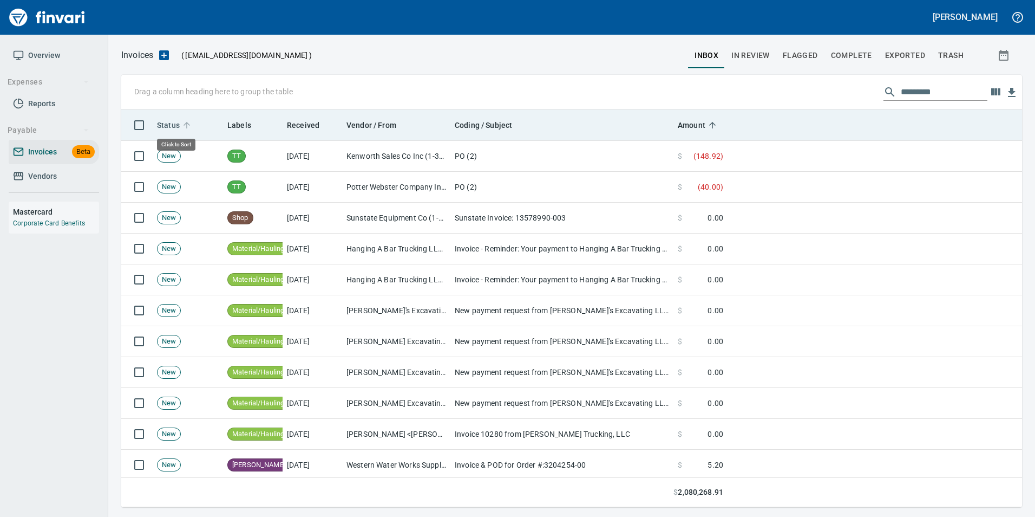
click at [179, 120] on span "Status" at bounding box center [168, 125] width 23 height 13
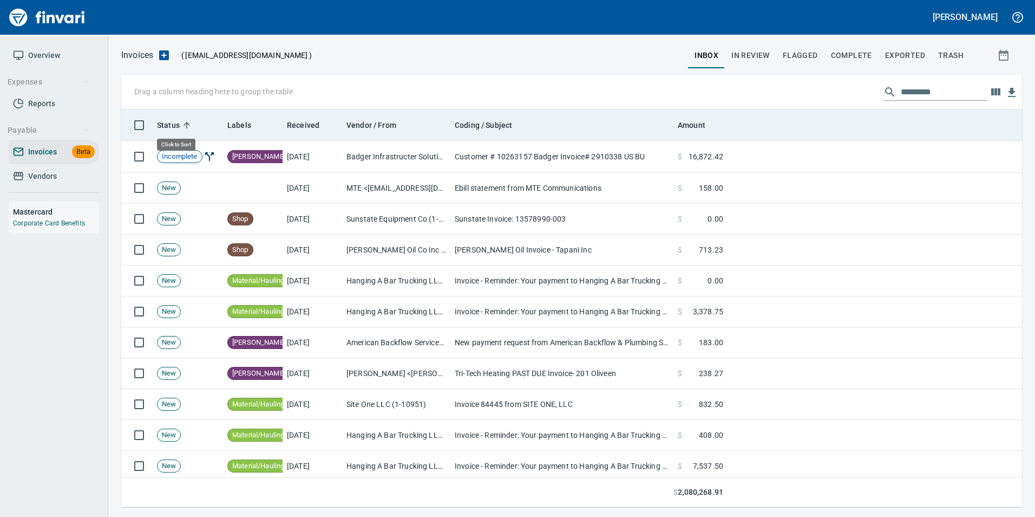
click at [179, 119] on span "Status" at bounding box center [168, 125] width 23 height 13
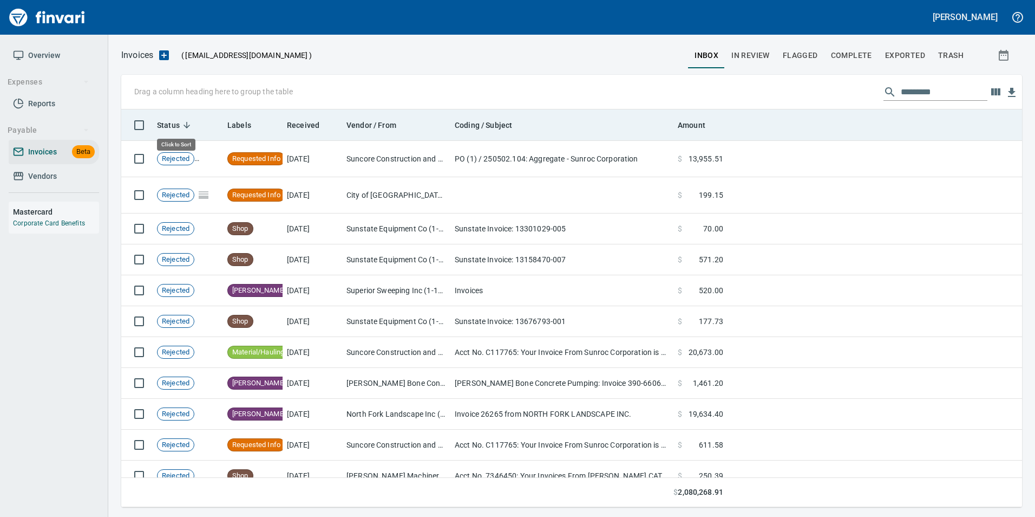
click at [179, 119] on span "Status" at bounding box center [168, 125] width 23 height 13
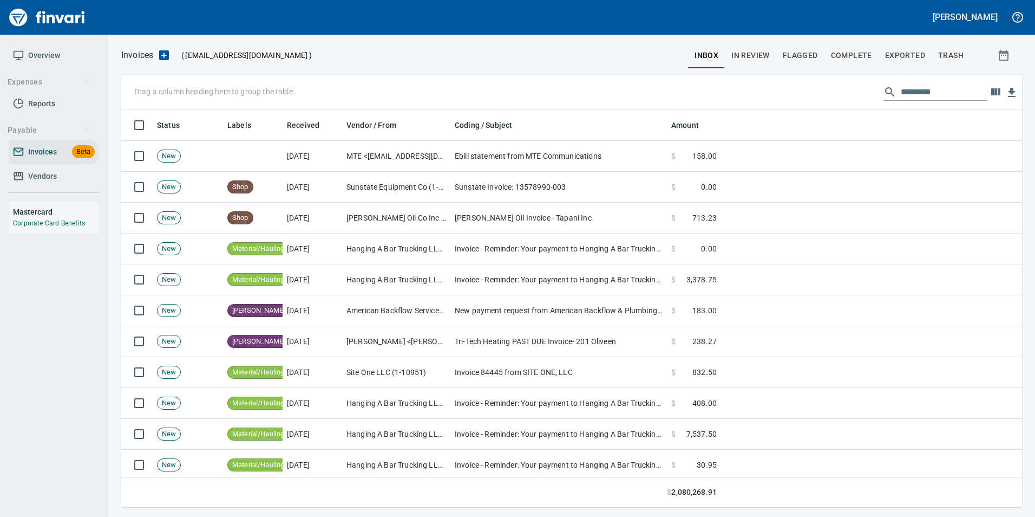
scroll to position [389, 885]
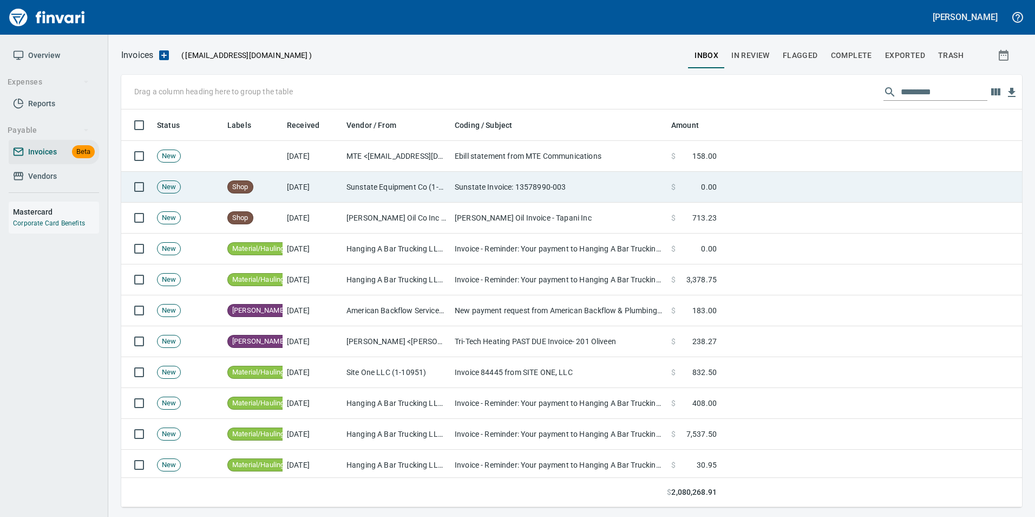
click at [510, 184] on td "Sunstate Invoice: 13578990-003" at bounding box center [559, 187] width 217 height 31
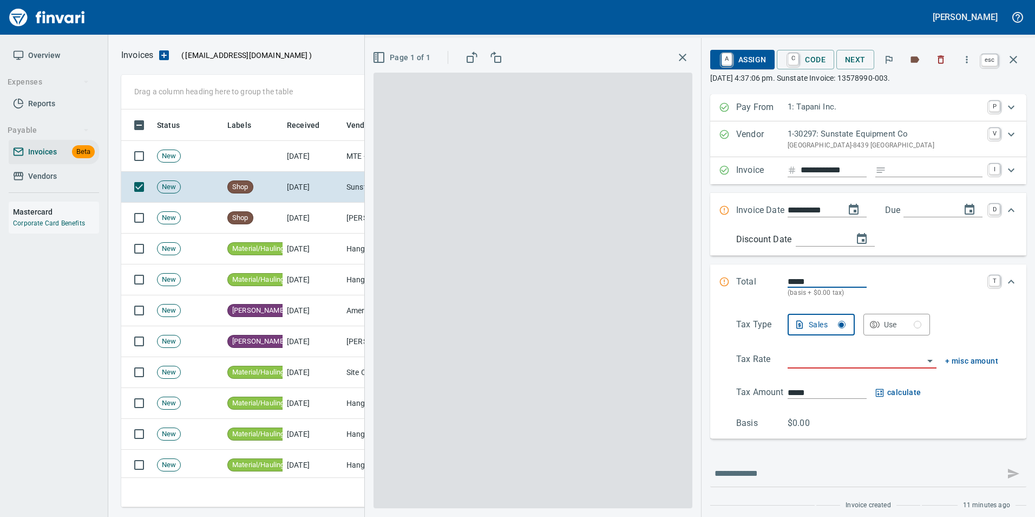
scroll to position [7, 0]
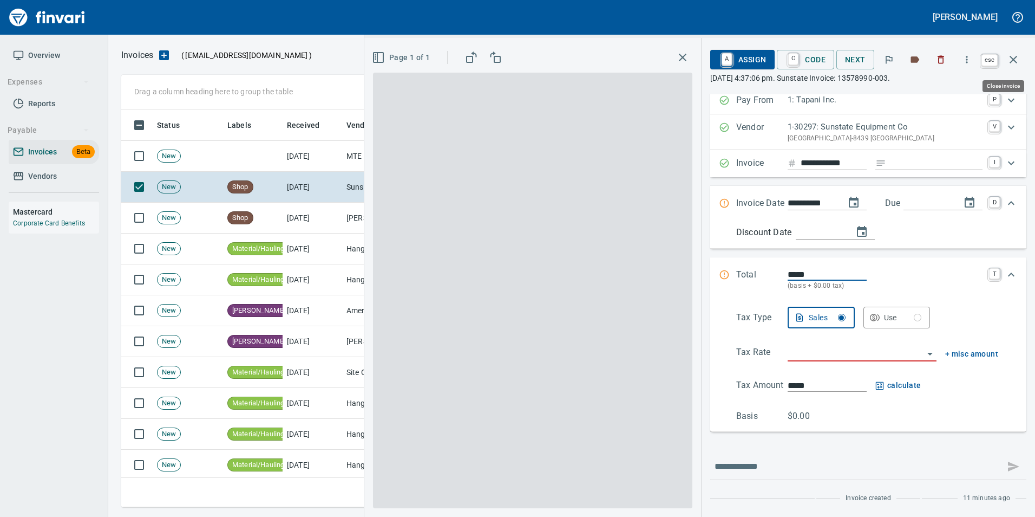
click at [1008, 55] on icon "button" at bounding box center [1013, 59] width 13 height 13
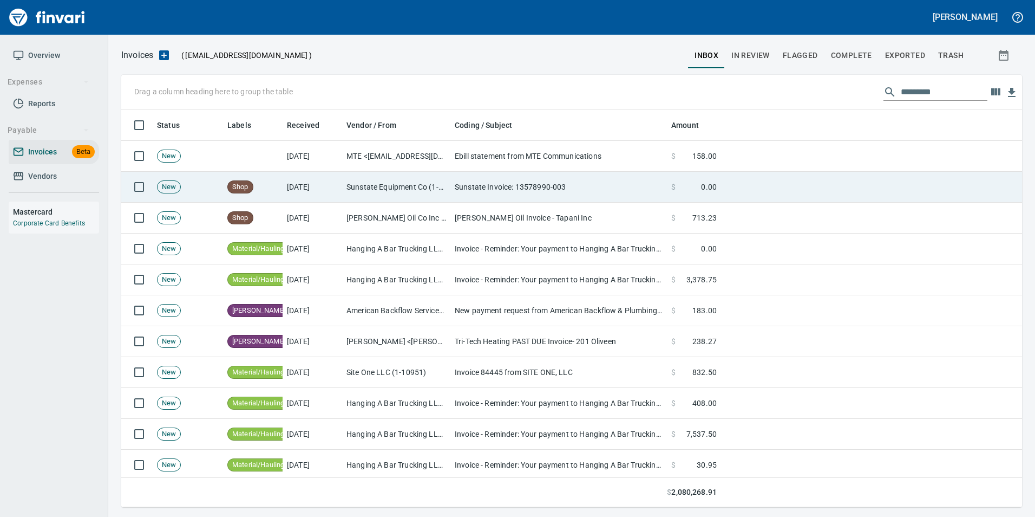
scroll to position [389, 884]
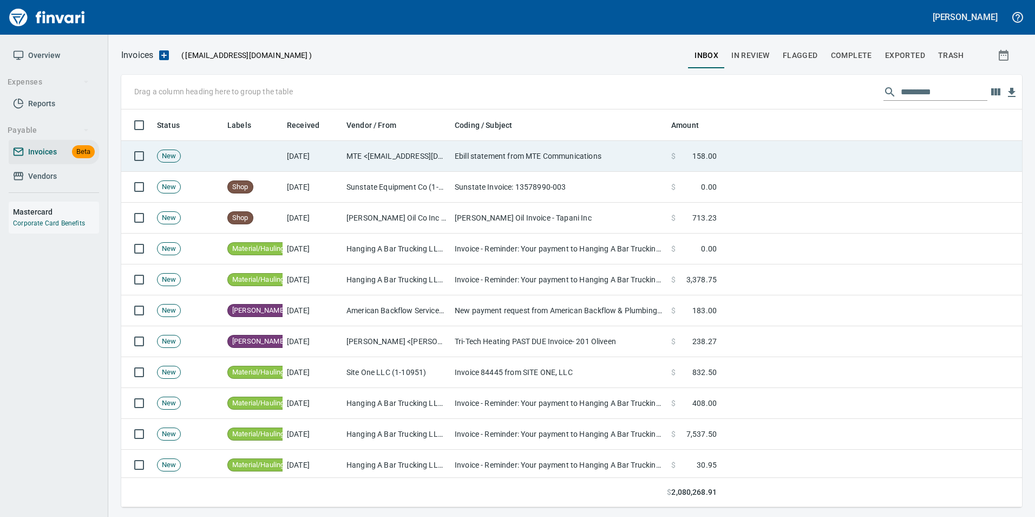
click at [504, 159] on td "Ebill statement from MTE Communications" at bounding box center [559, 156] width 217 height 31
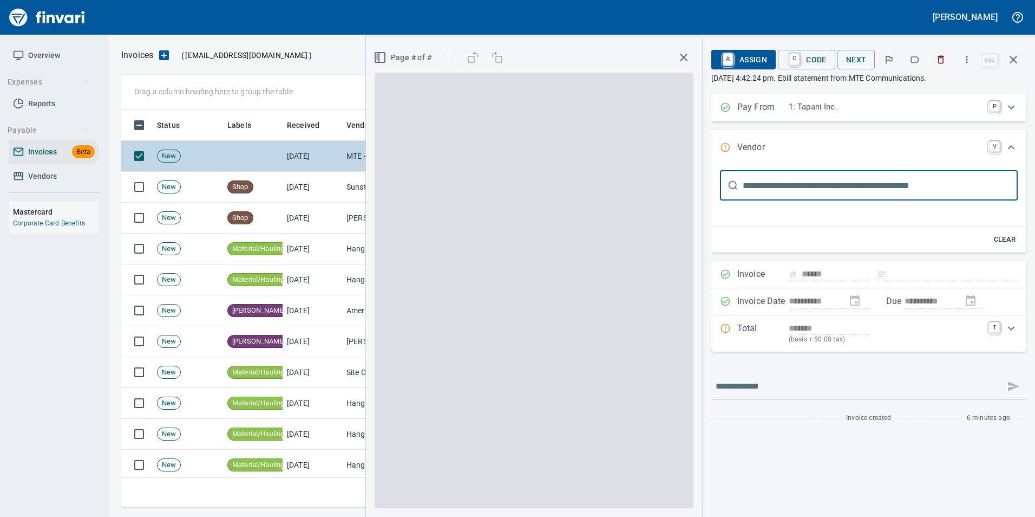
type input "**********"
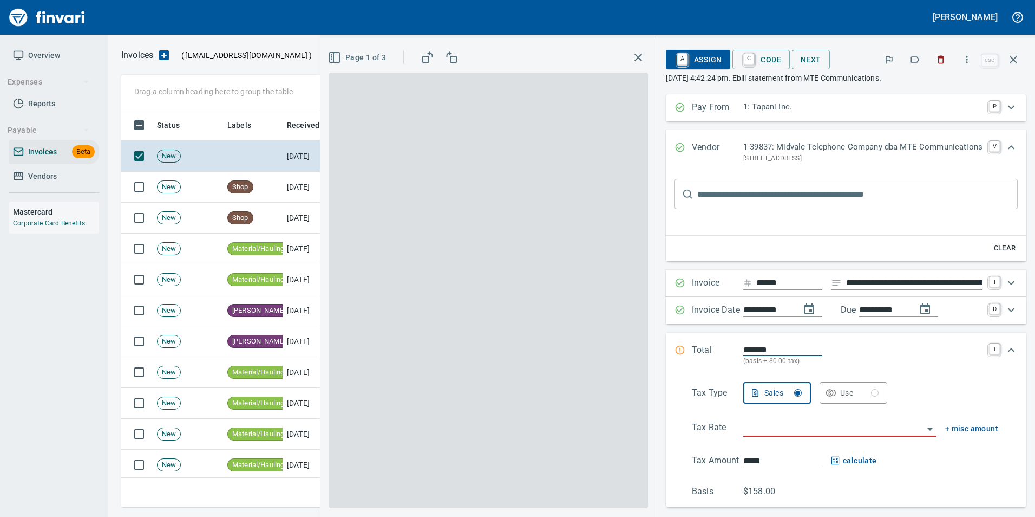
click at [1019, 56] on icon "button" at bounding box center [1013, 59] width 13 height 13
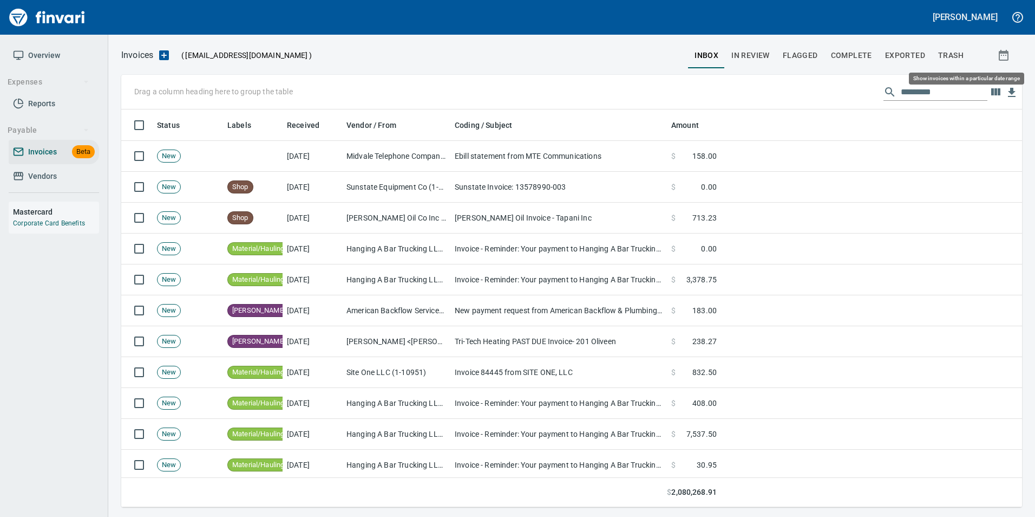
scroll to position [389, 885]
click at [918, 92] on input "text" at bounding box center [944, 91] width 87 height 17
type input "*"
click at [948, 57] on span "trash" at bounding box center [950, 56] width 25 height 14
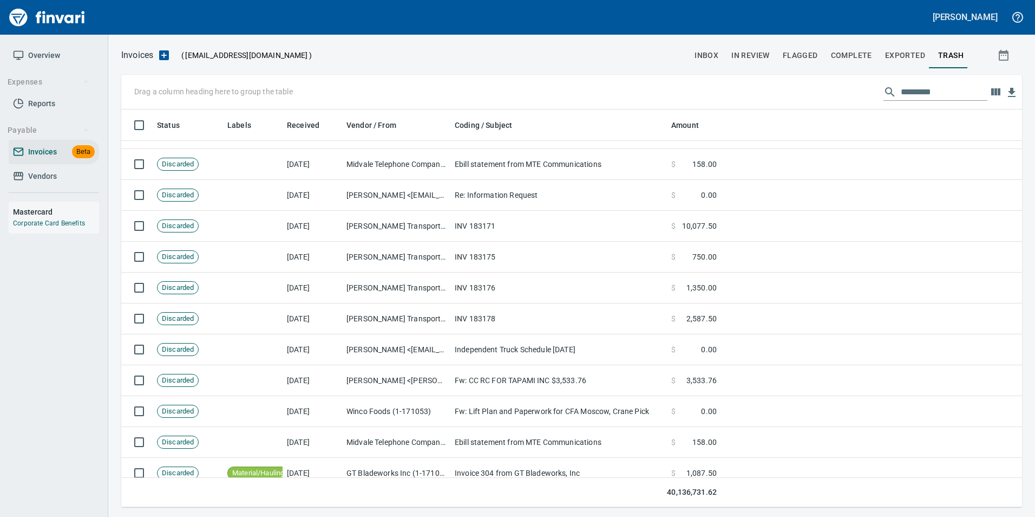
scroll to position [1137, 0]
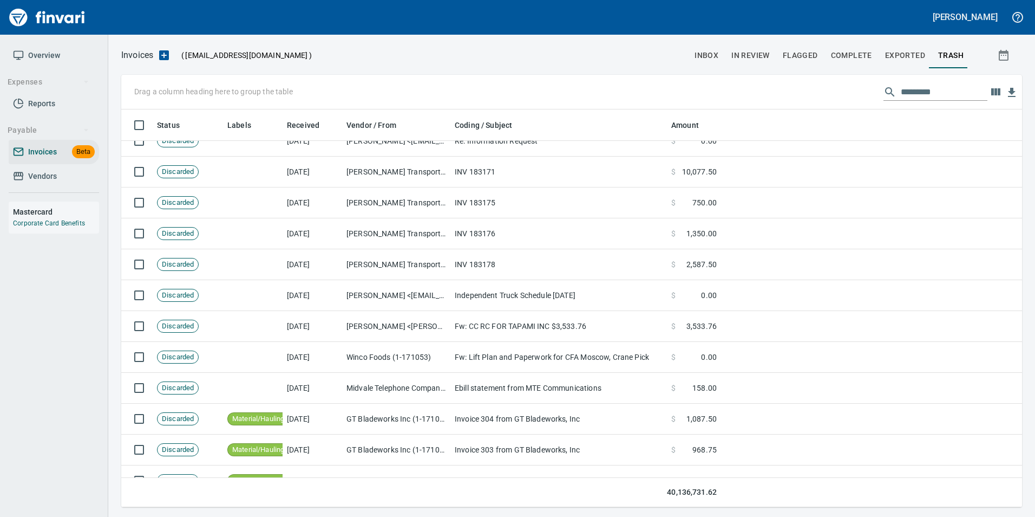
click at [654, 260] on td "INV 183178" at bounding box center [559, 264] width 217 height 31
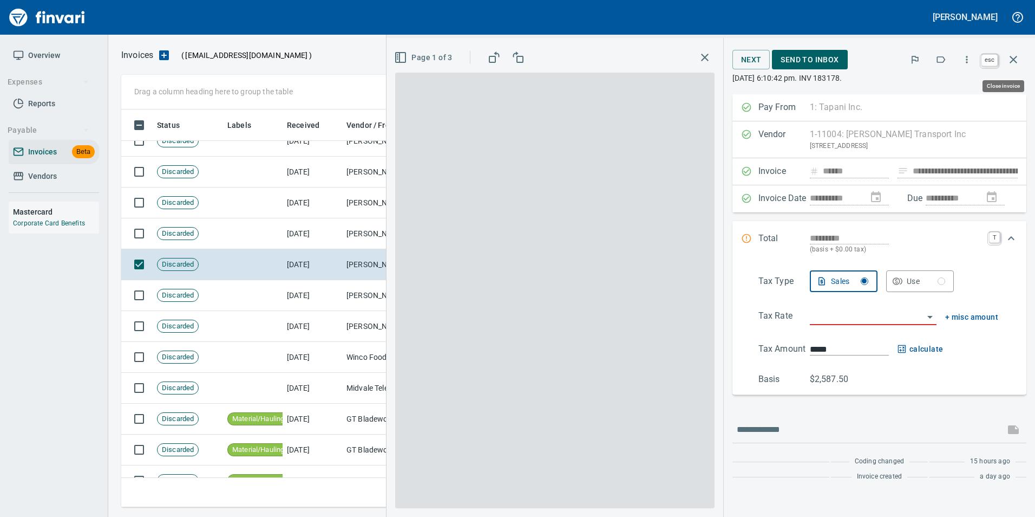
scroll to position [389, 884]
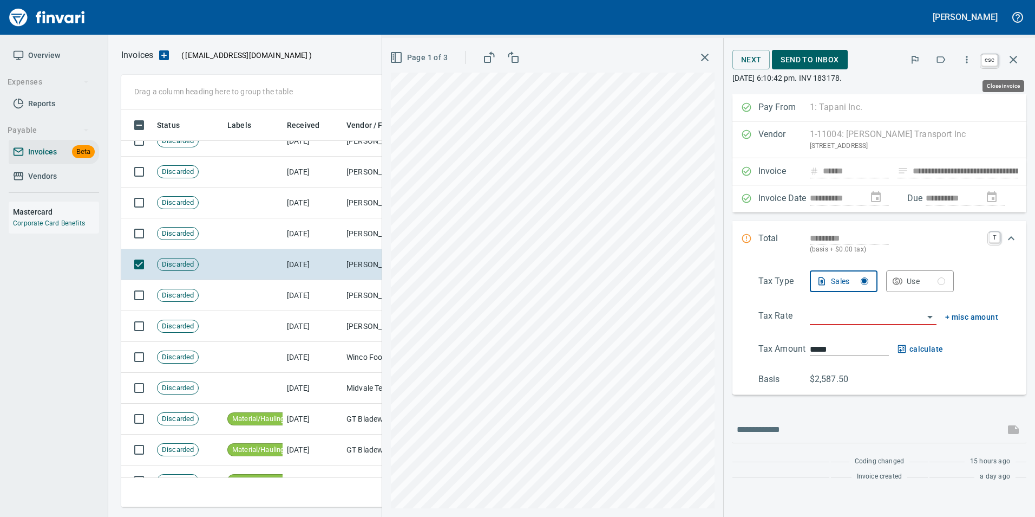
click at [1010, 61] on icon "button" at bounding box center [1013, 59] width 13 height 13
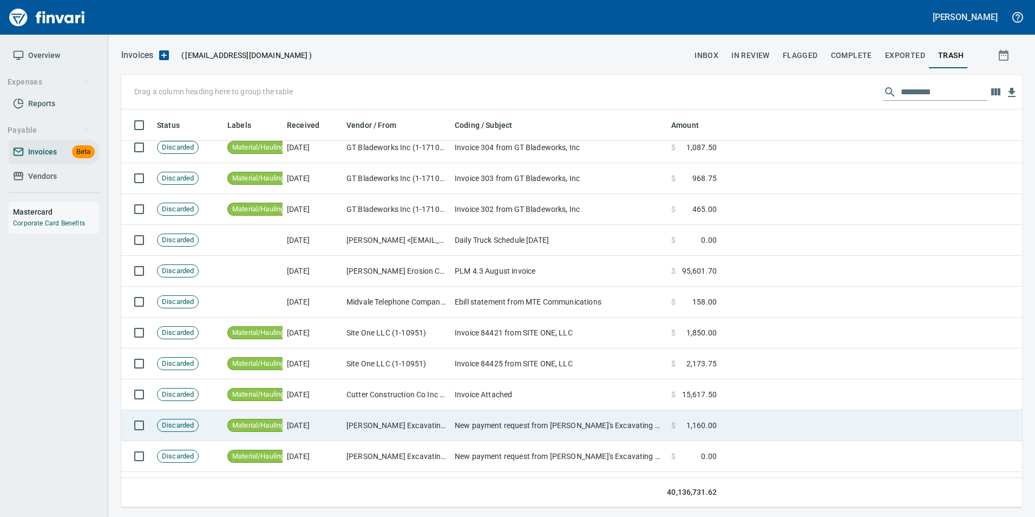
scroll to position [1408, 0]
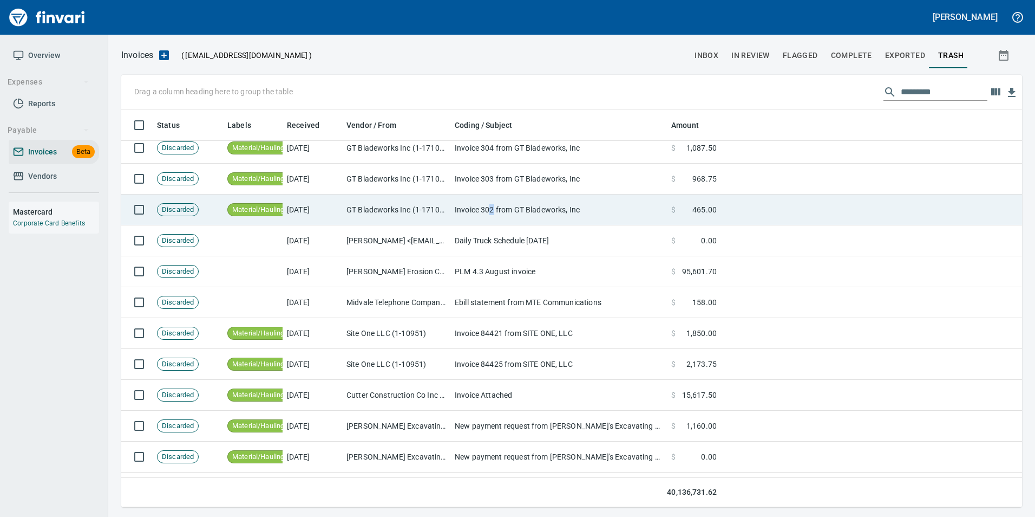
click at [492, 207] on td "Invoice 302 from GT Bladeworks, Inc" at bounding box center [559, 209] width 217 height 31
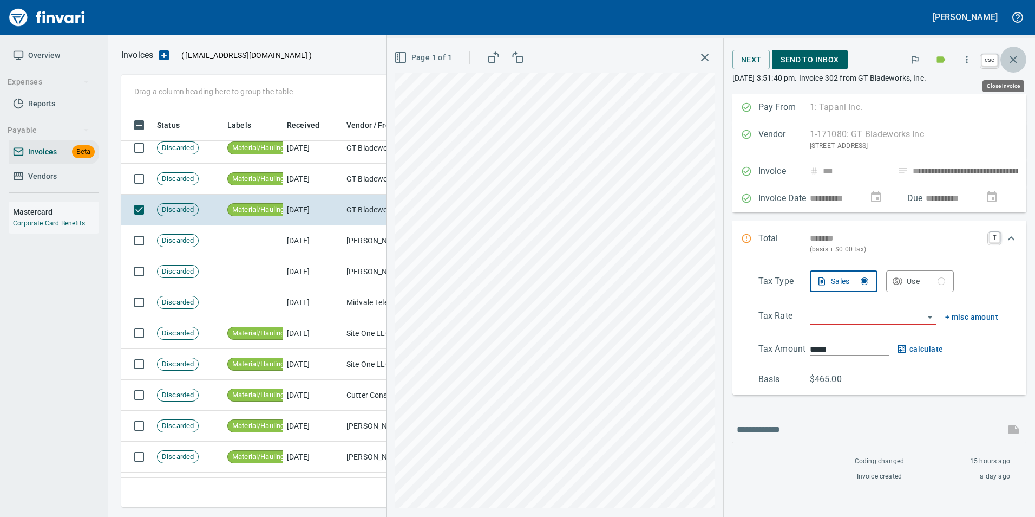
click at [1015, 60] on icon "button" at bounding box center [1013, 59] width 13 height 13
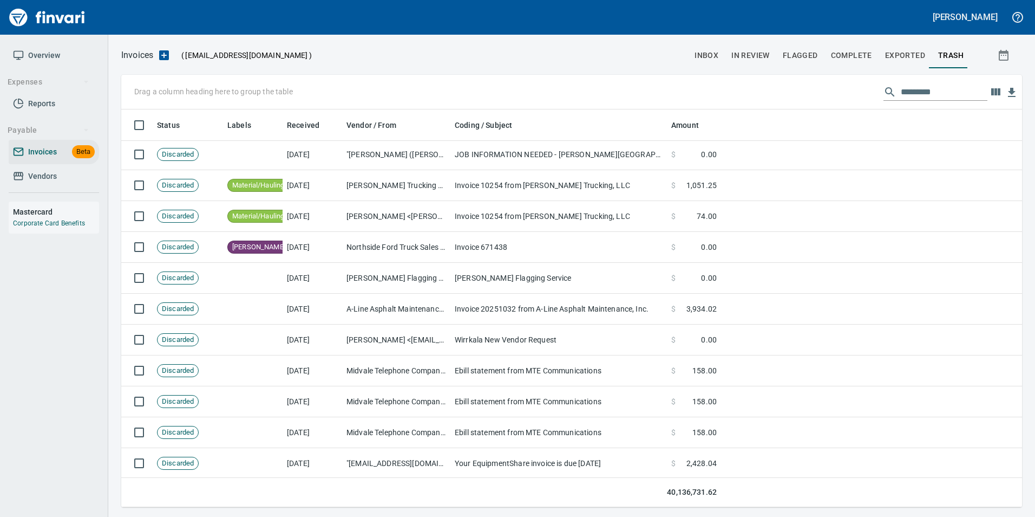
scroll to position [704, 0]
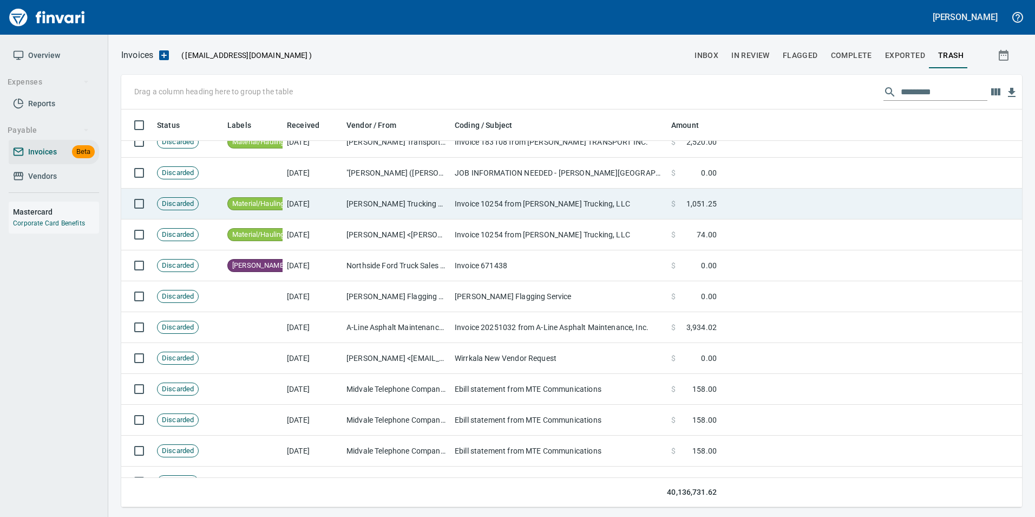
click at [386, 199] on td "[PERSON_NAME] Trucking LLC (1-10247)" at bounding box center [396, 203] width 108 height 31
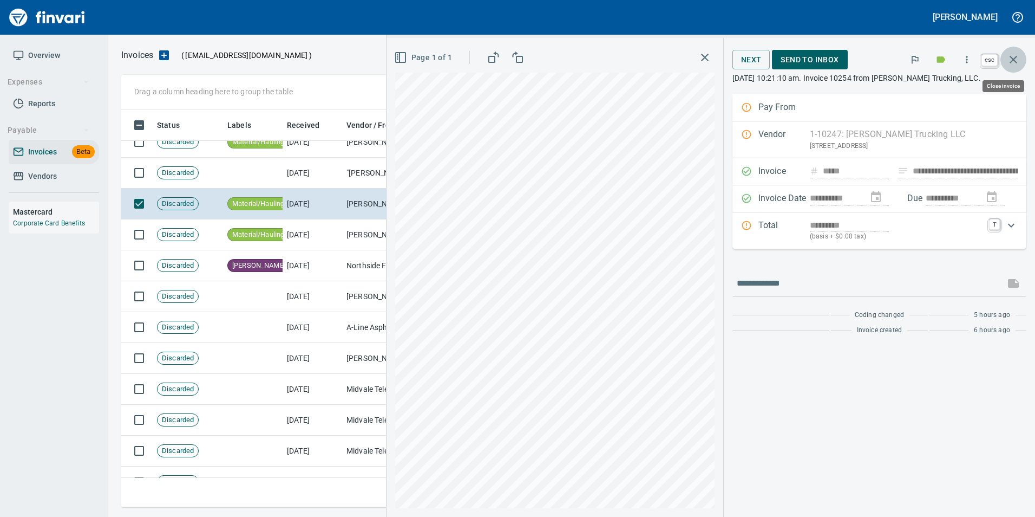
click at [1017, 60] on icon "button" at bounding box center [1013, 59] width 13 height 13
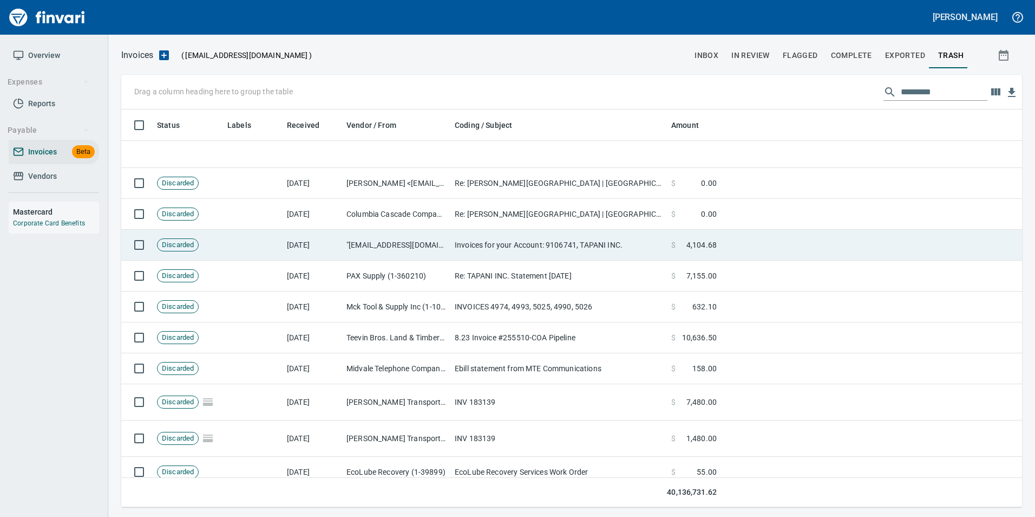
scroll to position [2112, 0]
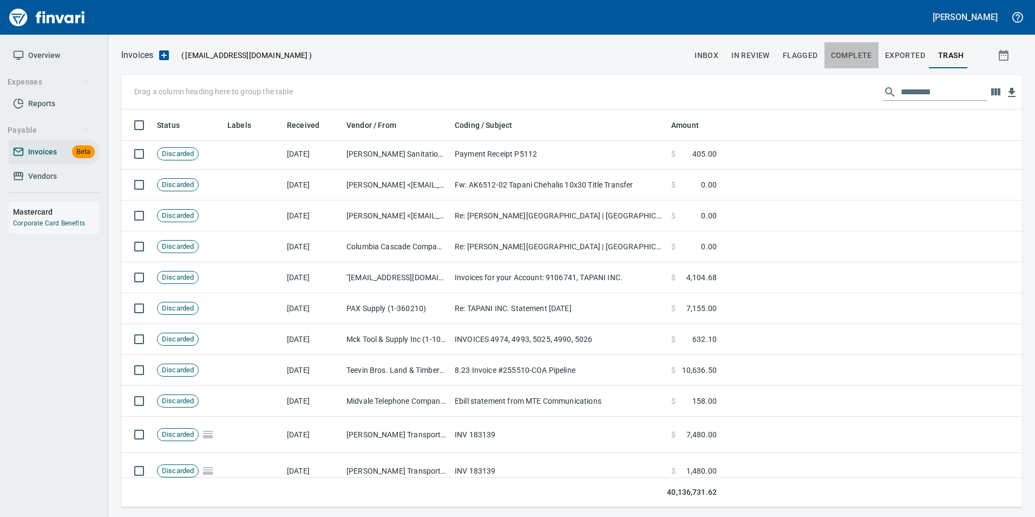
click at [836, 56] on span "Complete" at bounding box center [851, 56] width 41 height 14
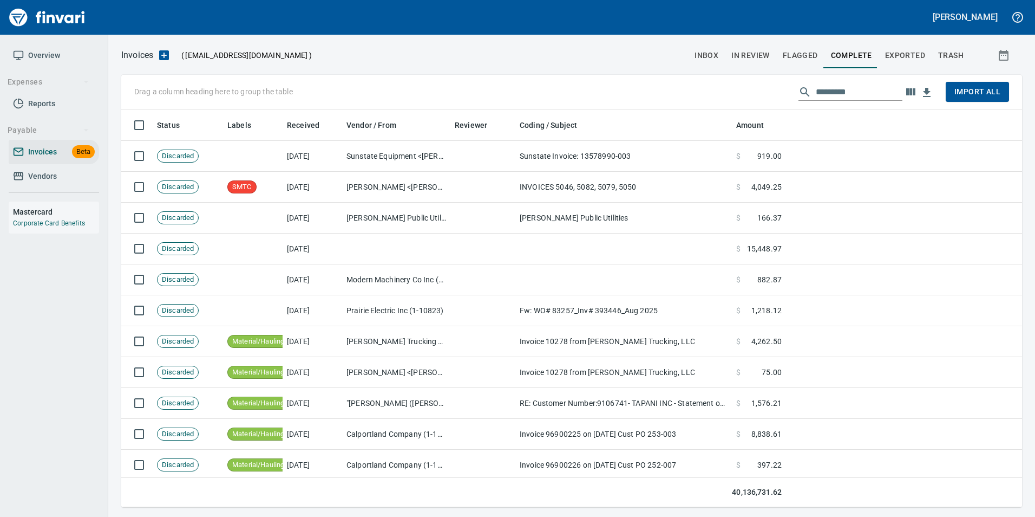
scroll to position [389, 885]
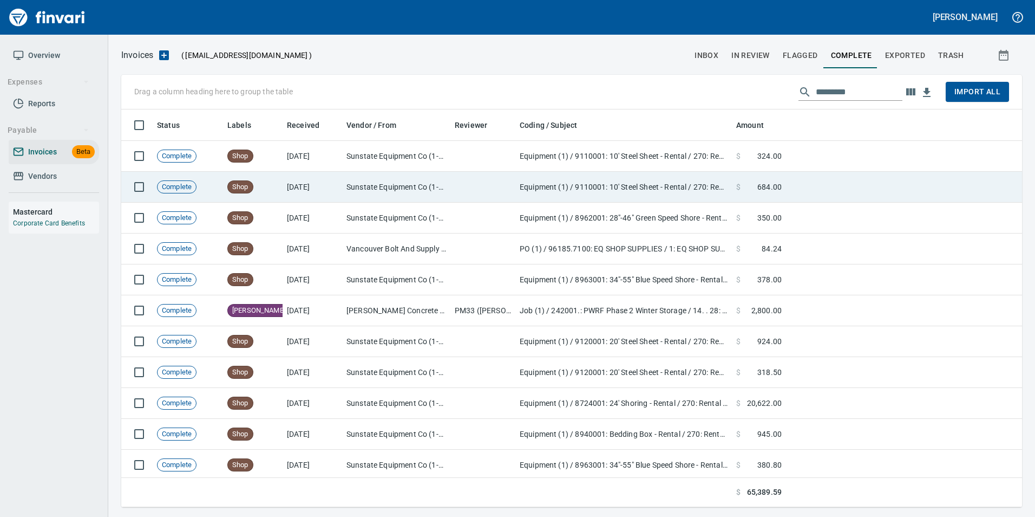
click at [683, 172] on td "Equipment (1) / 9110001: 10' Steel Sheet - Rental / 270: Rental Invoice / 6: Re…" at bounding box center [624, 187] width 217 height 31
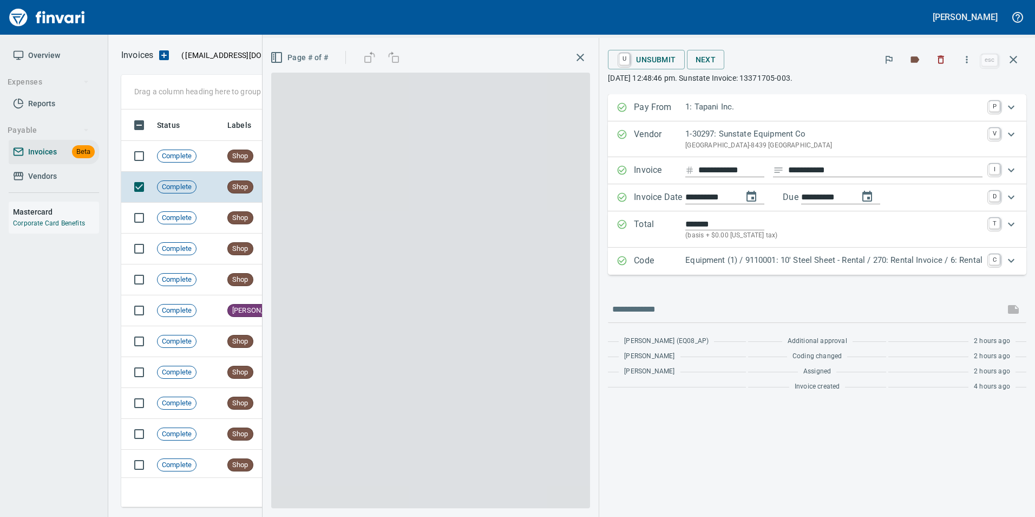
scroll to position [389, 884]
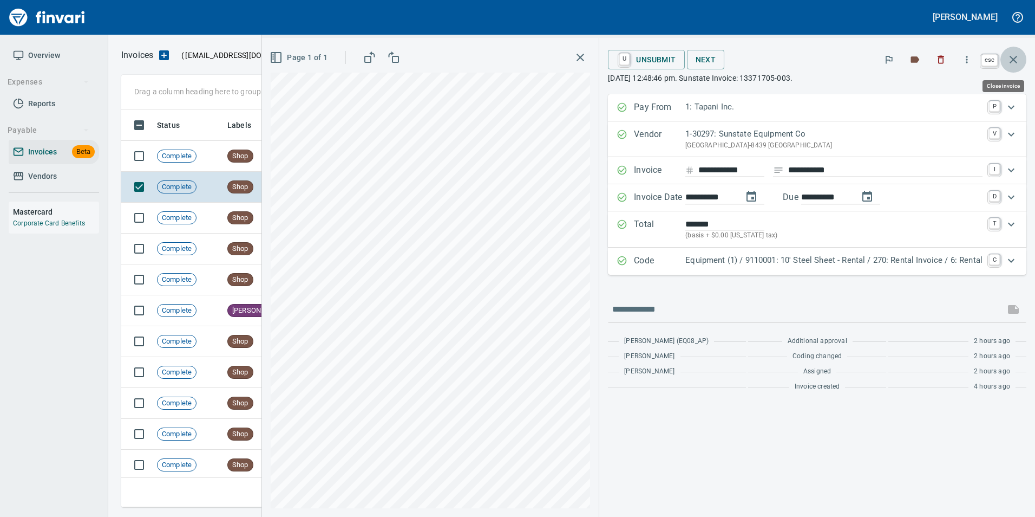
click at [1008, 60] on icon "button" at bounding box center [1013, 59] width 13 height 13
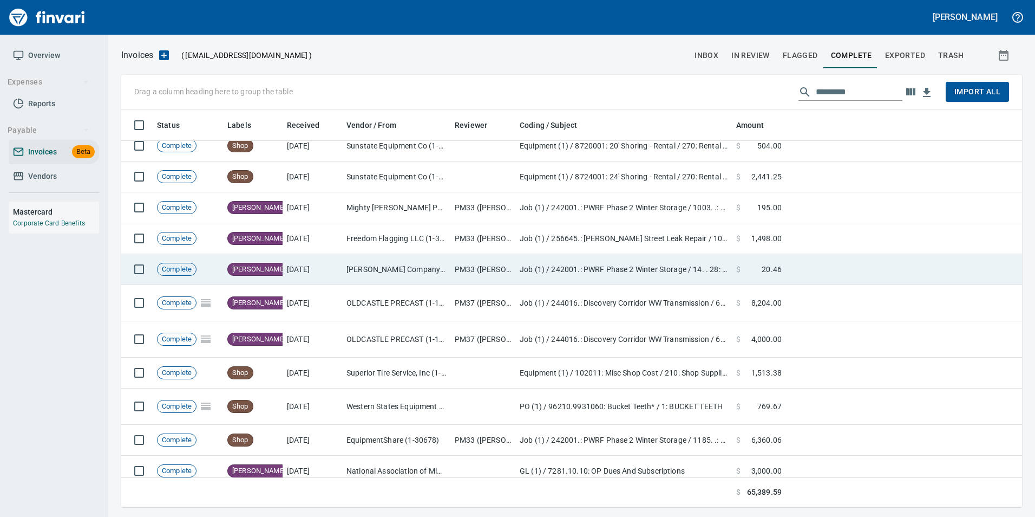
scroll to position [513, 0]
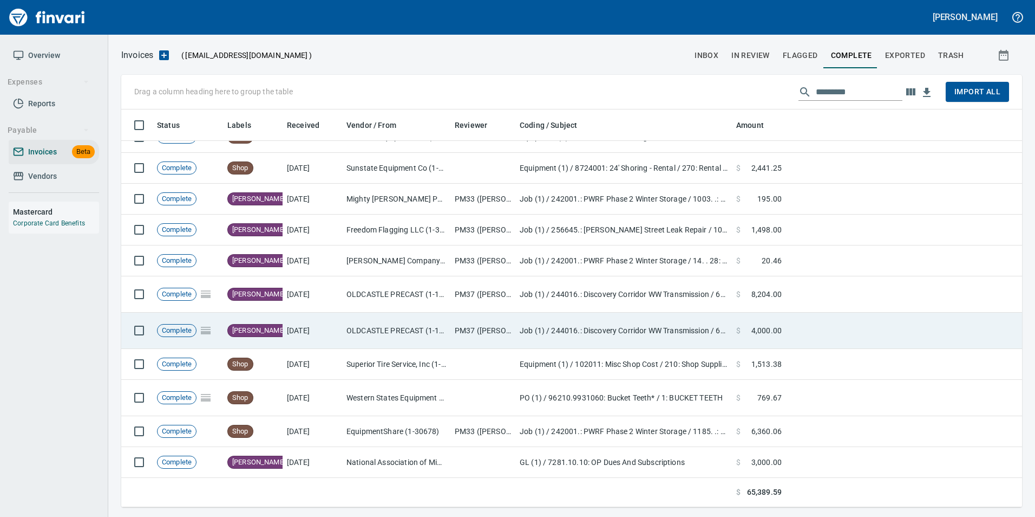
click at [506, 321] on td "PM37 (henryt, loviisaw)" at bounding box center [483, 330] width 65 height 36
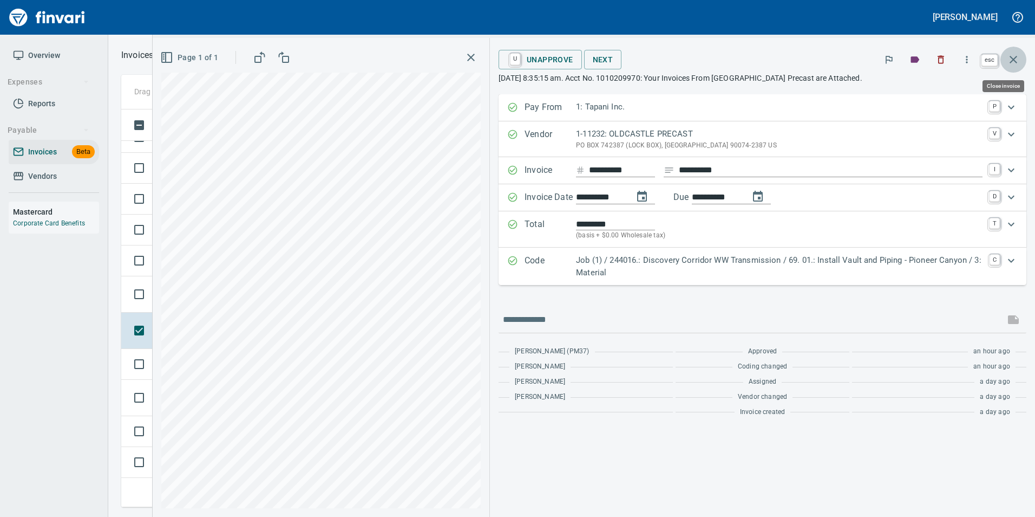
scroll to position [389, 884]
click at [1017, 63] on icon "button" at bounding box center [1013, 59] width 13 height 13
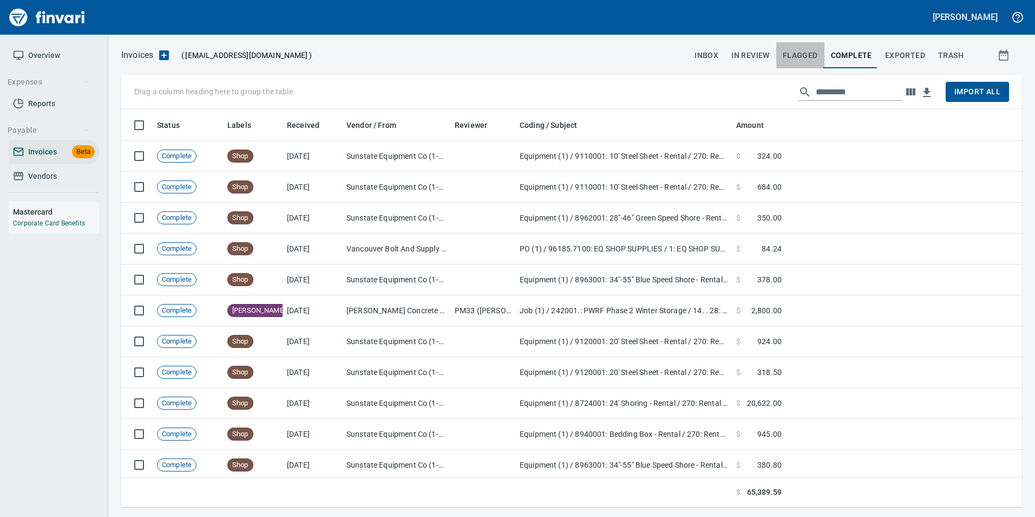
click at [787, 54] on span "Flagged" at bounding box center [800, 56] width 35 height 14
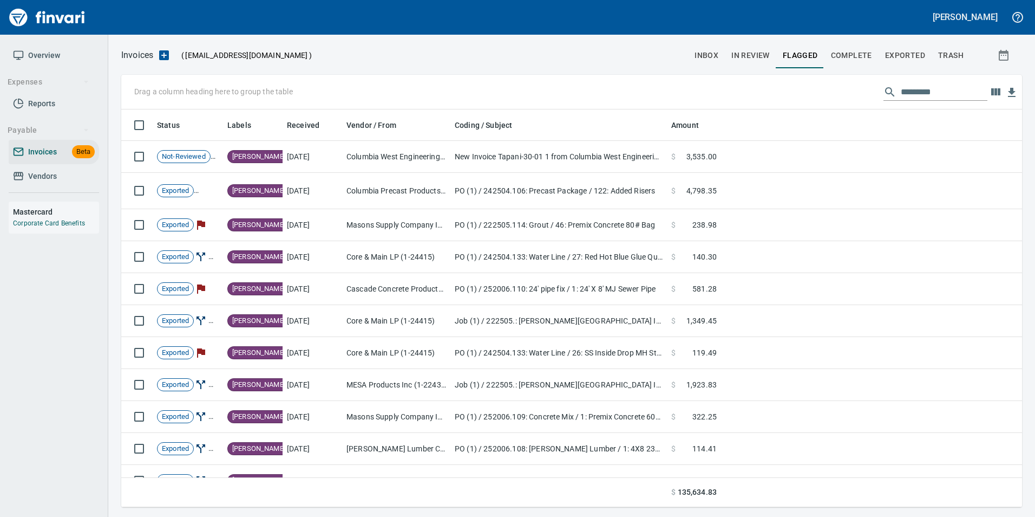
click at [714, 52] on span "inbox" at bounding box center [707, 56] width 24 height 14
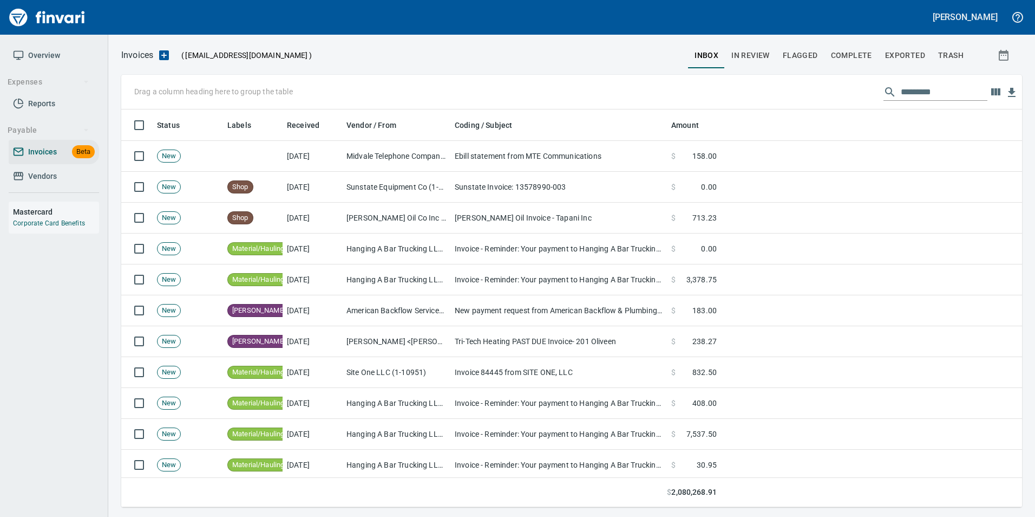
scroll to position [389, 885]
click at [89, 81] on icon "button" at bounding box center [86, 81] width 11 height 11
click at [77, 96] on link "Reports" at bounding box center [54, 104] width 90 height 24
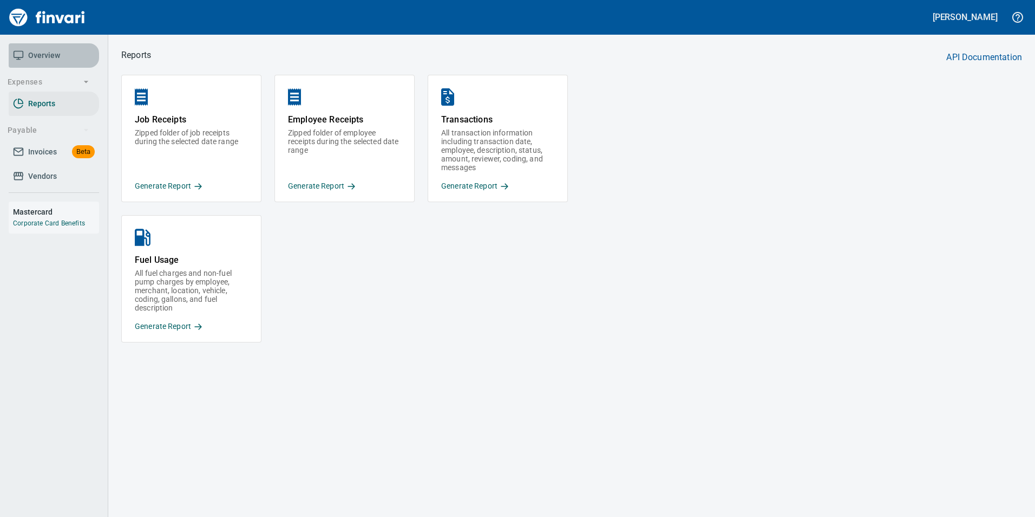
click at [48, 49] on span "Overview" at bounding box center [44, 56] width 32 height 14
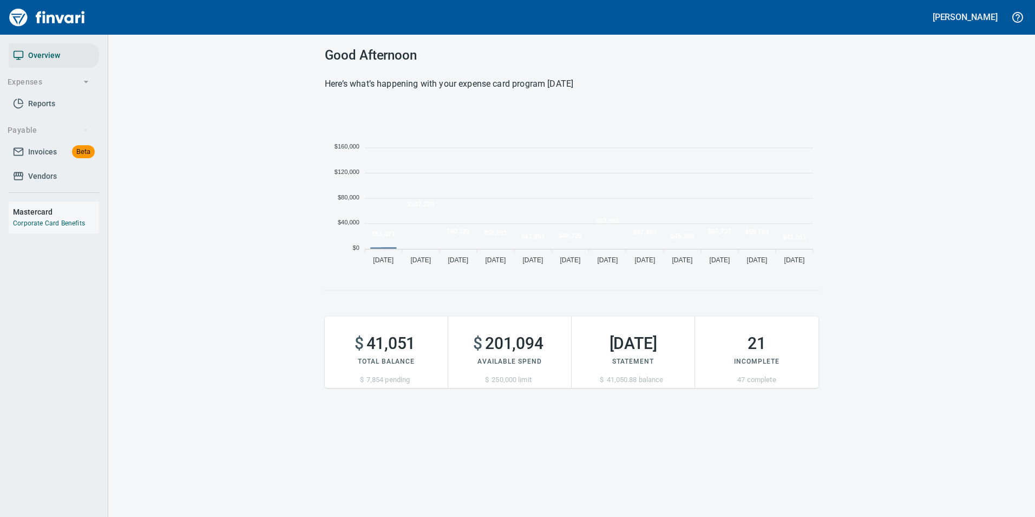
scroll to position [165, 486]
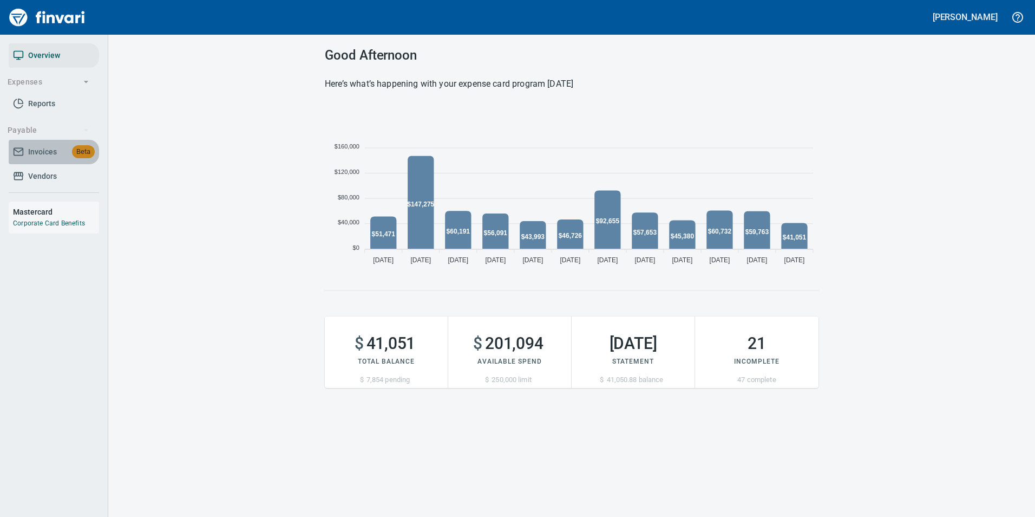
click at [60, 145] on link "Invoices Beta" at bounding box center [54, 152] width 90 height 24
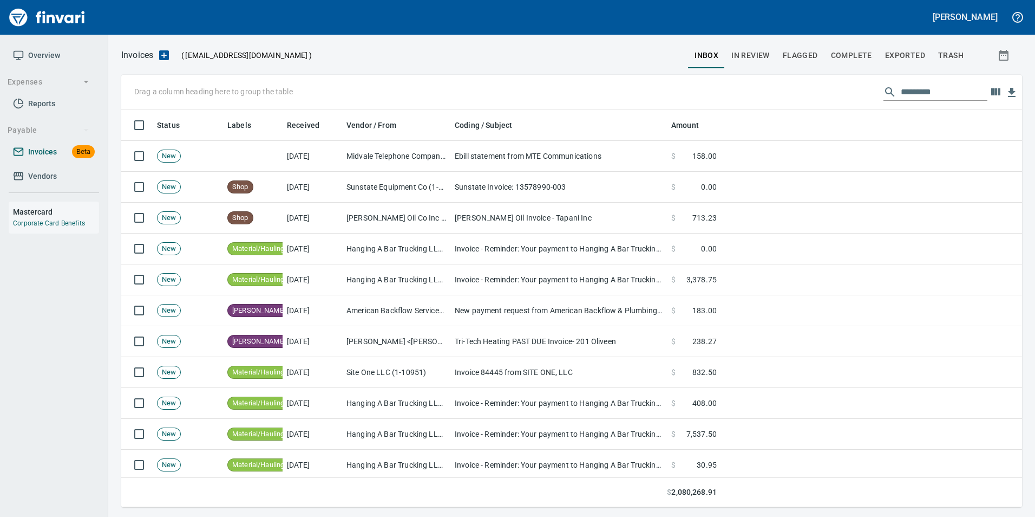
scroll to position [389, 885]
